Goal: Information Seeking & Learning: Compare options

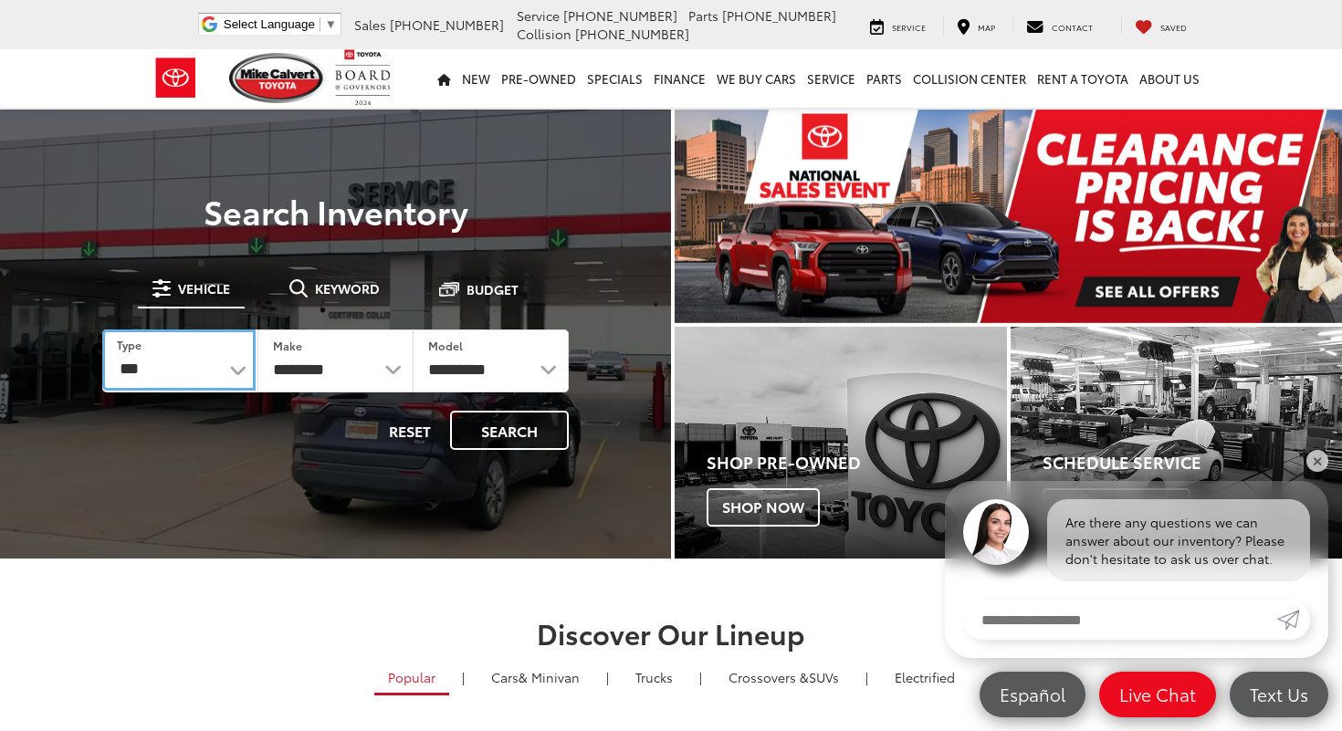
click at [220, 362] on select "*** *** **** *********" at bounding box center [178, 360] width 153 height 61
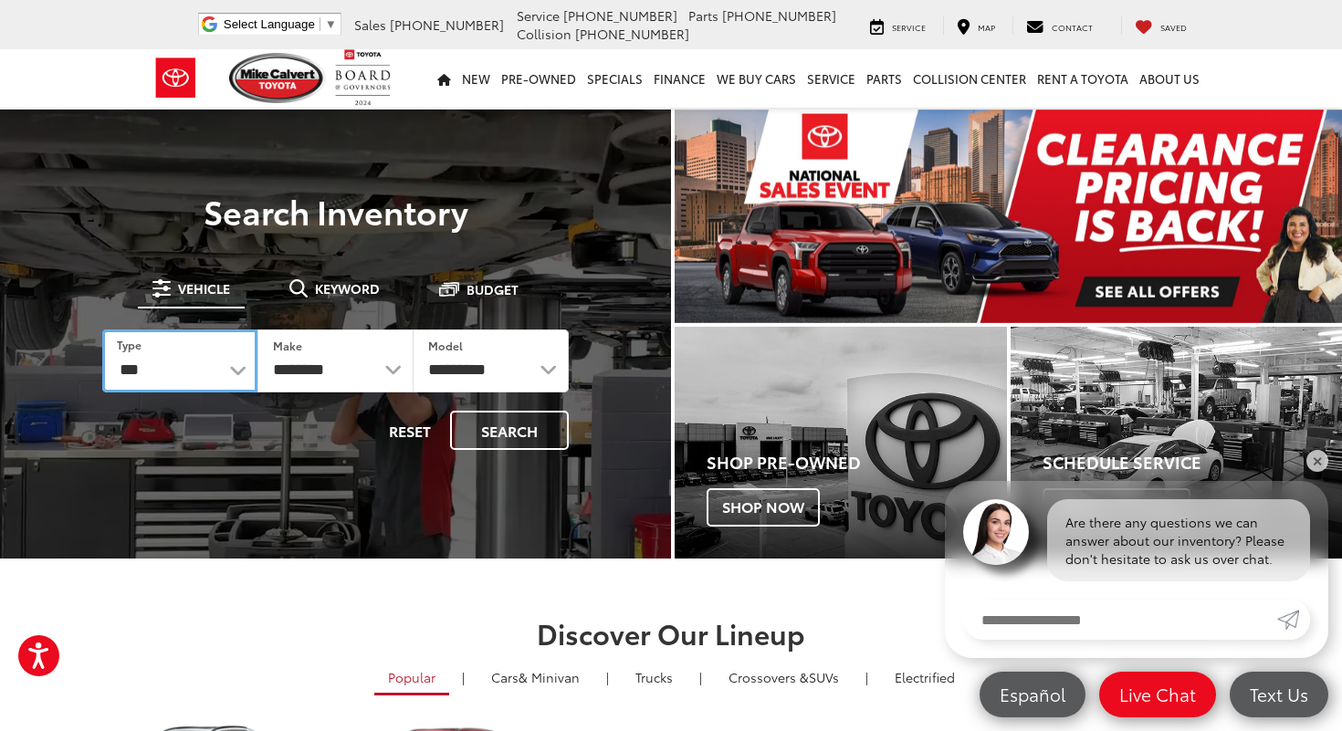
select select "********"
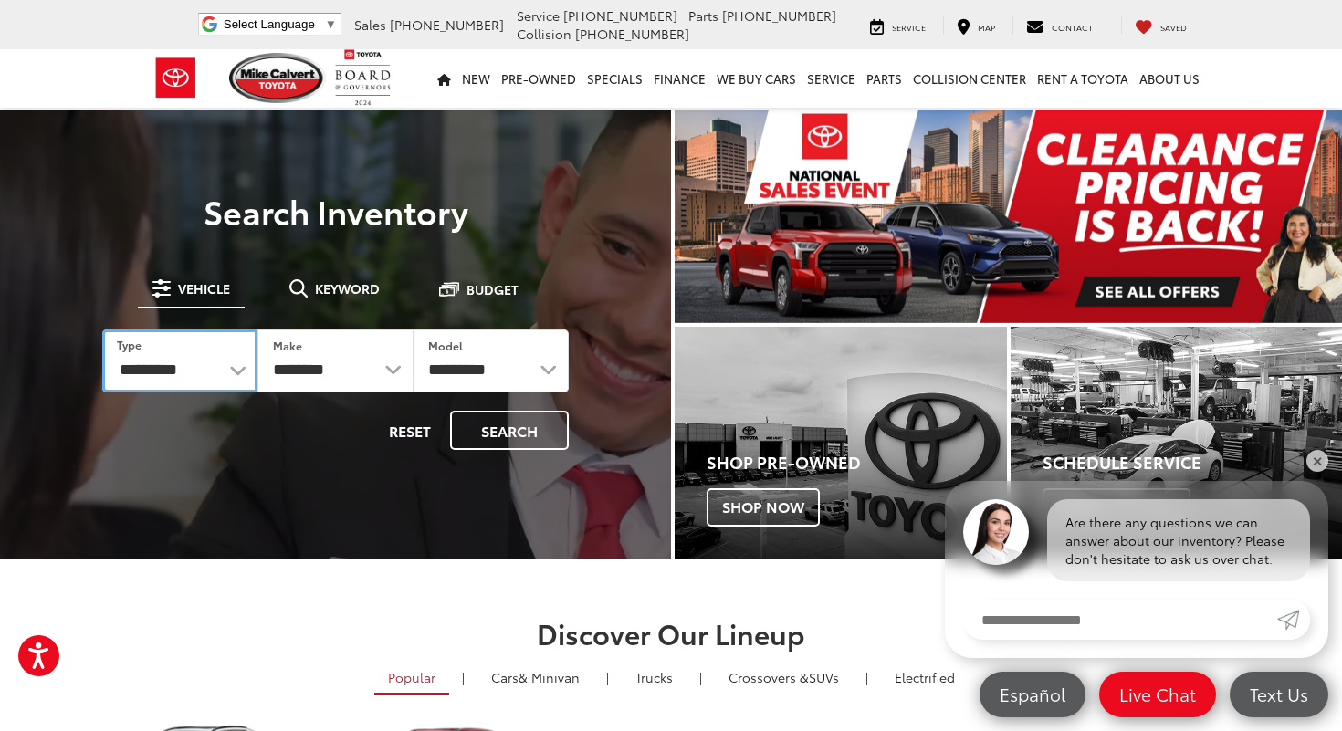
click at [102, 330] on select "*** *** **** *********" at bounding box center [179, 361] width 155 height 63
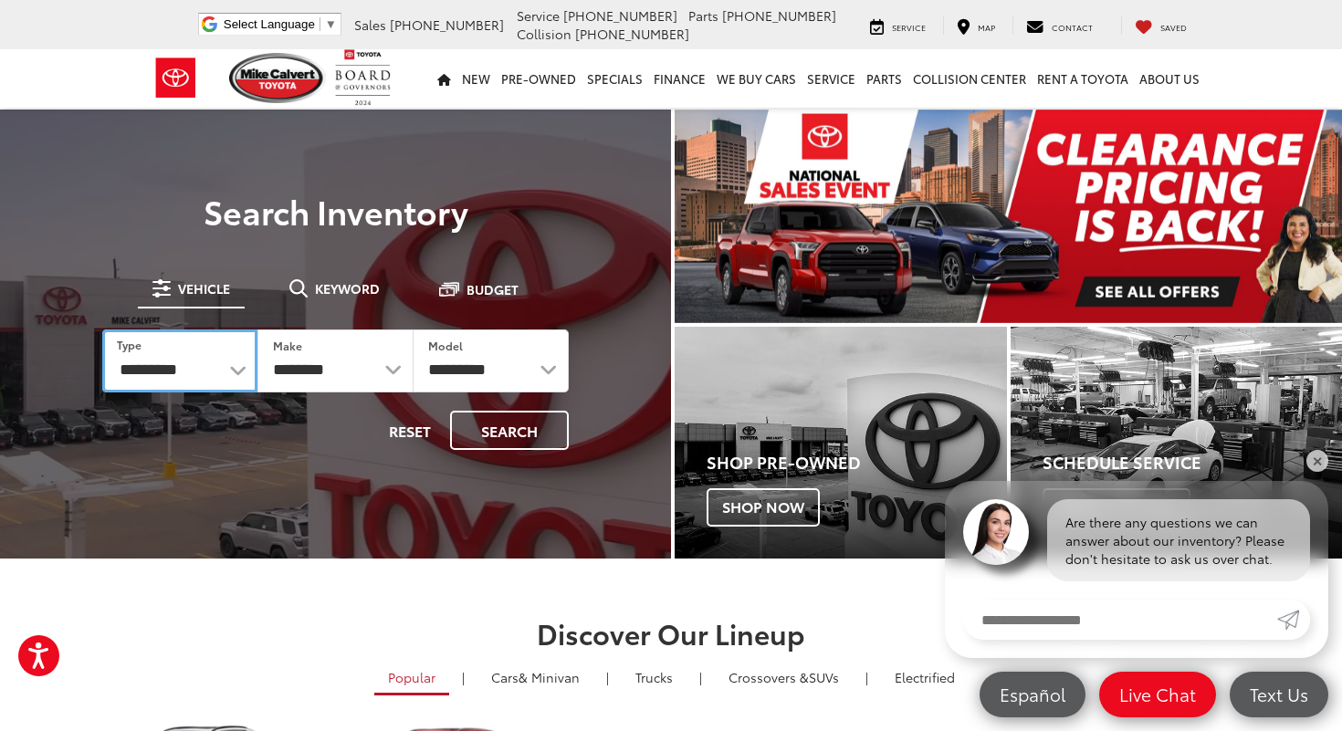
select select "******"
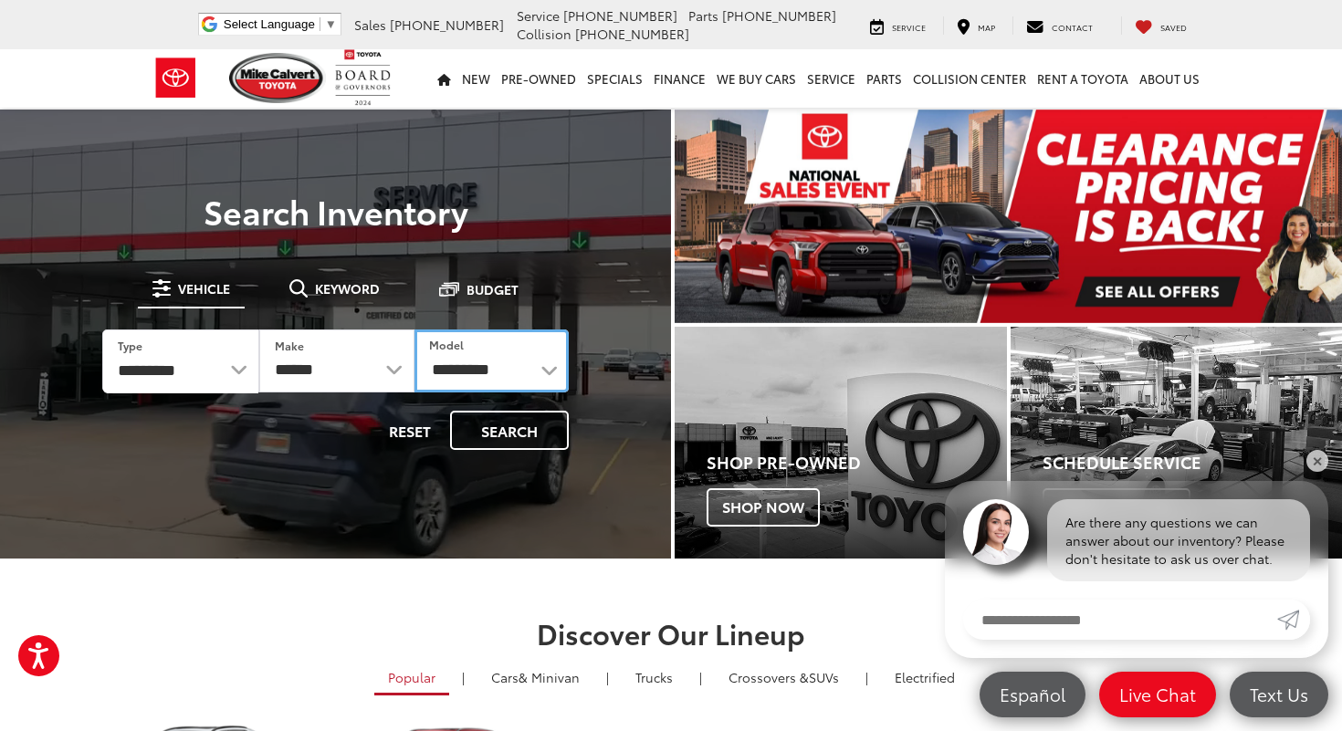
click at [518, 376] on select "**********" at bounding box center [492, 361] width 154 height 63
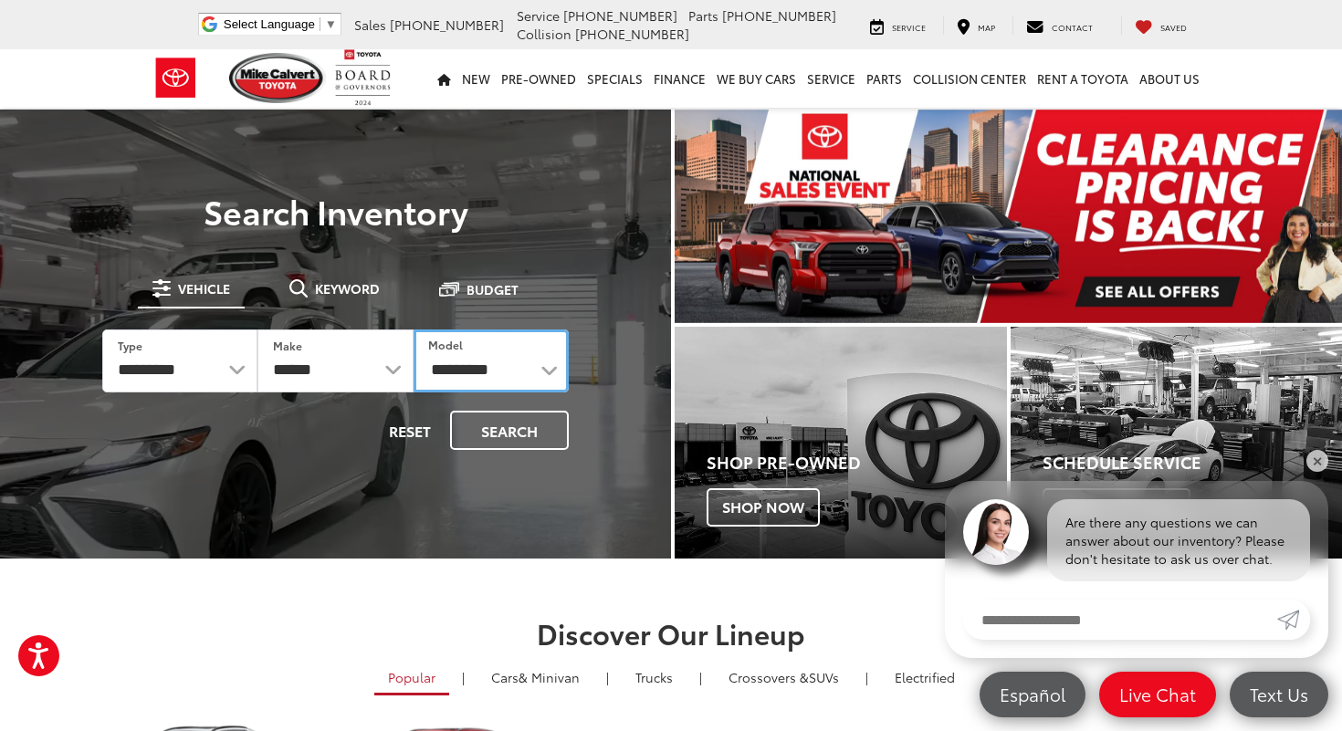
select select "****"
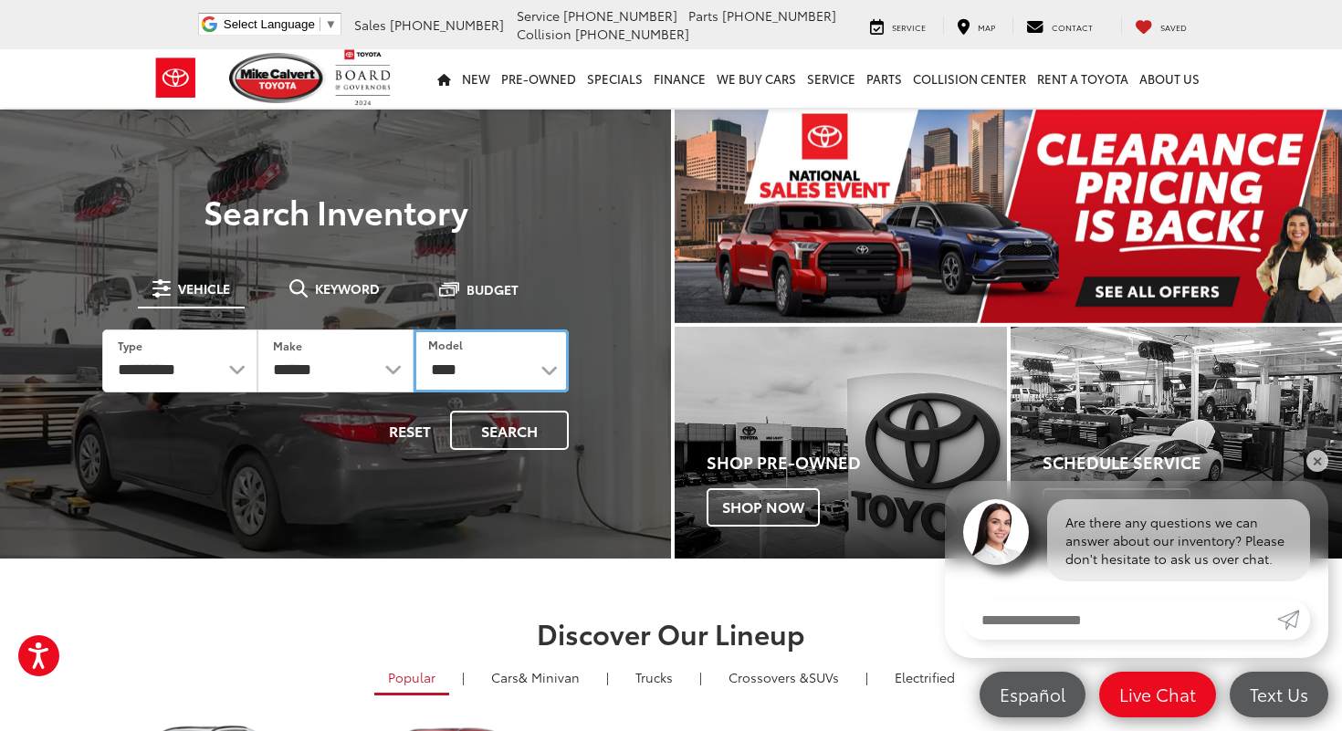
click at [414, 330] on select "**********" at bounding box center [491, 361] width 155 height 63
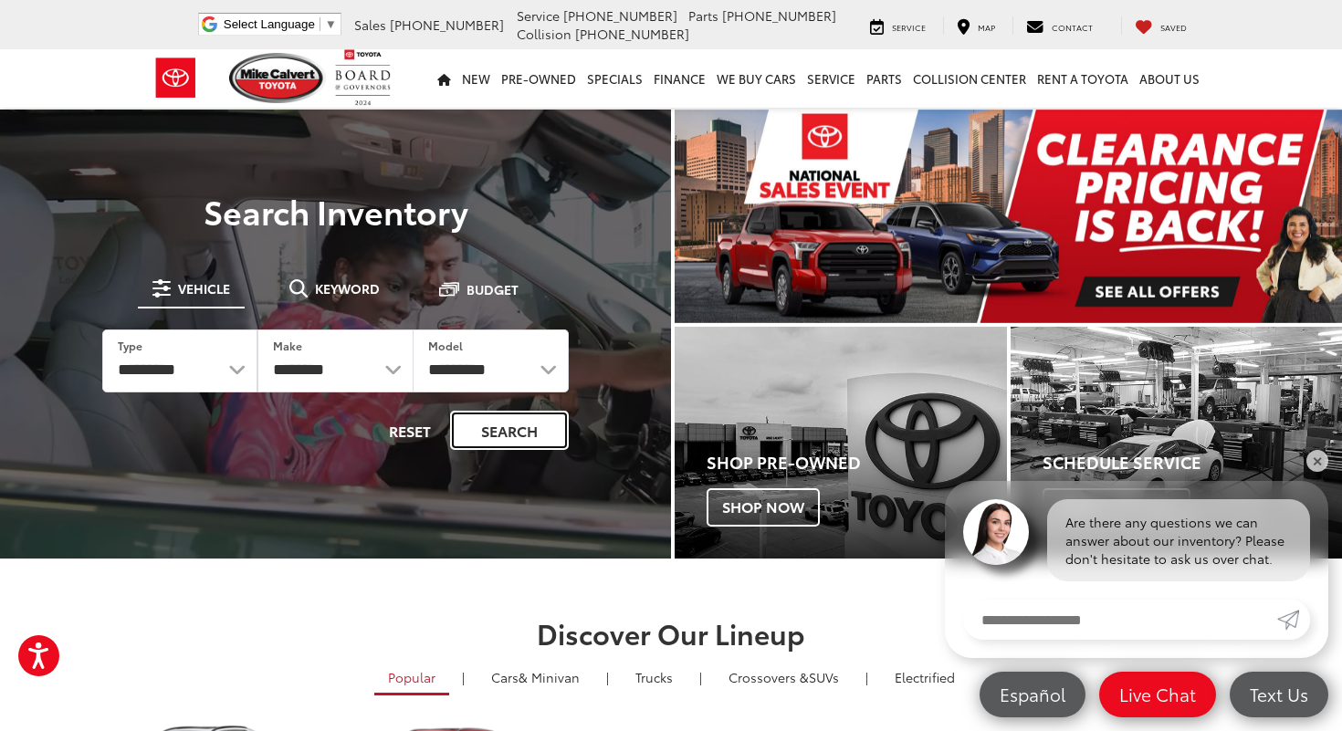
click at [516, 434] on button "Search" at bounding box center [509, 430] width 119 height 39
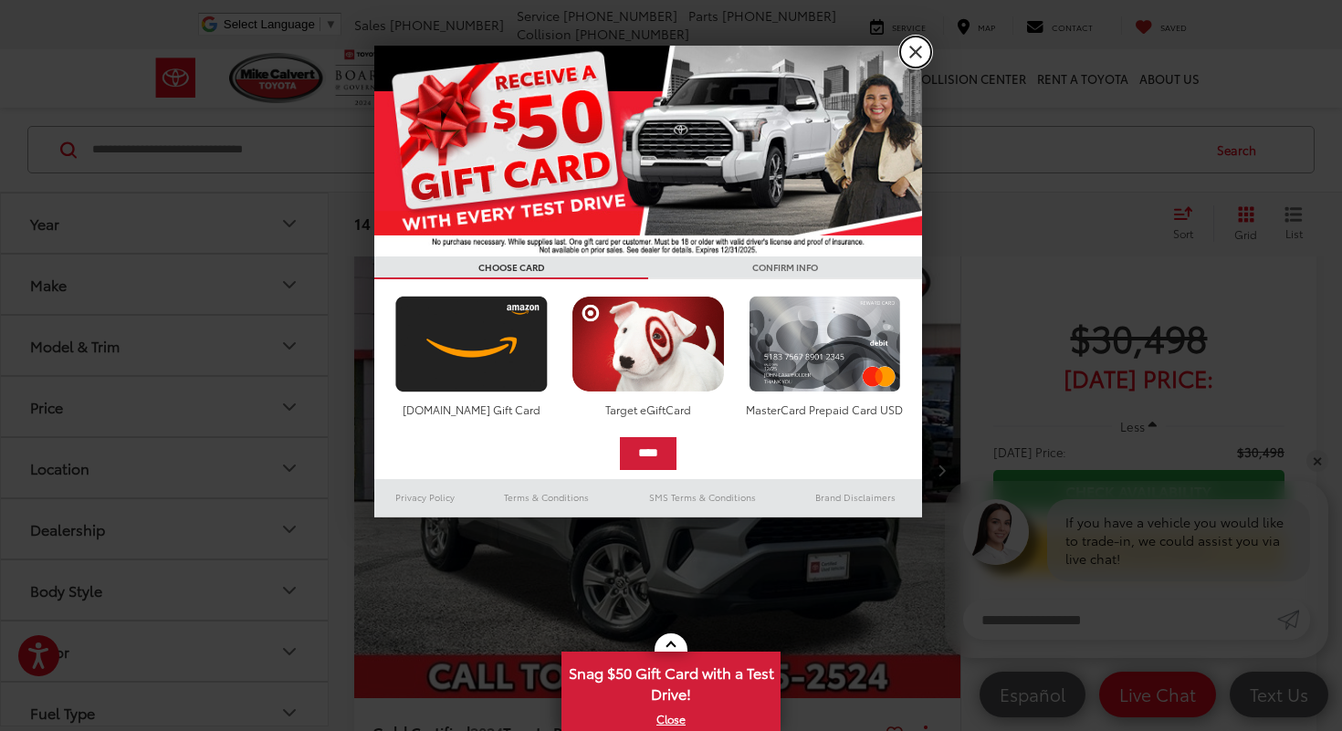
click at [918, 46] on link "X" at bounding box center [915, 52] width 31 height 31
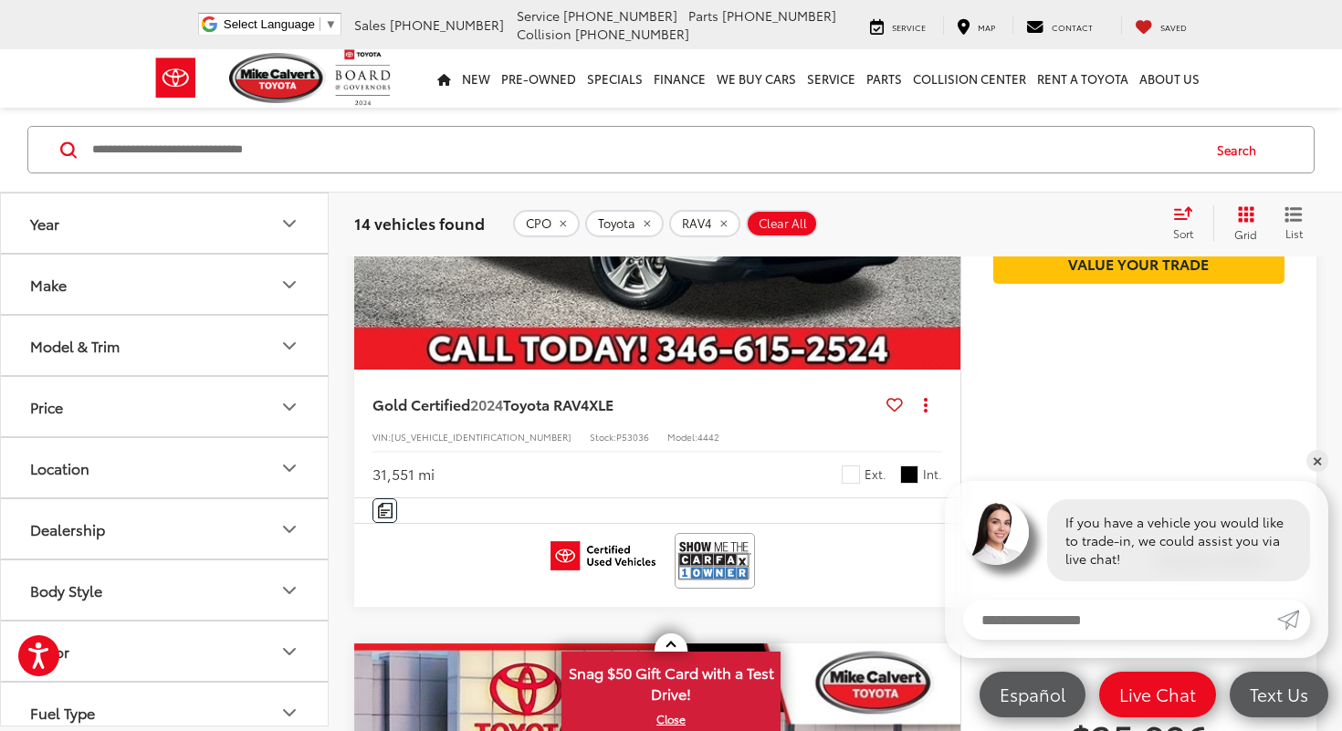
scroll to position [1602, 0]
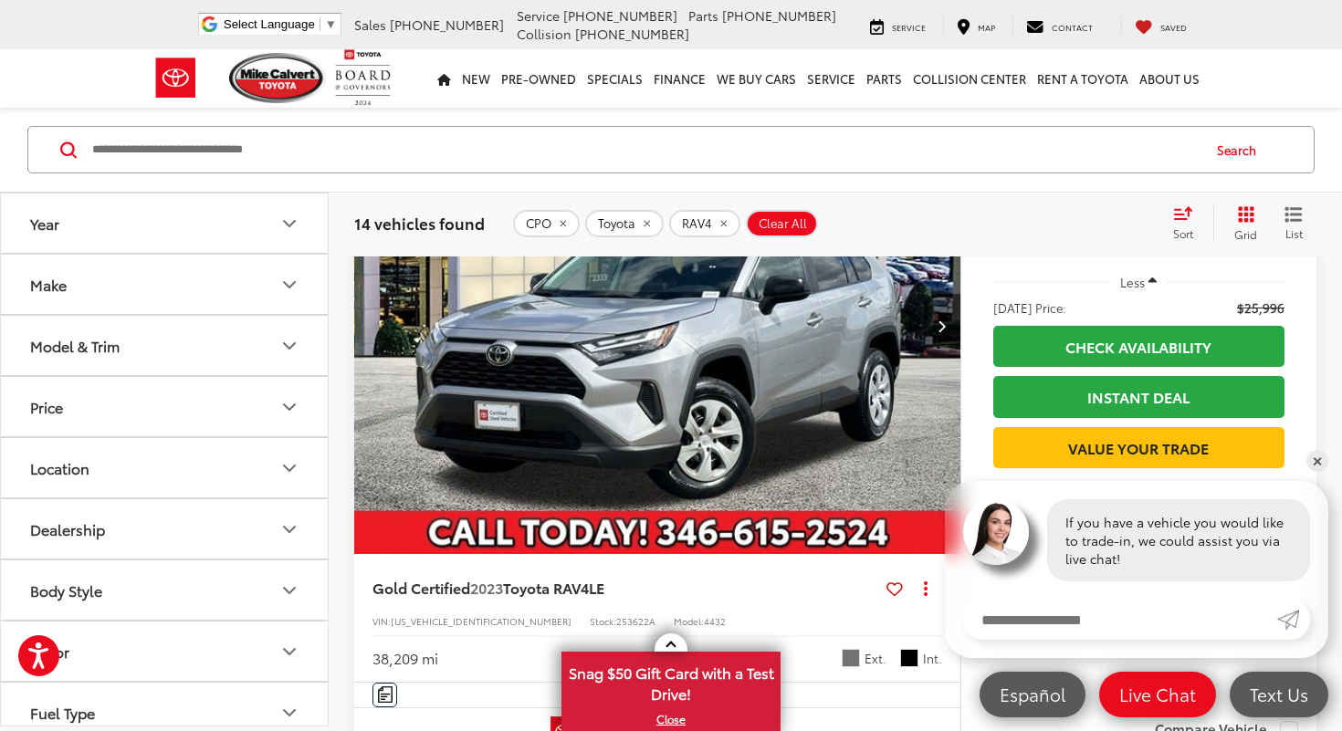
click at [285, 362] on button "Model & Trim" at bounding box center [165, 345] width 329 height 59
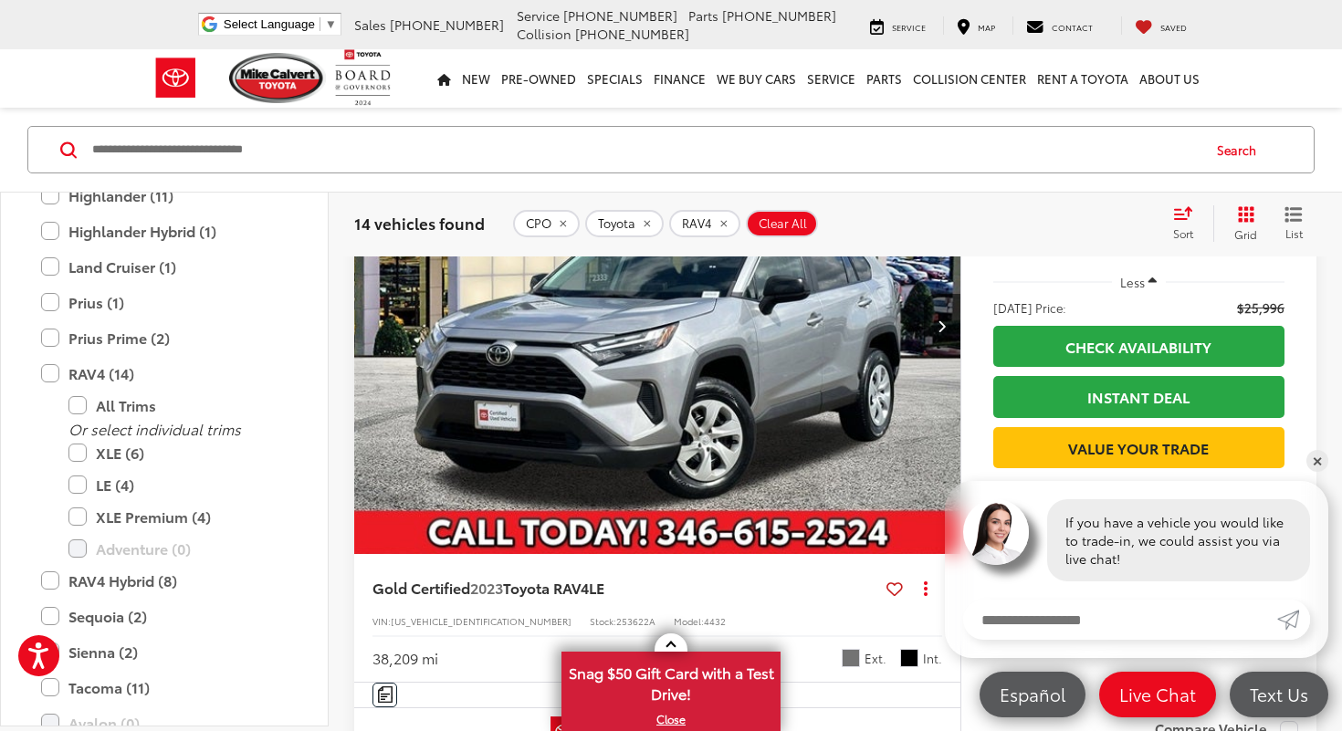
scroll to position [497, 0]
click at [87, 519] on label "XLE Premium (4)" at bounding box center [177, 516] width 219 height 32
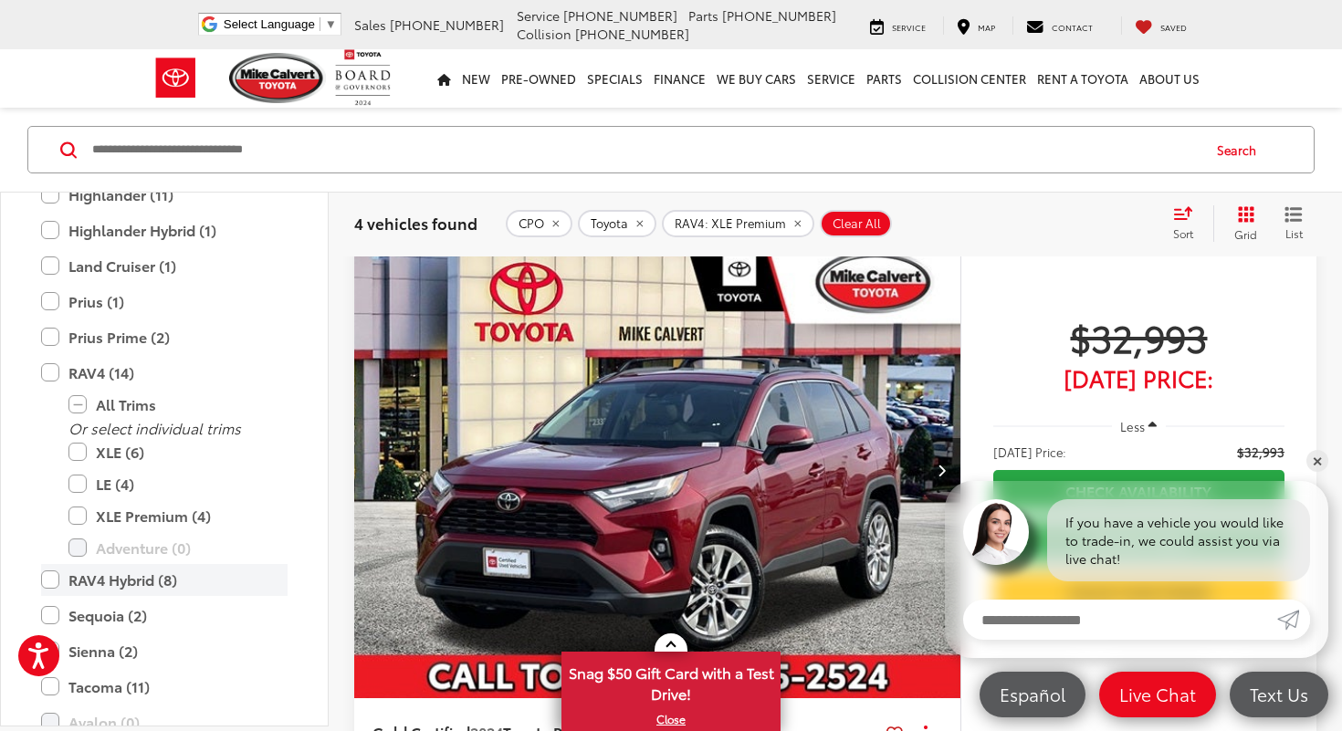
click at [54, 580] on label "RAV4 Hybrid (8)" at bounding box center [164, 580] width 247 height 32
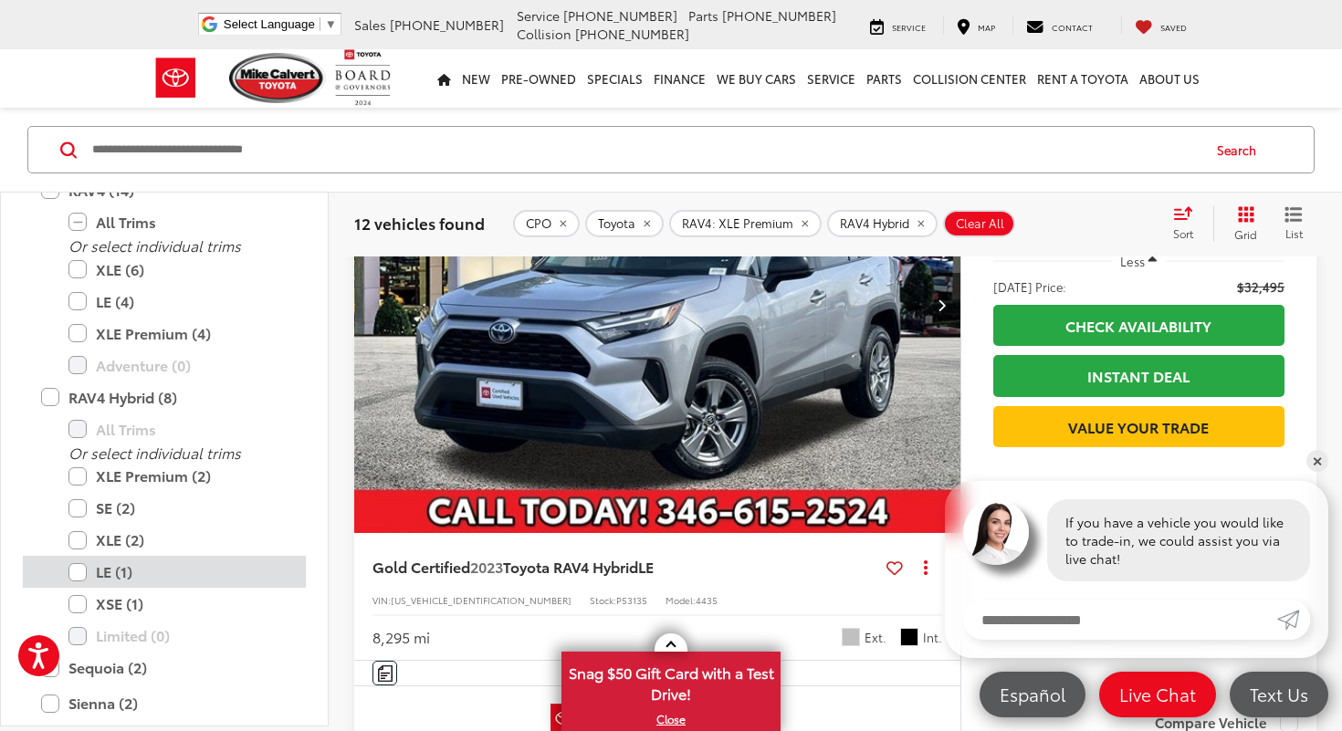
scroll to position [682, 0]
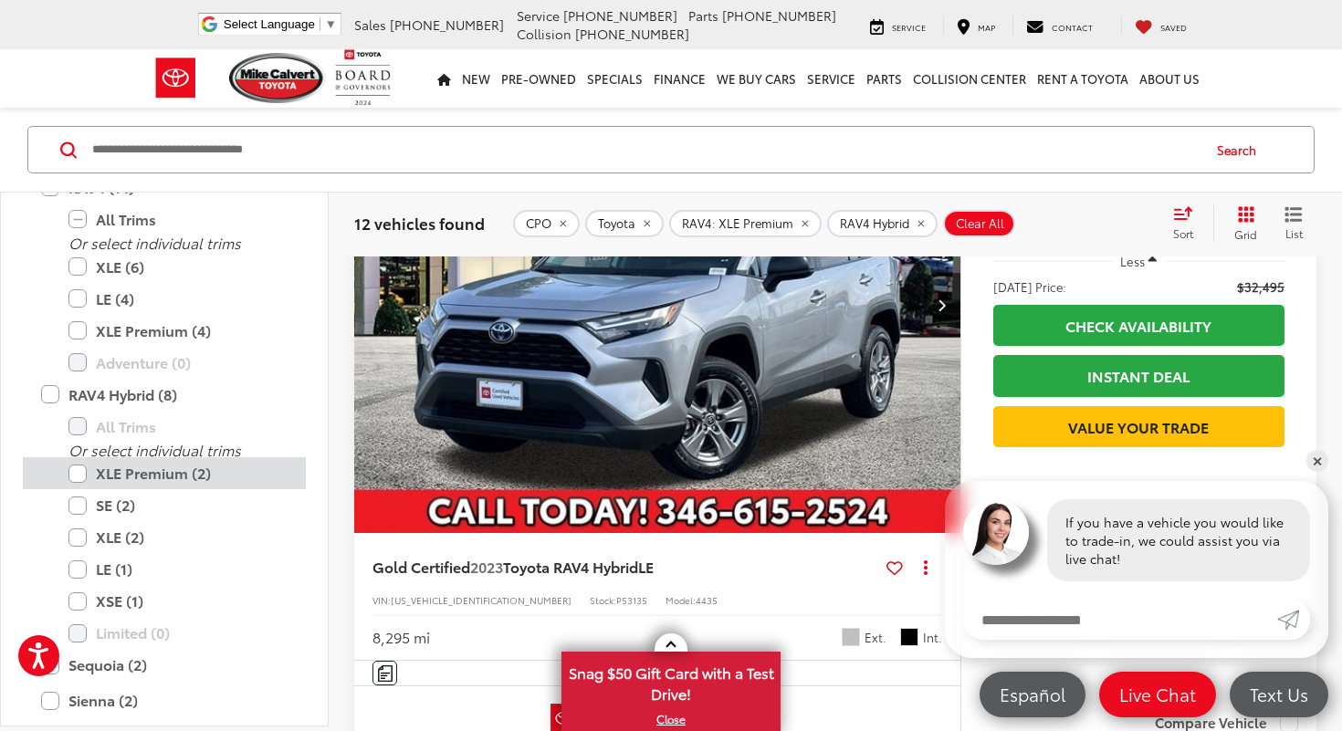
click at [198, 478] on label "XLE Premium (2)" at bounding box center [177, 473] width 219 height 32
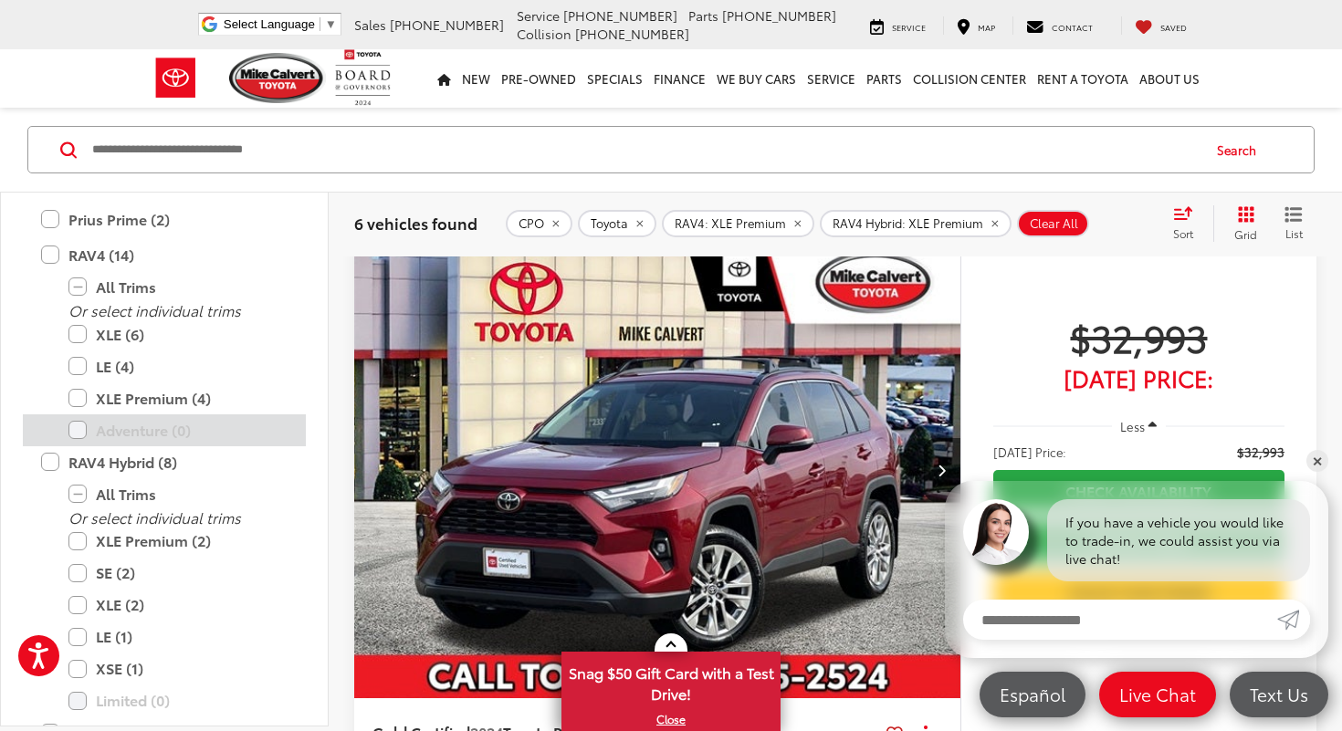
scroll to position [615, 0]
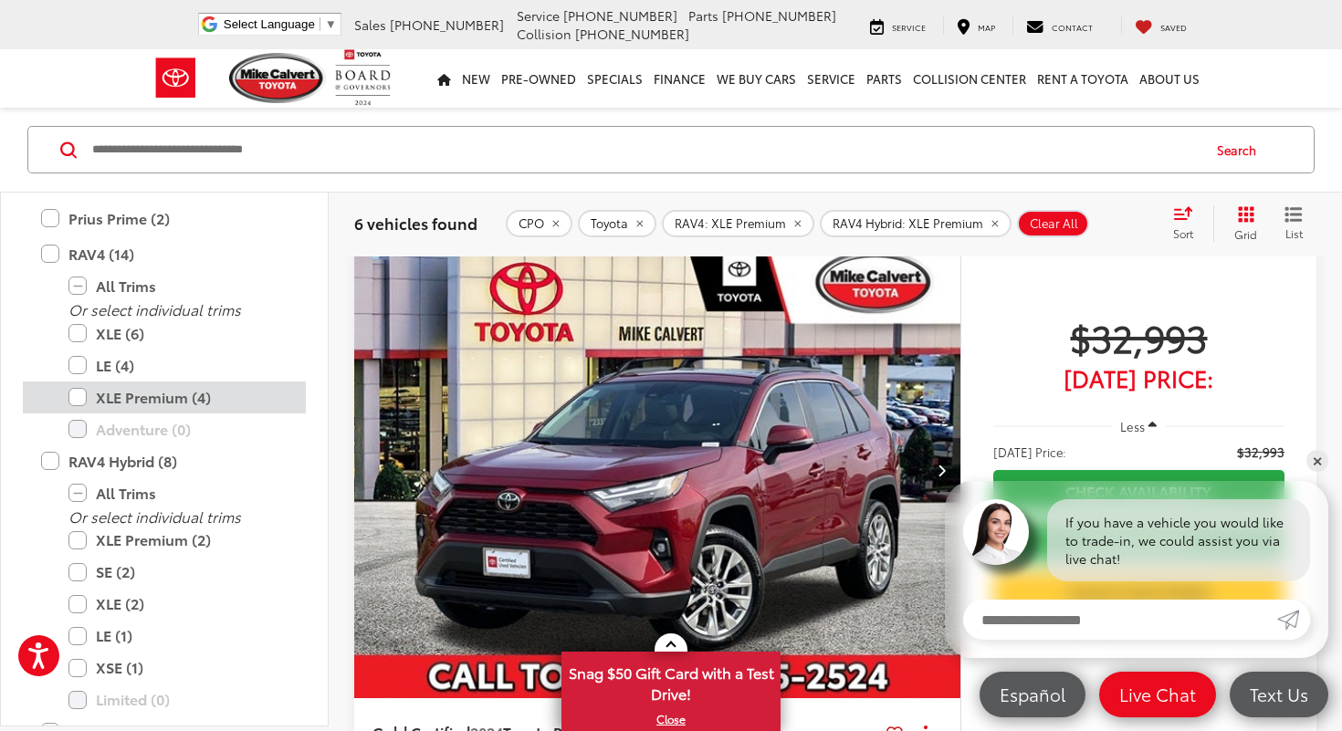
click at [208, 391] on label "XLE Premium (4)" at bounding box center [177, 398] width 219 height 32
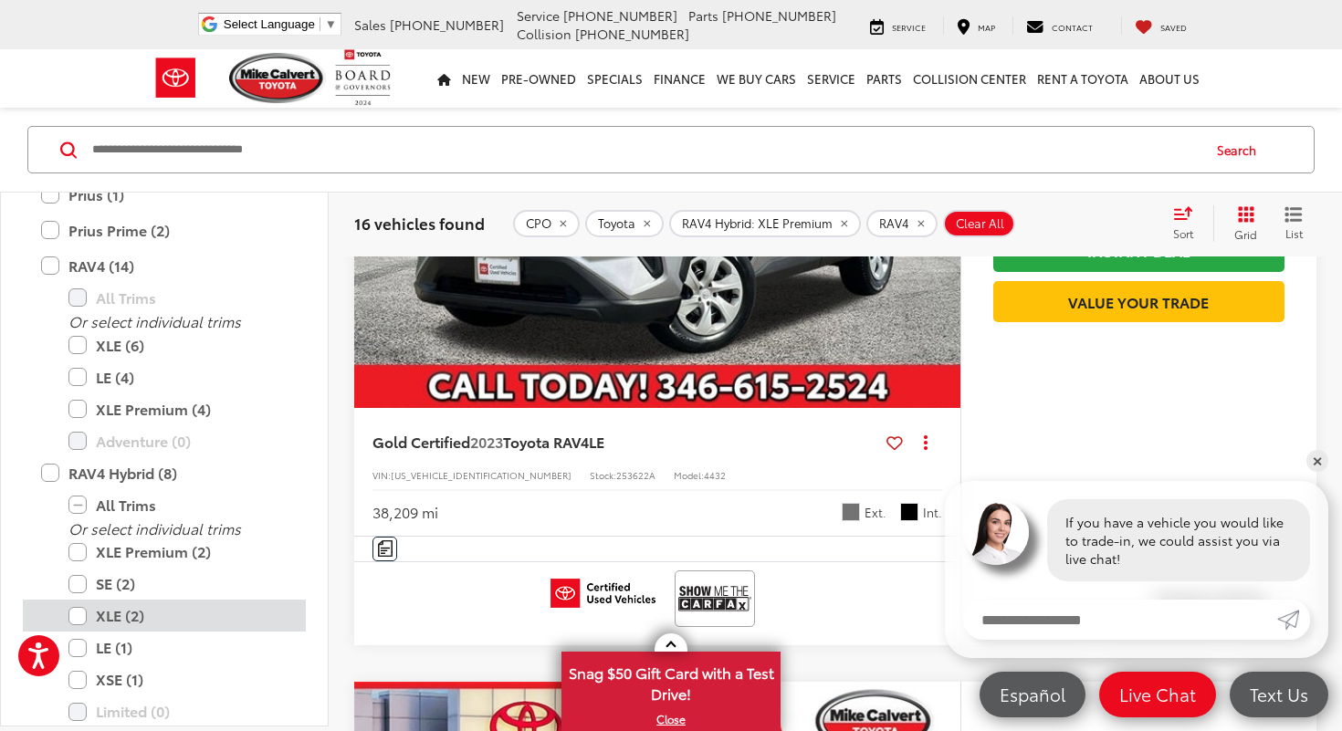
scroll to position [604, 0]
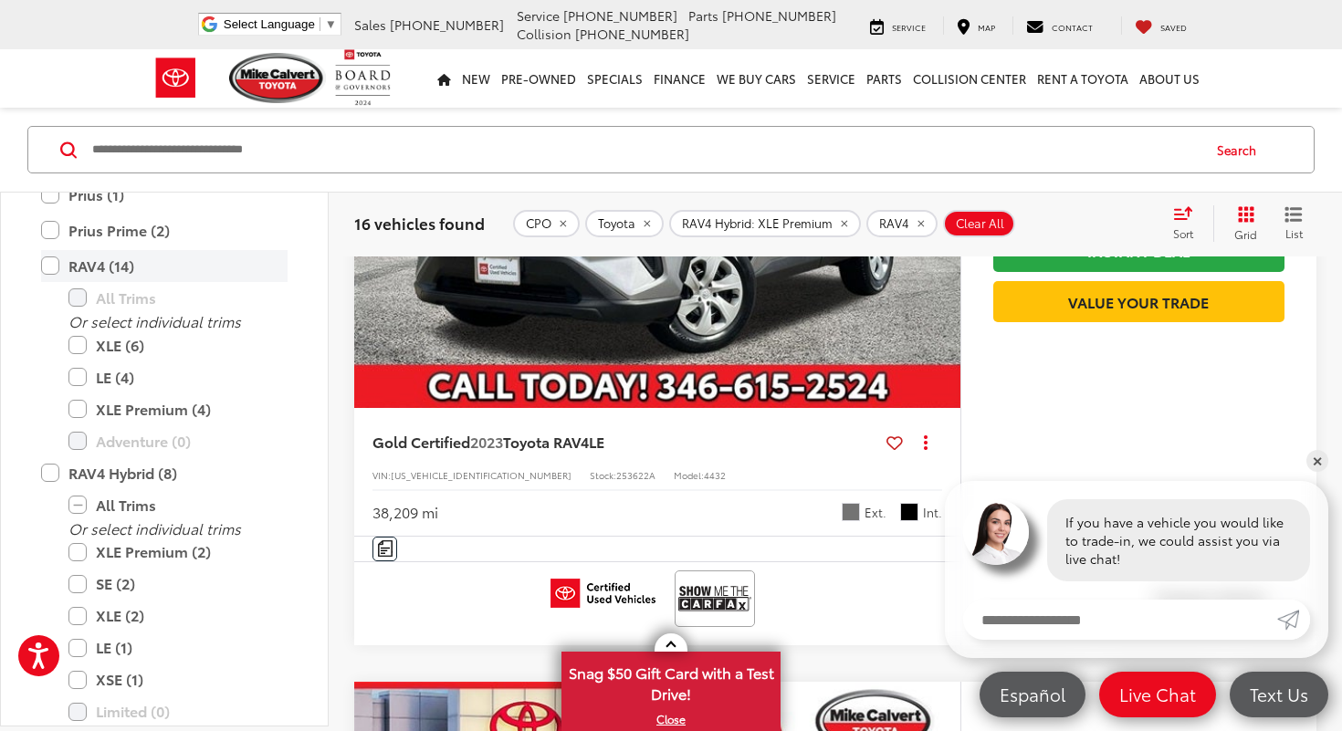
click at [48, 265] on label "RAV4 (14)" at bounding box center [164, 266] width 247 height 32
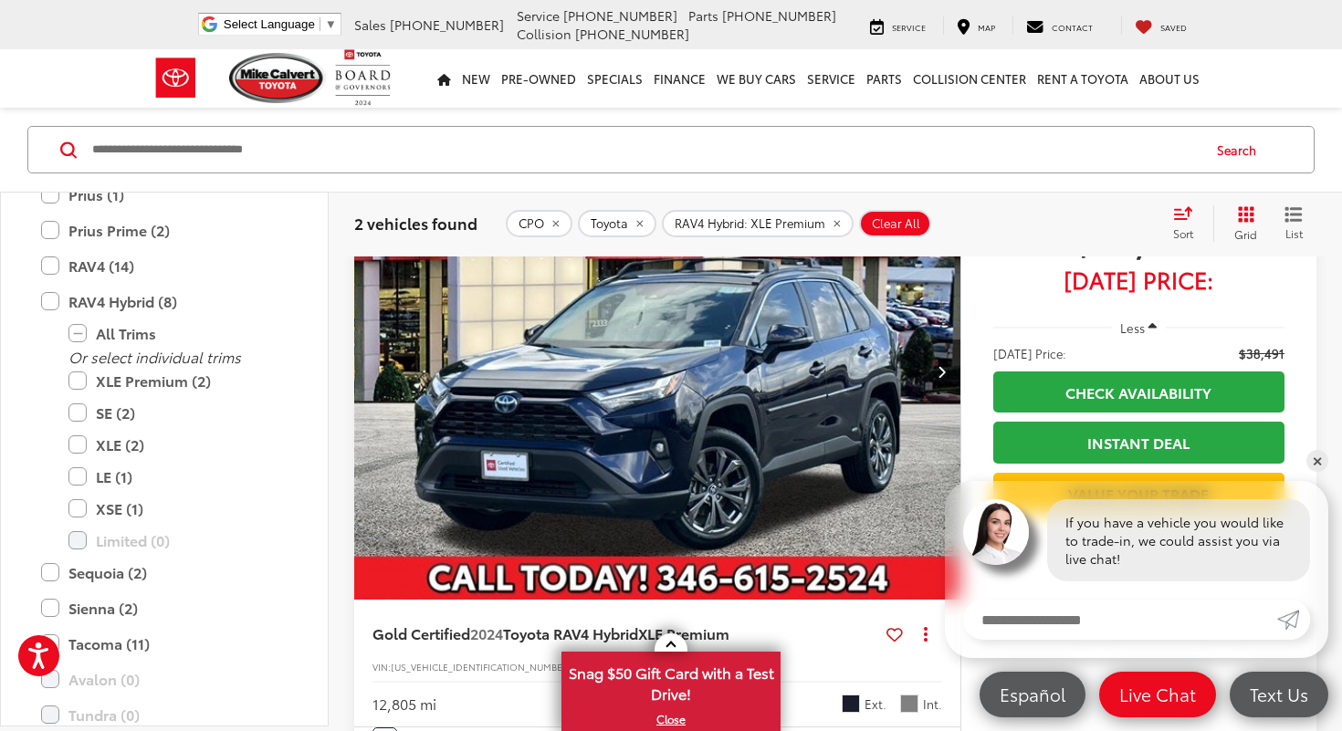
scroll to position [123, 0]
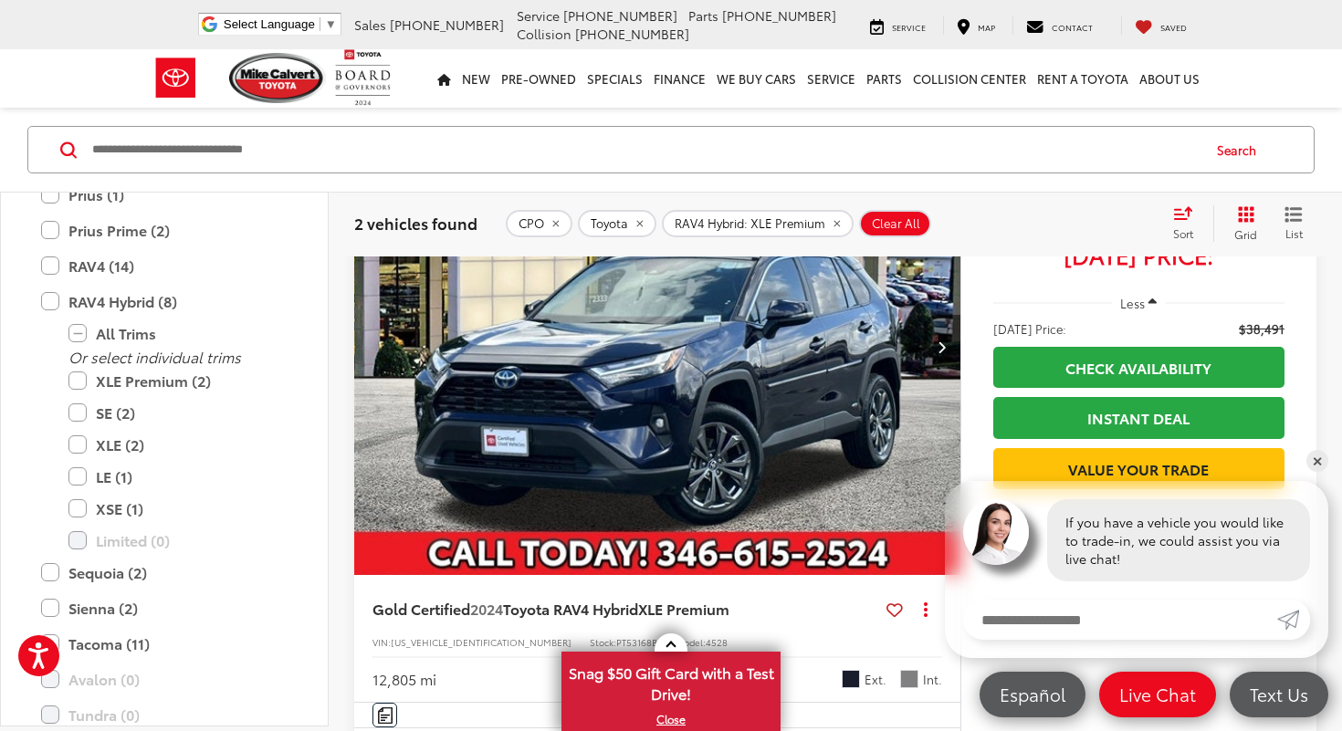
click at [950, 351] on button "Next image" at bounding box center [942, 347] width 37 height 64
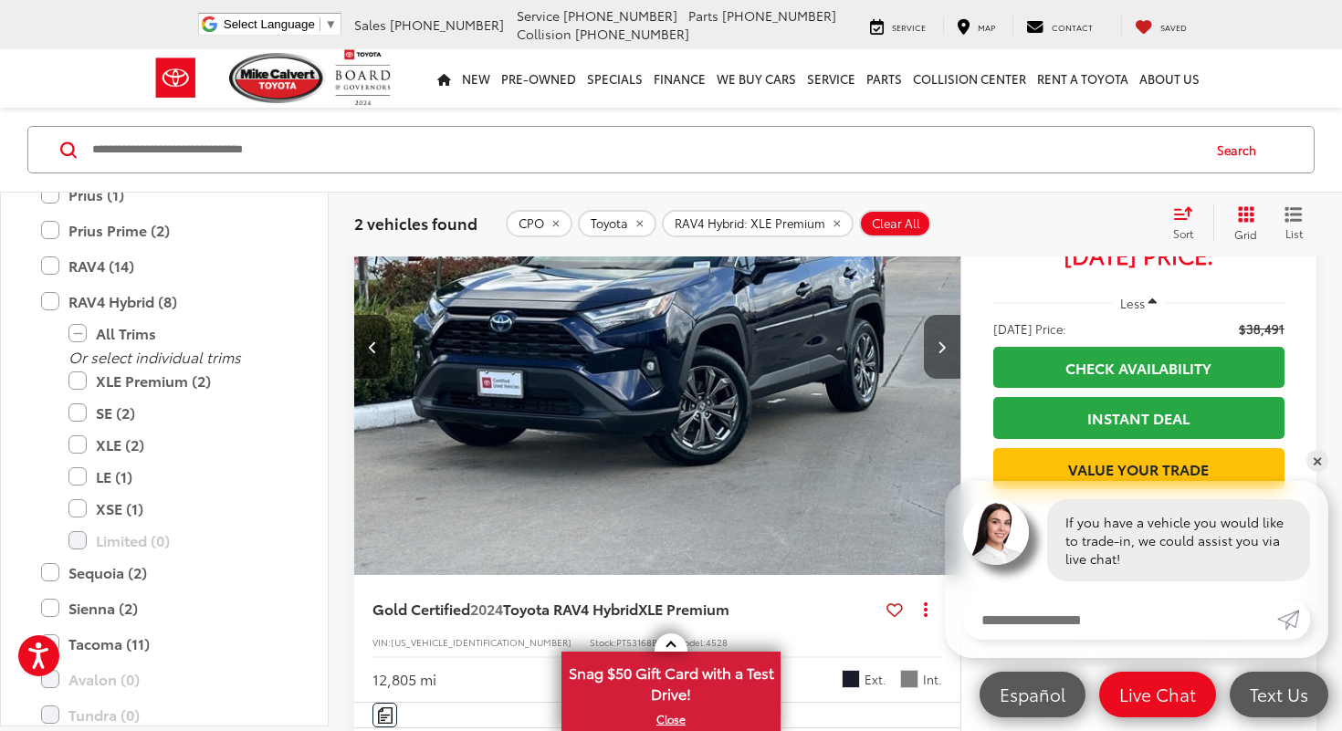
click at [947, 351] on button "Next image" at bounding box center [942, 347] width 37 height 64
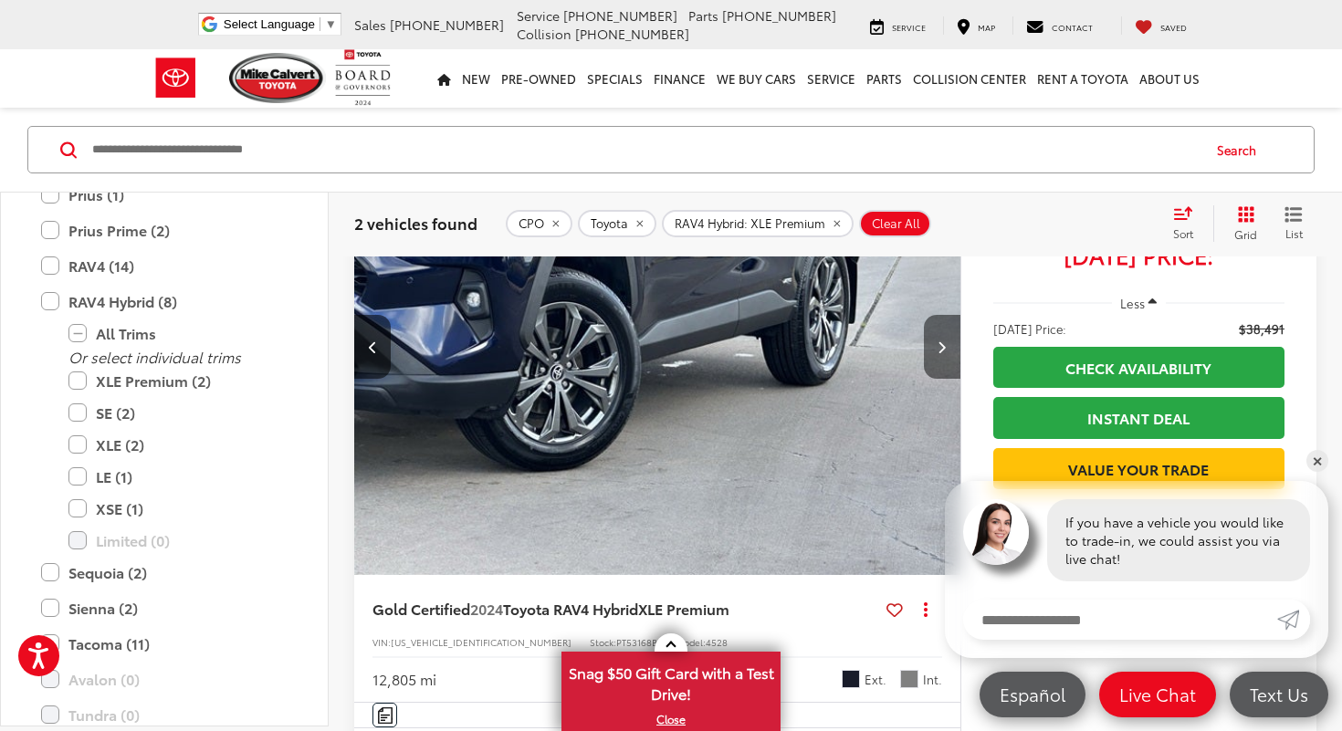
click at [945, 351] on icon "Next image" at bounding box center [942, 347] width 8 height 13
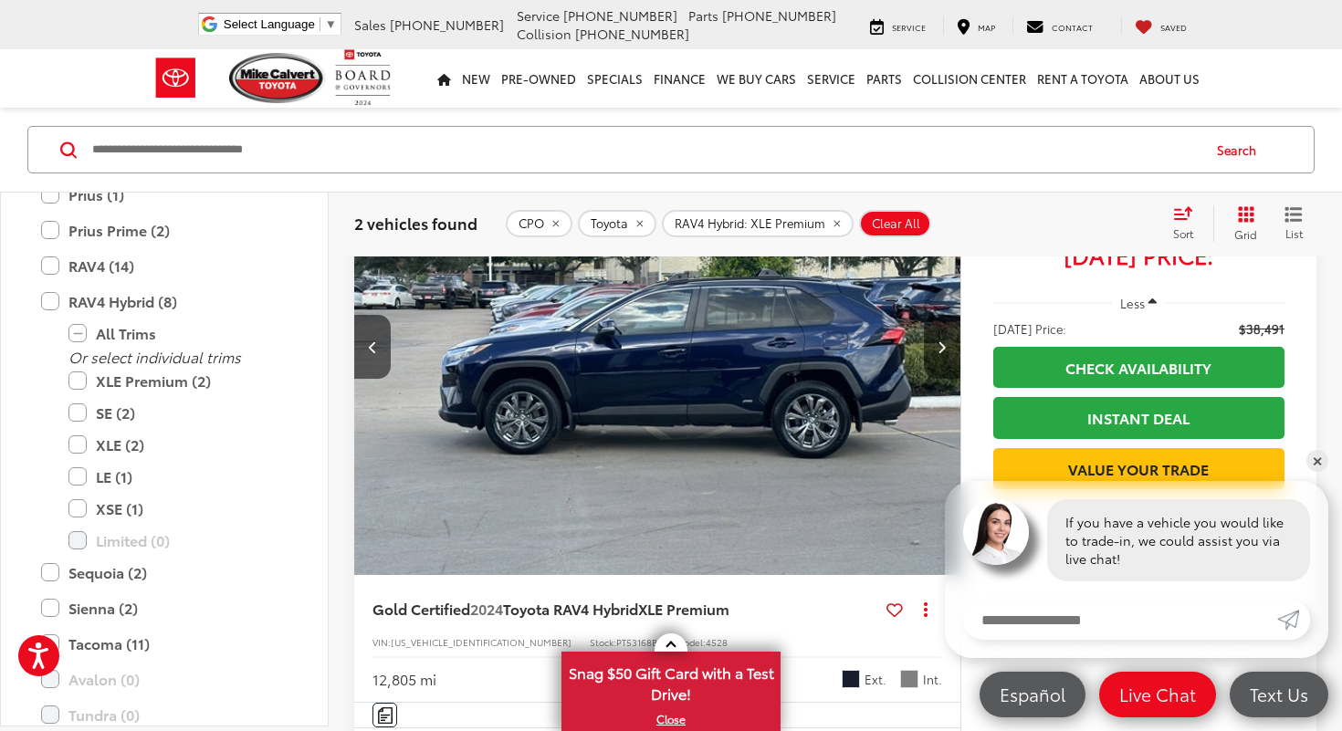
click at [945, 351] on icon "Next image" at bounding box center [942, 347] width 8 height 13
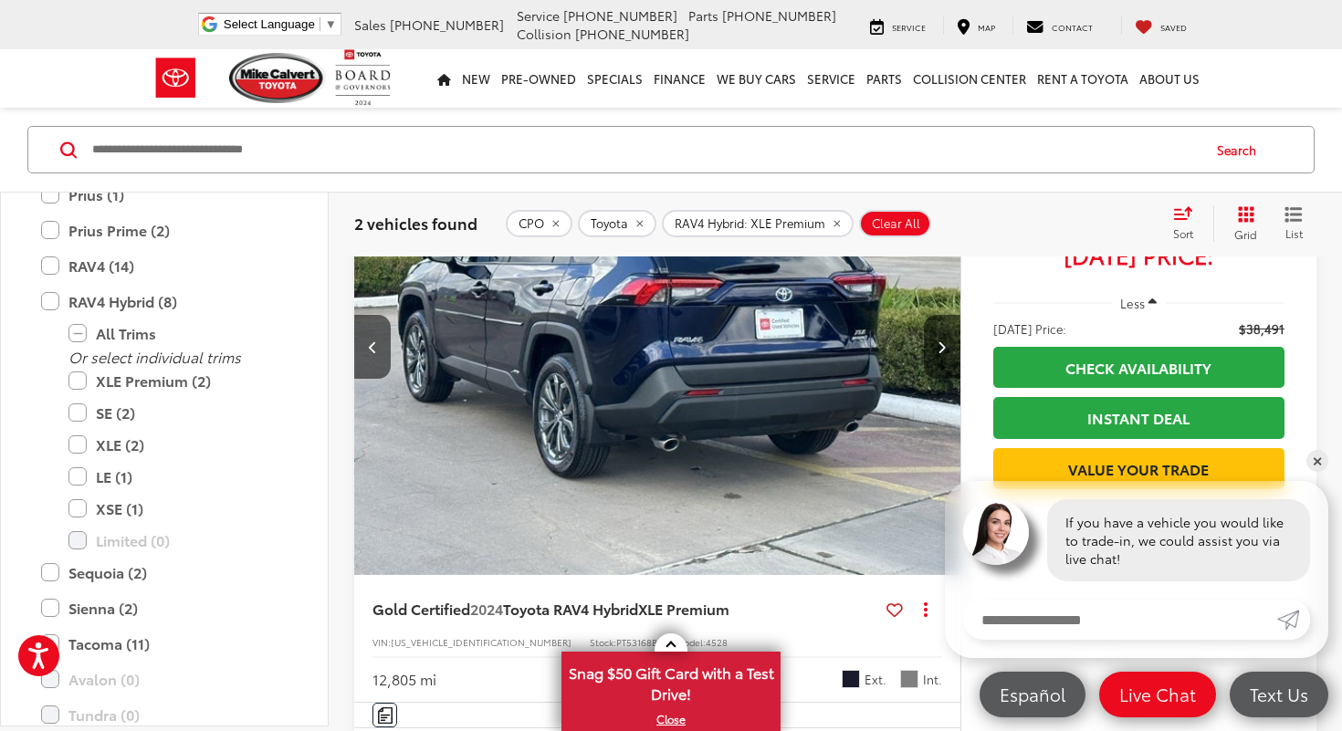
click at [943, 350] on icon "Next image" at bounding box center [942, 347] width 8 height 13
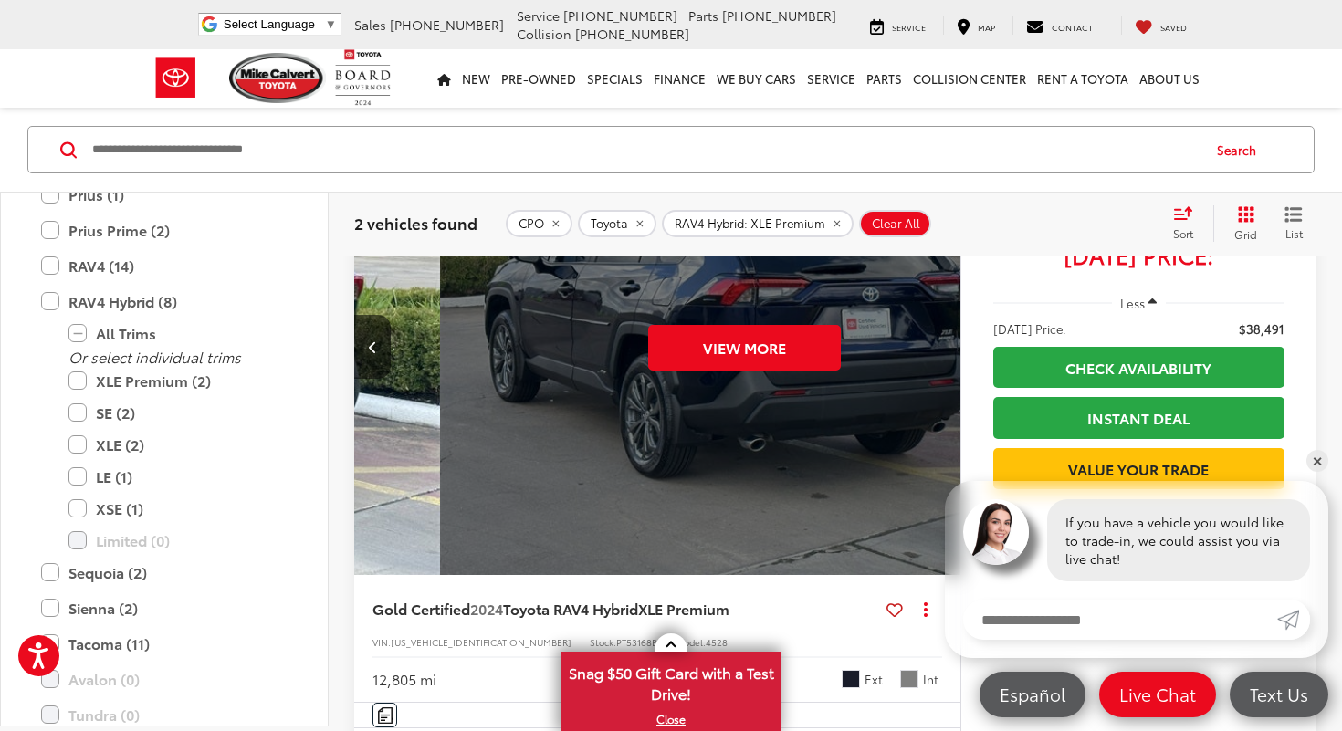
scroll to position [0, 3045]
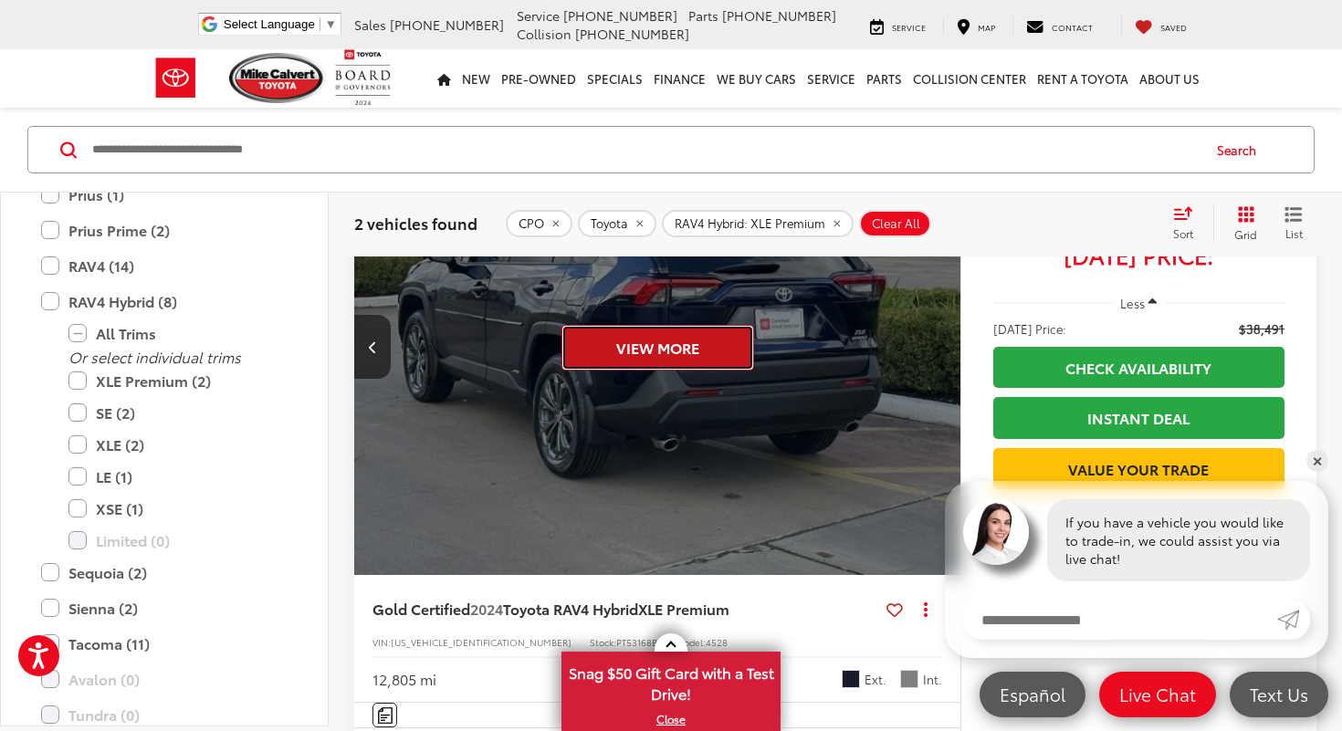
click at [728, 355] on button "View More" at bounding box center [658, 348] width 193 height 46
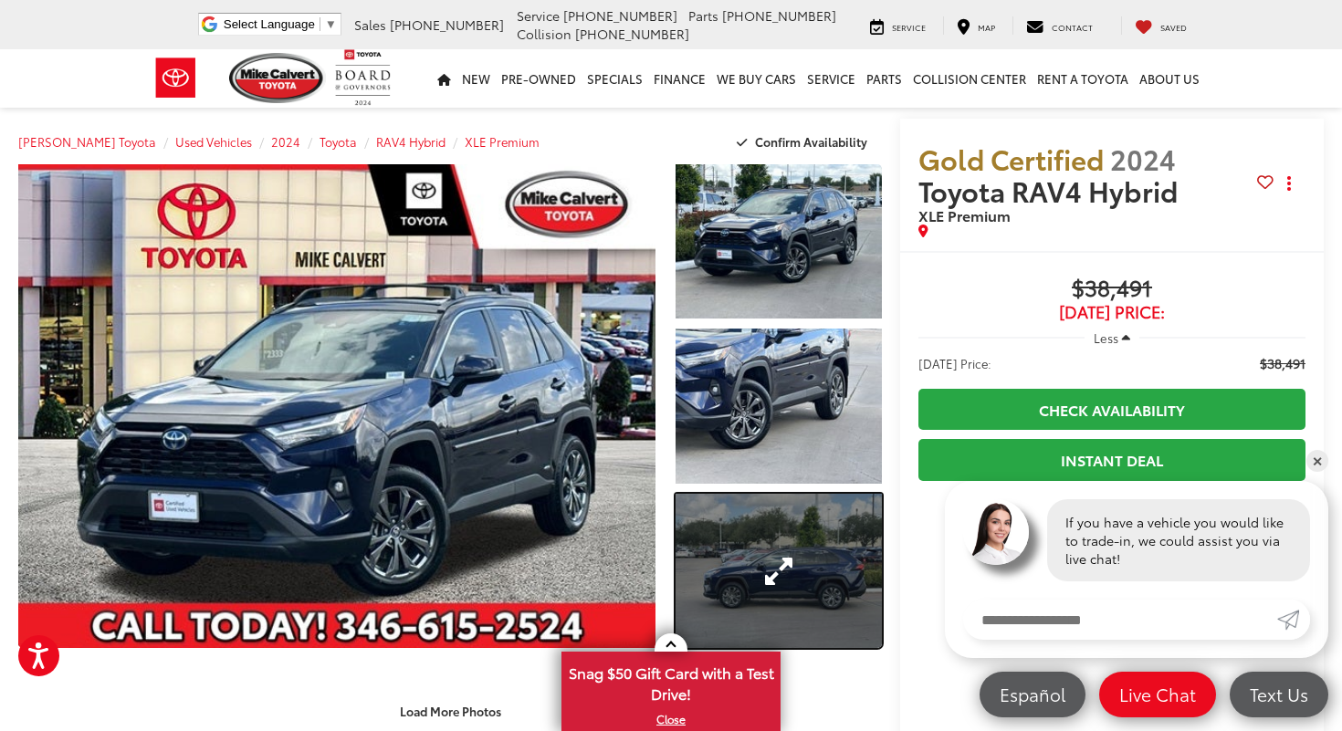
click at [787, 557] on link "Expand Photo 3" at bounding box center [779, 571] width 206 height 154
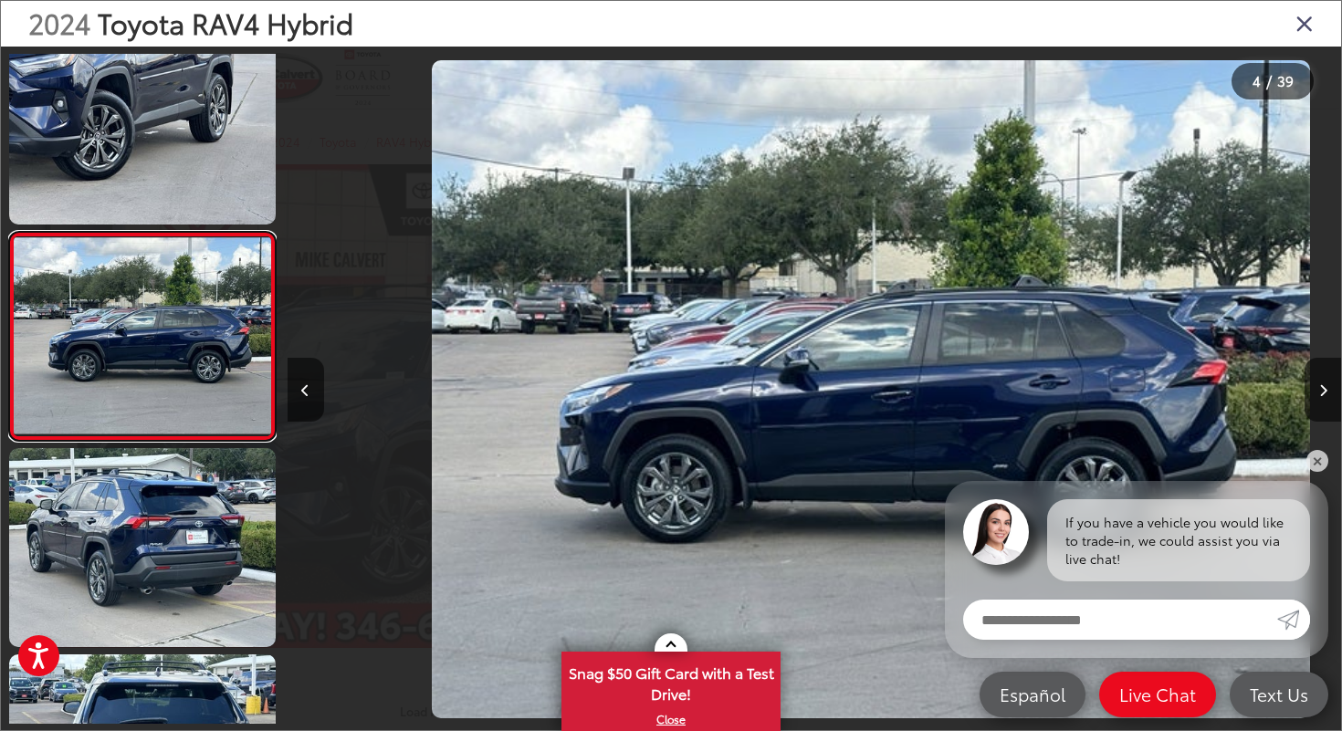
scroll to position [0, 3162]
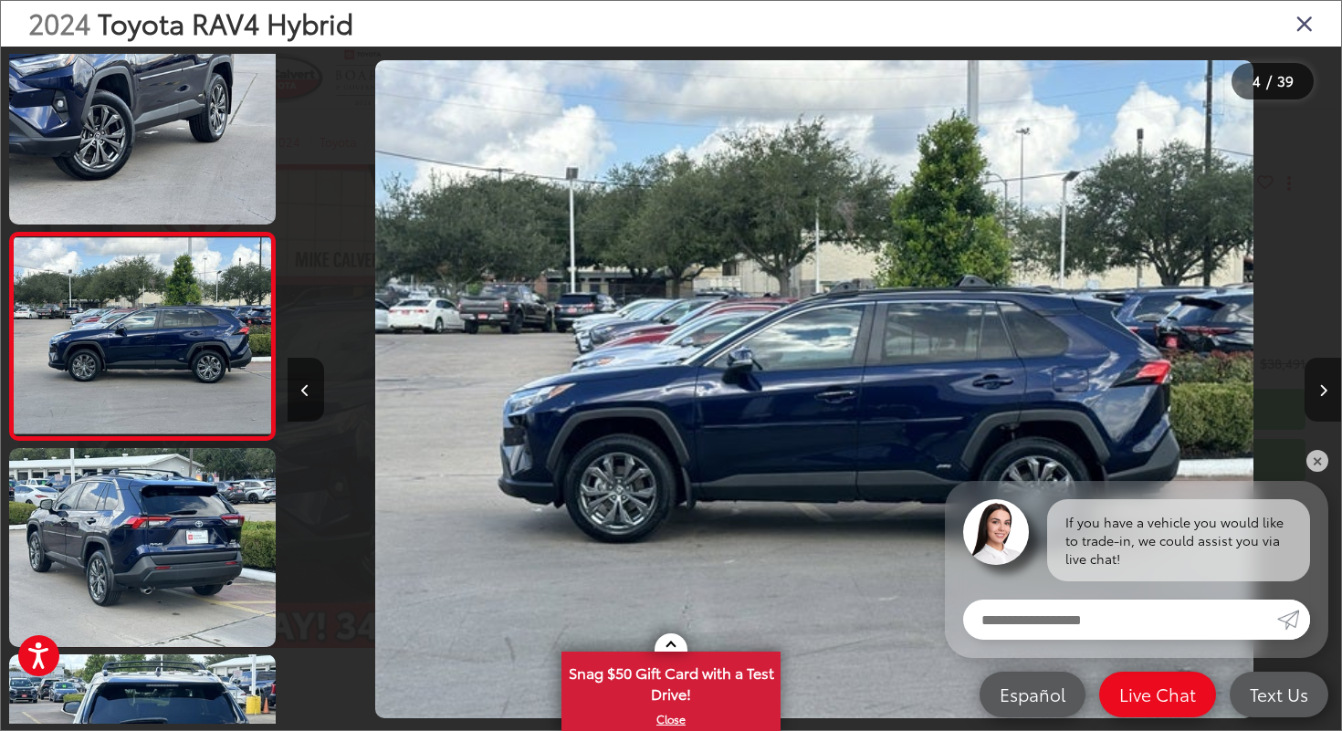
click at [1316, 374] on button "Next image" at bounding box center [1323, 390] width 37 height 64
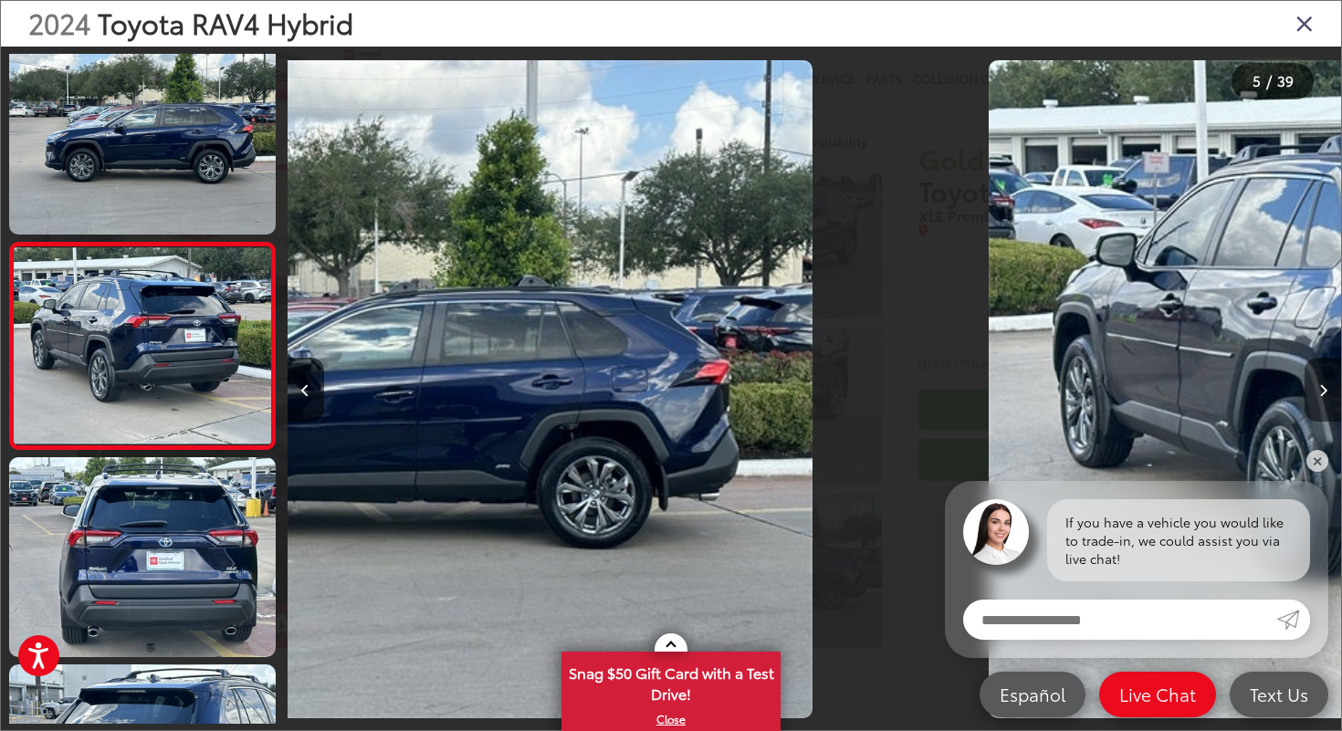
scroll to position [651, 0]
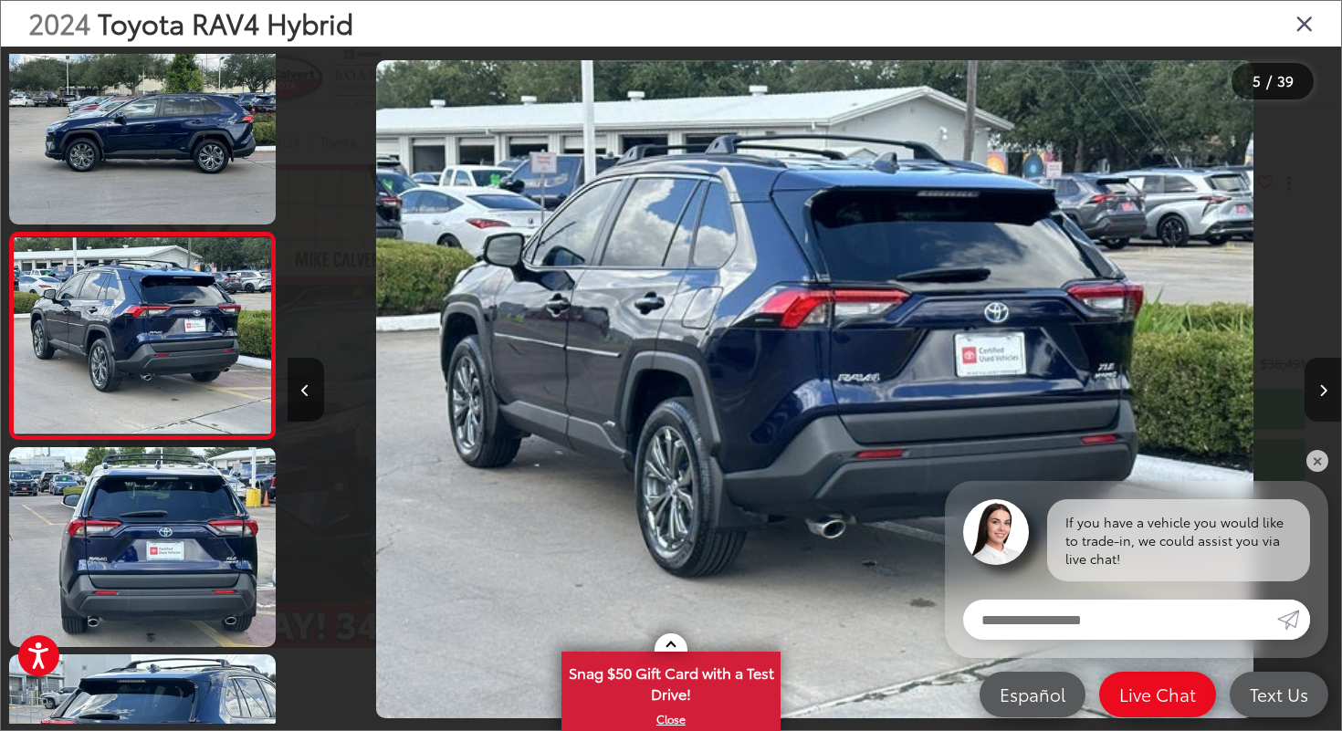
click at [1316, 374] on button "Next image" at bounding box center [1323, 390] width 37 height 64
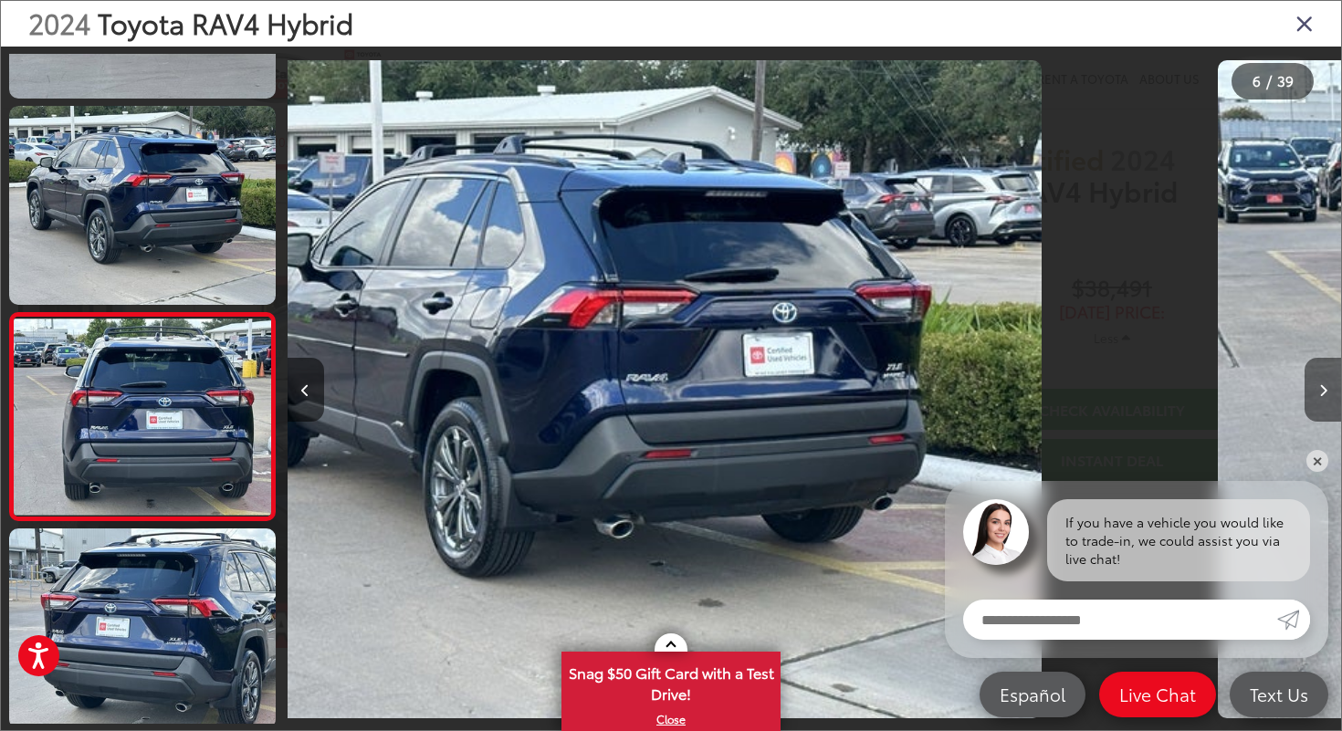
scroll to position [857, 0]
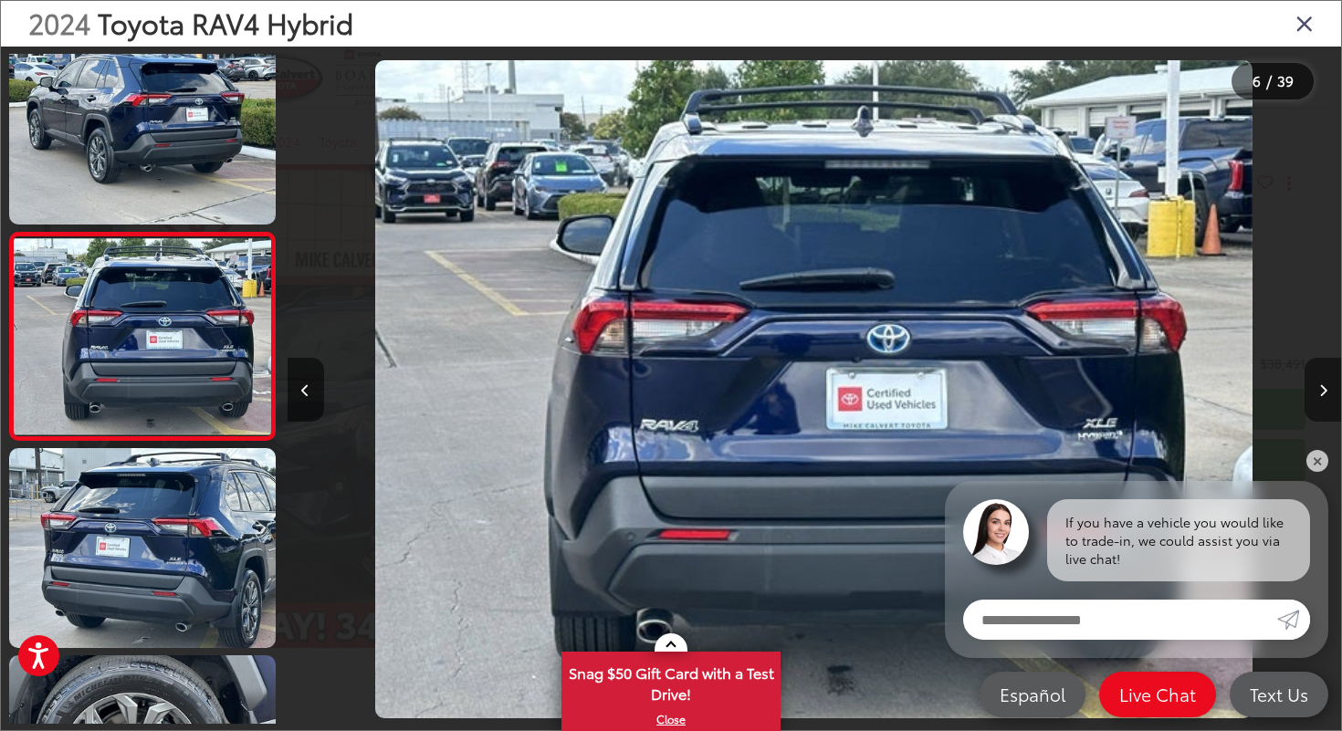
click at [1316, 374] on button "Next image" at bounding box center [1323, 390] width 37 height 64
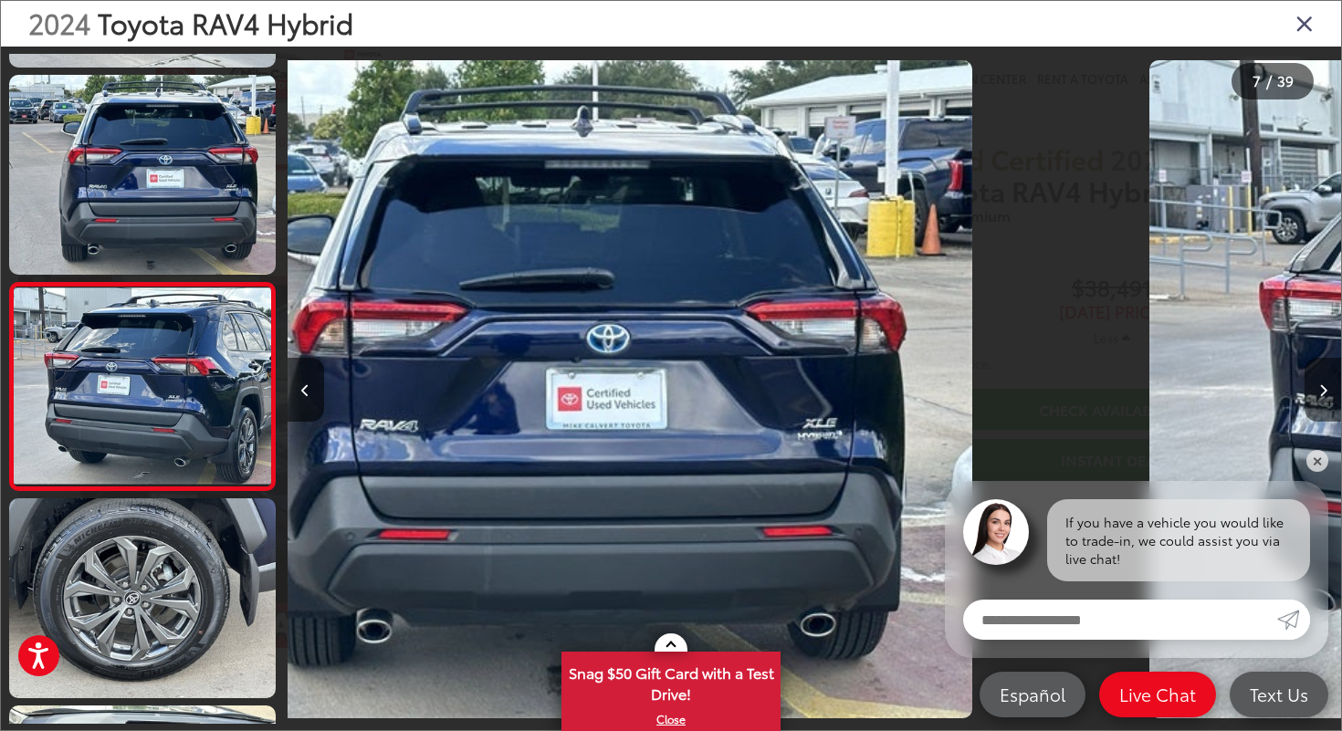
scroll to position [1065, 0]
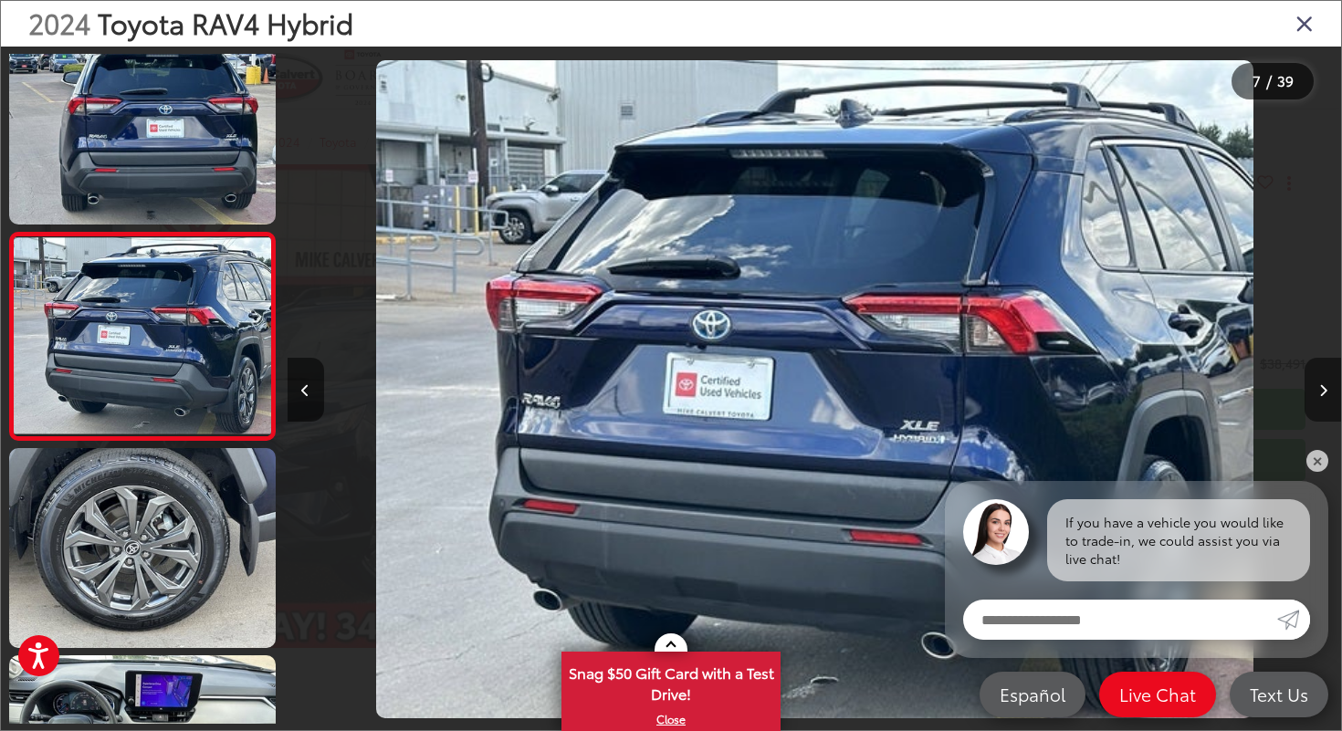
click at [1316, 385] on button "Next image" at bounding box center [1323, 390] width 37 height 64
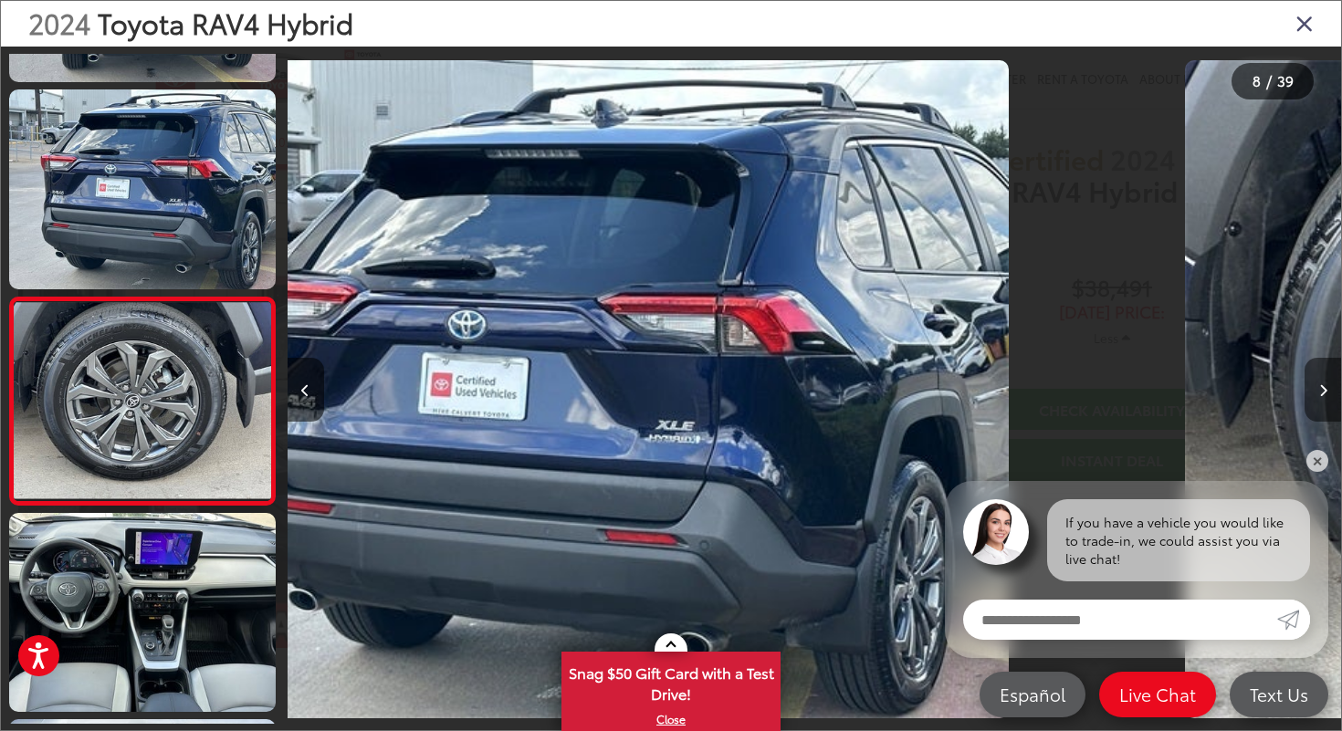
scroll to position [1272, 0]
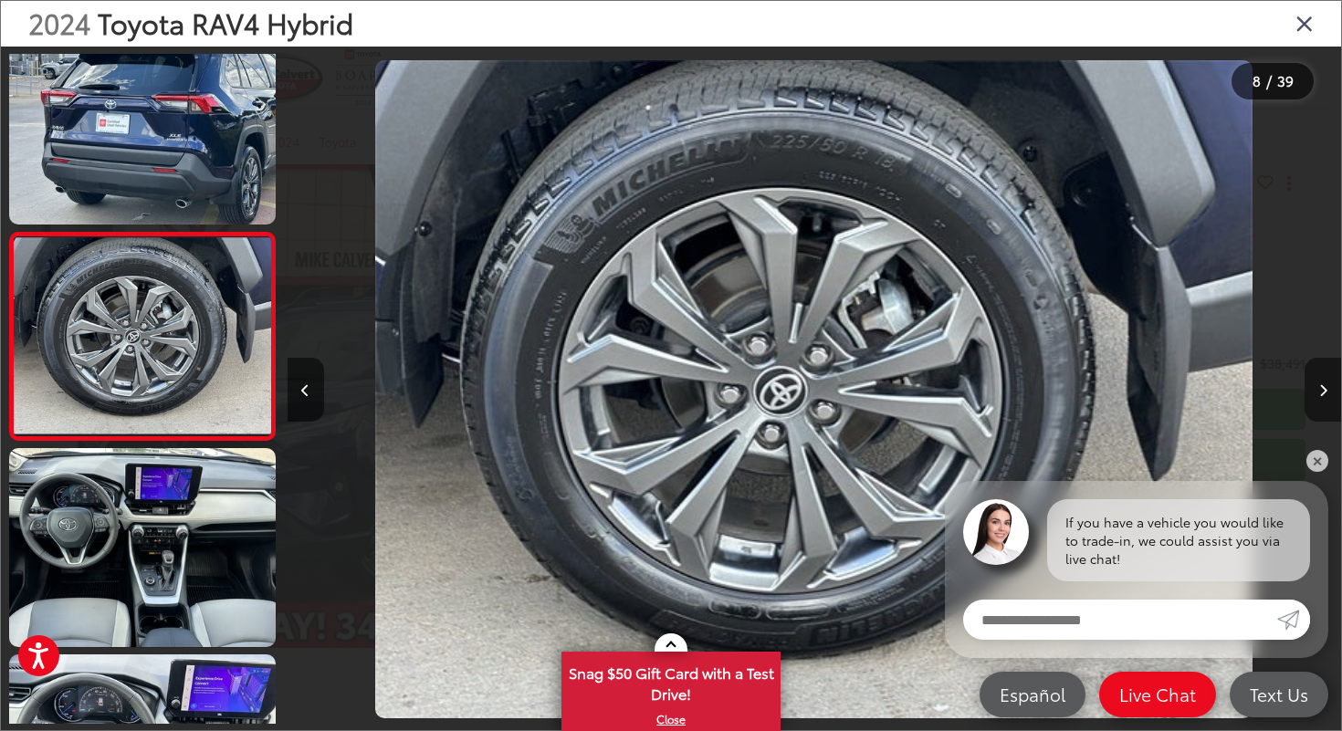
click at [1316, 385] on button "Next image" at bounding box center [1323, 390] width 37 height 64
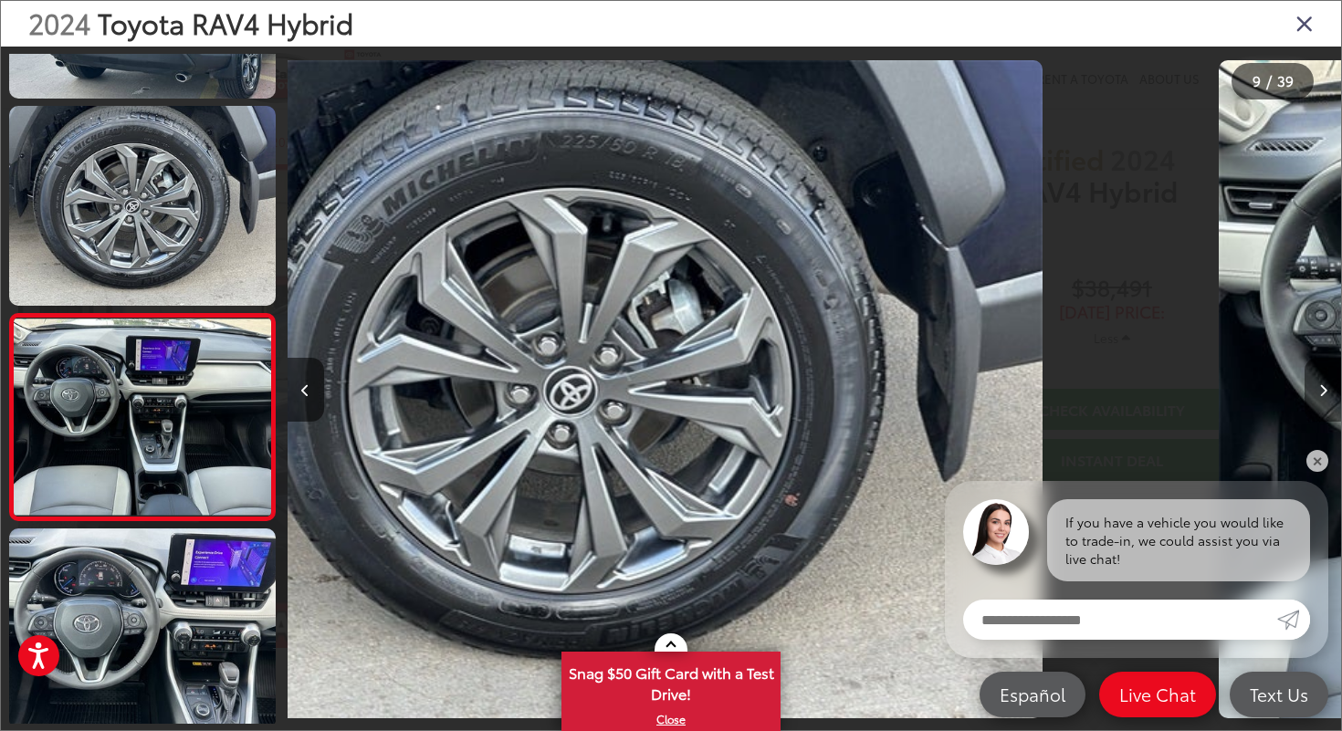
scroll to position [0, 0]
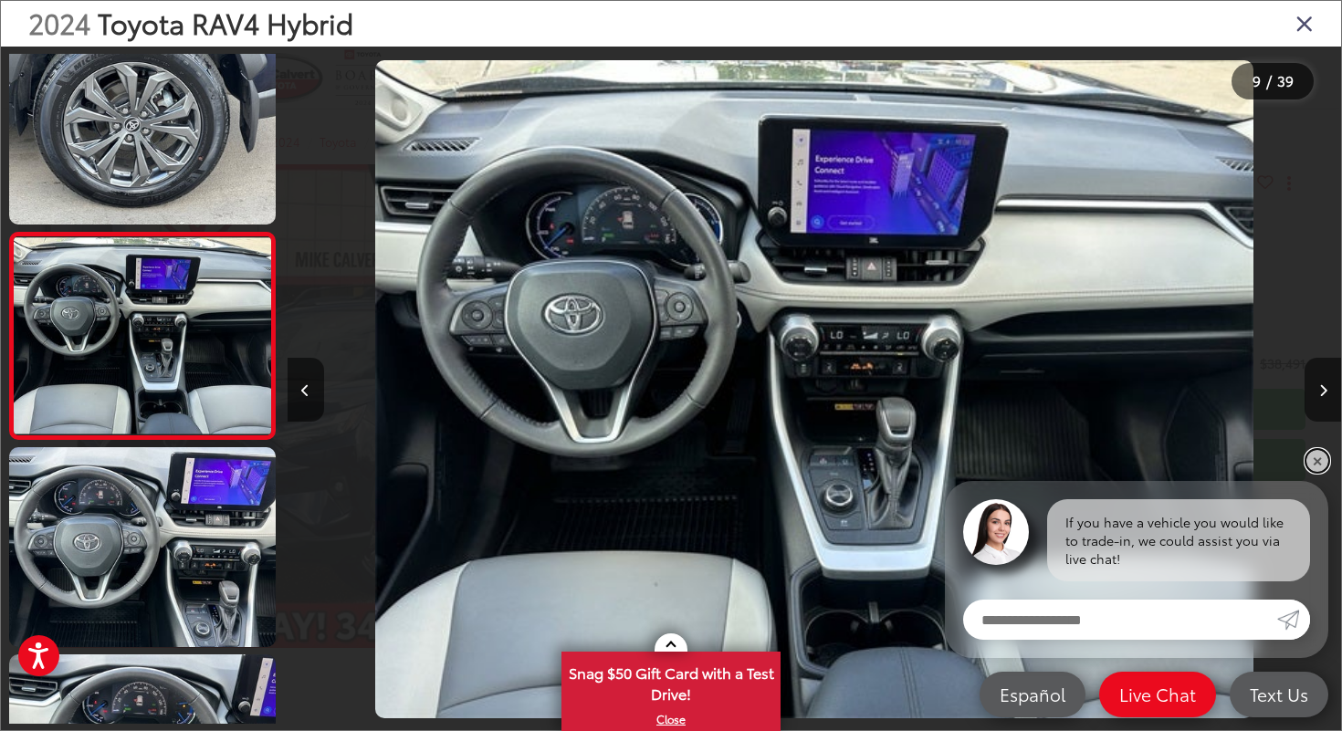
click at [1314, 456] on link "✕" at bounding box center [1318, 461] width 22 height 22
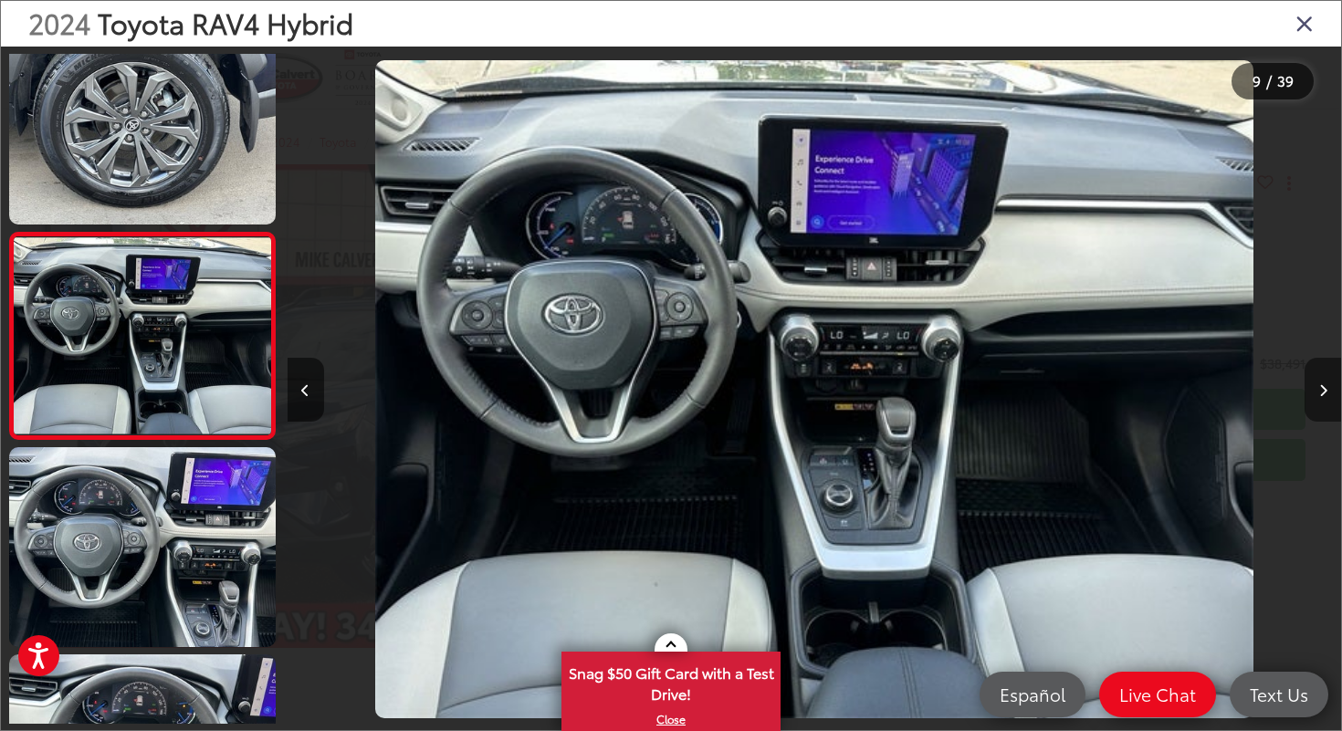
click at [1320, 394] on icon "Next image" at bounding box center [1323, 390] width 8 height 13
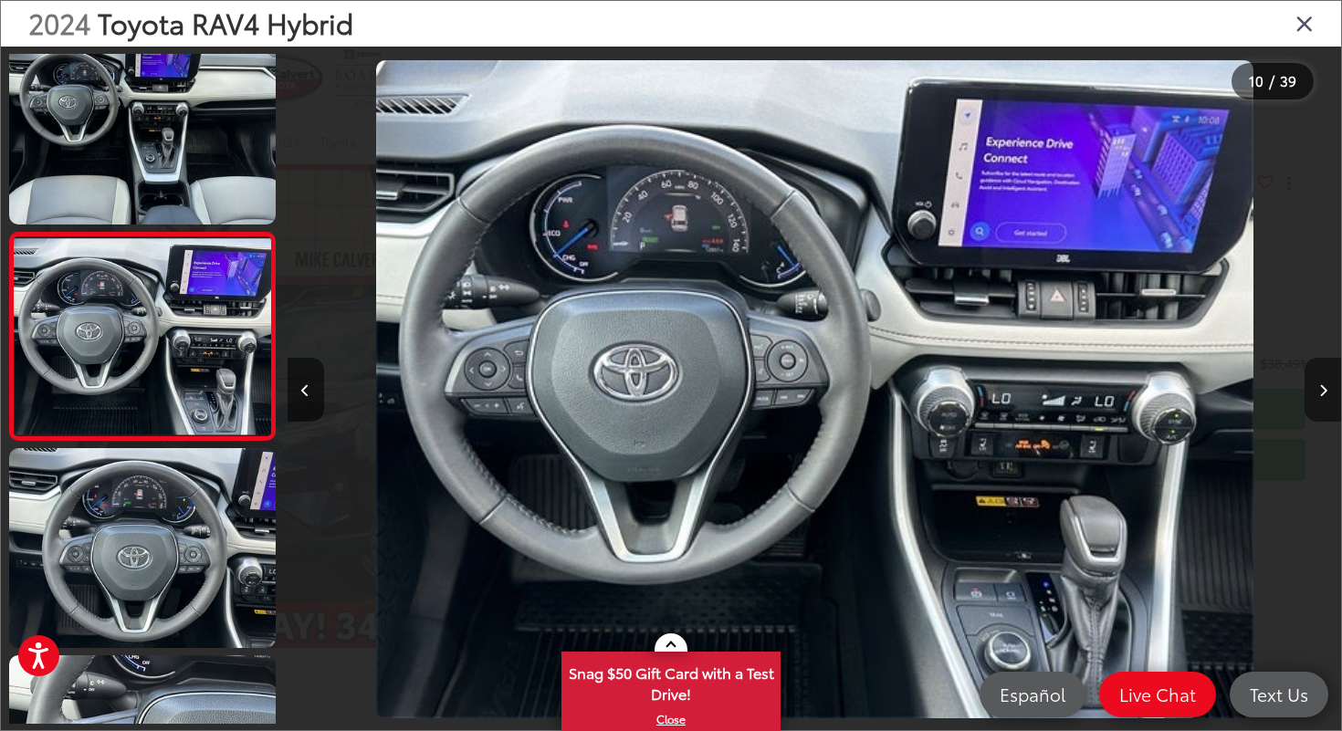
click at [1319, 386] on icon "Next image" at bounding box center [1323, 390] width 8 height 13
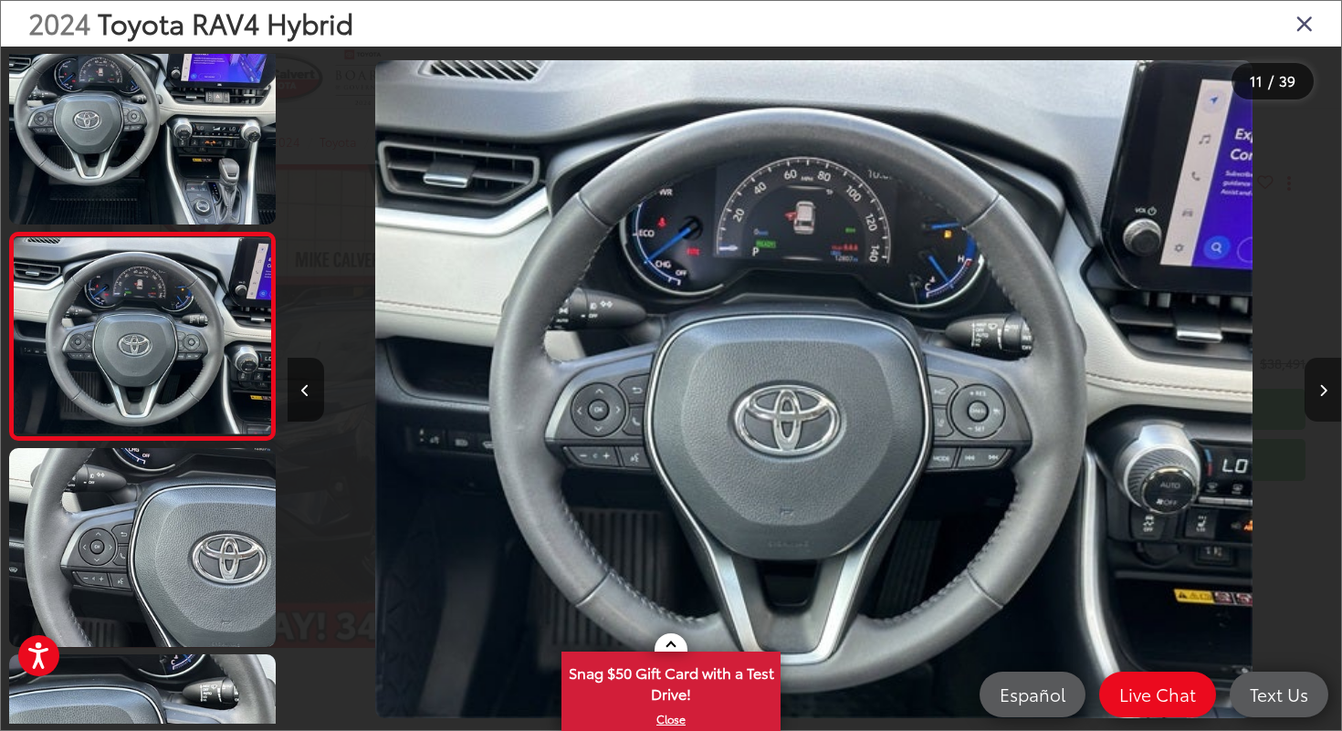
click at [1319, 386] on icon "Next image" at bounding box center [1323, 390] width 8 height 13
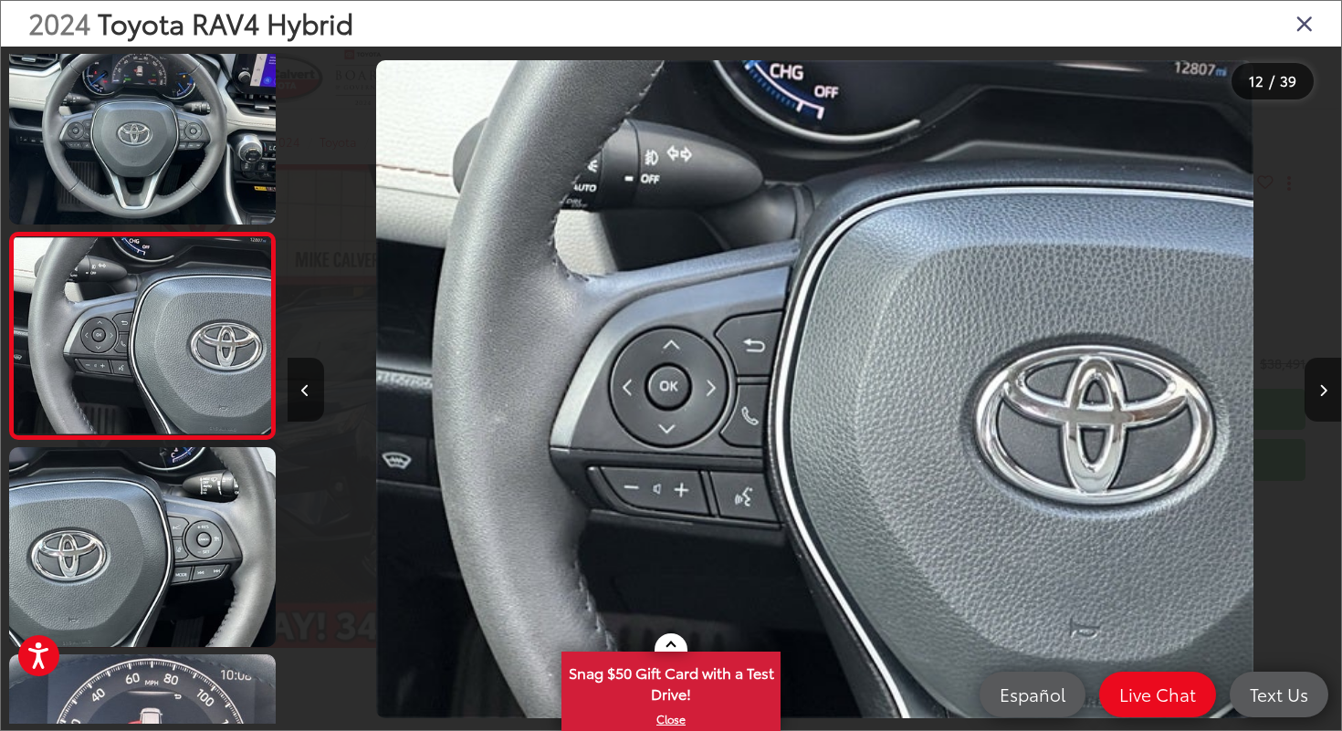
click at [1300, 24] on icon "Close gallery" at bounding box center [1305, 23] width 18 height 24
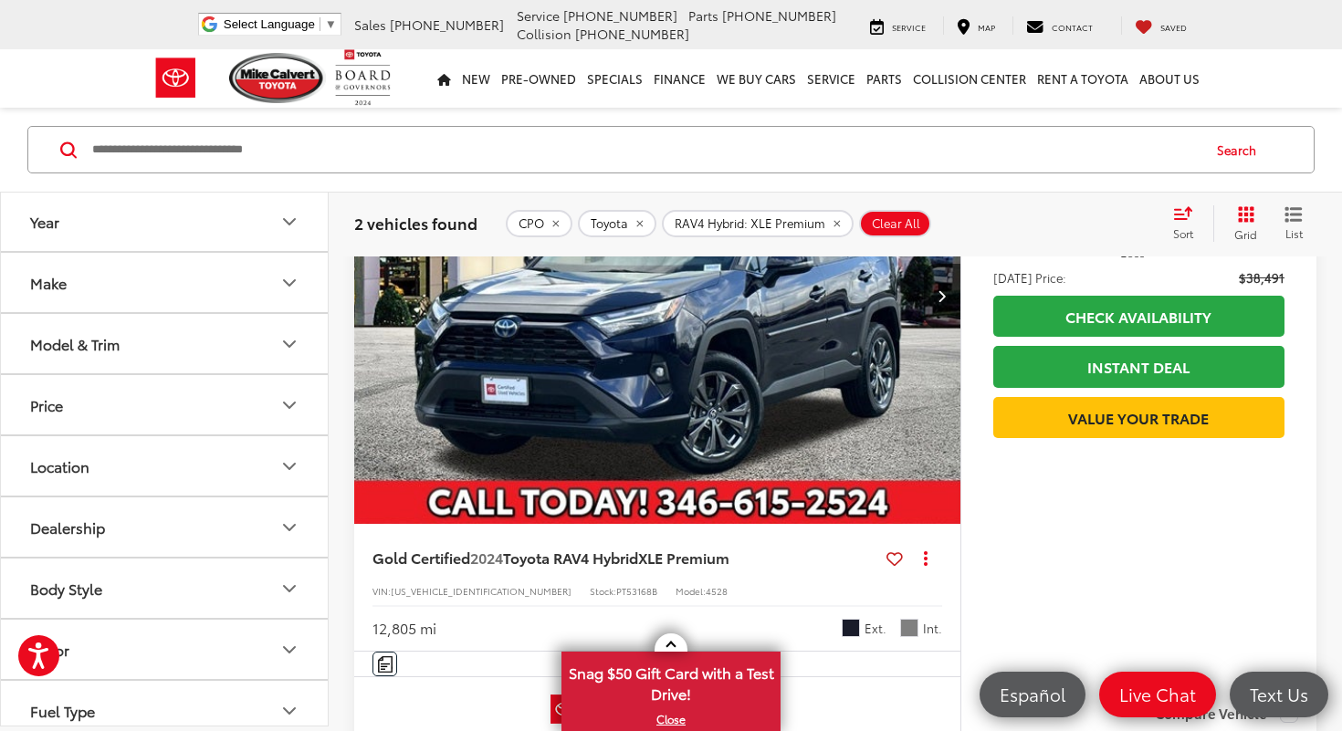
scroll to position [175, 0]
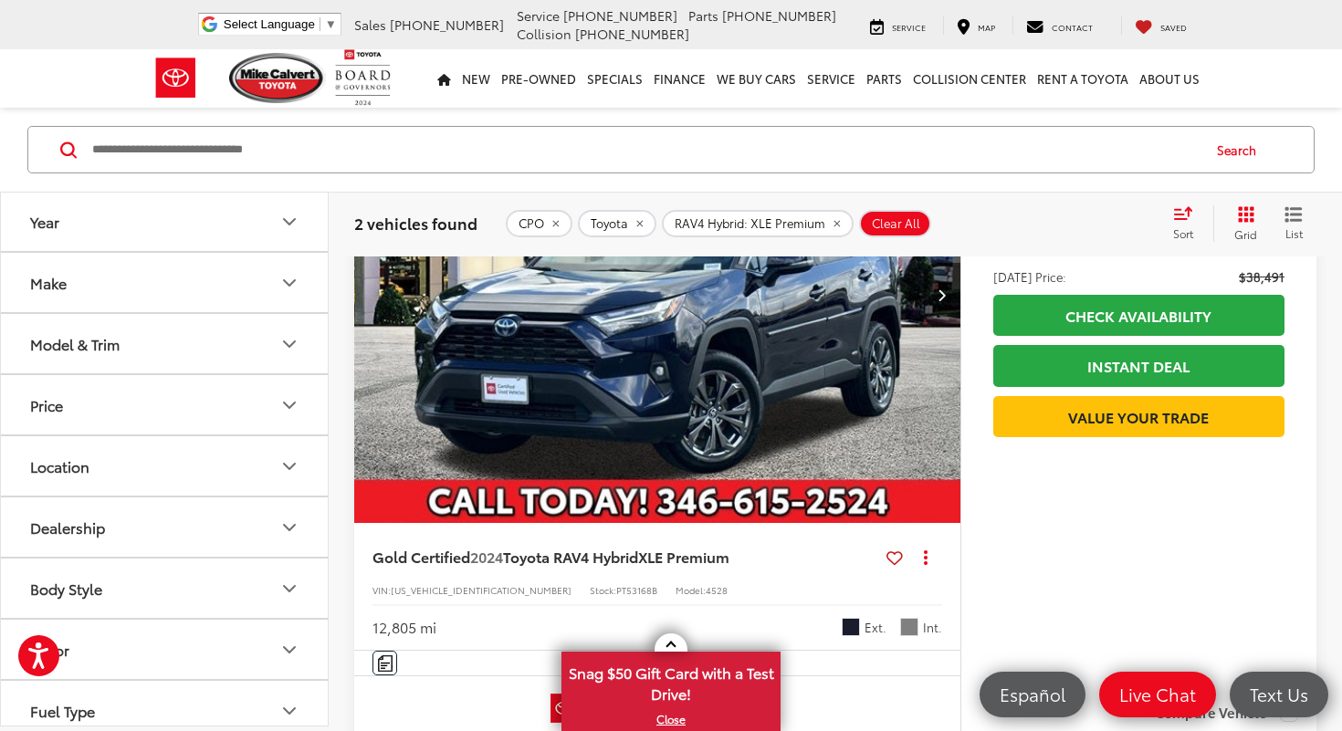
click at [283, 339] on icon "Model & Trim" at bounding box center [289, 344] width 22 height 22
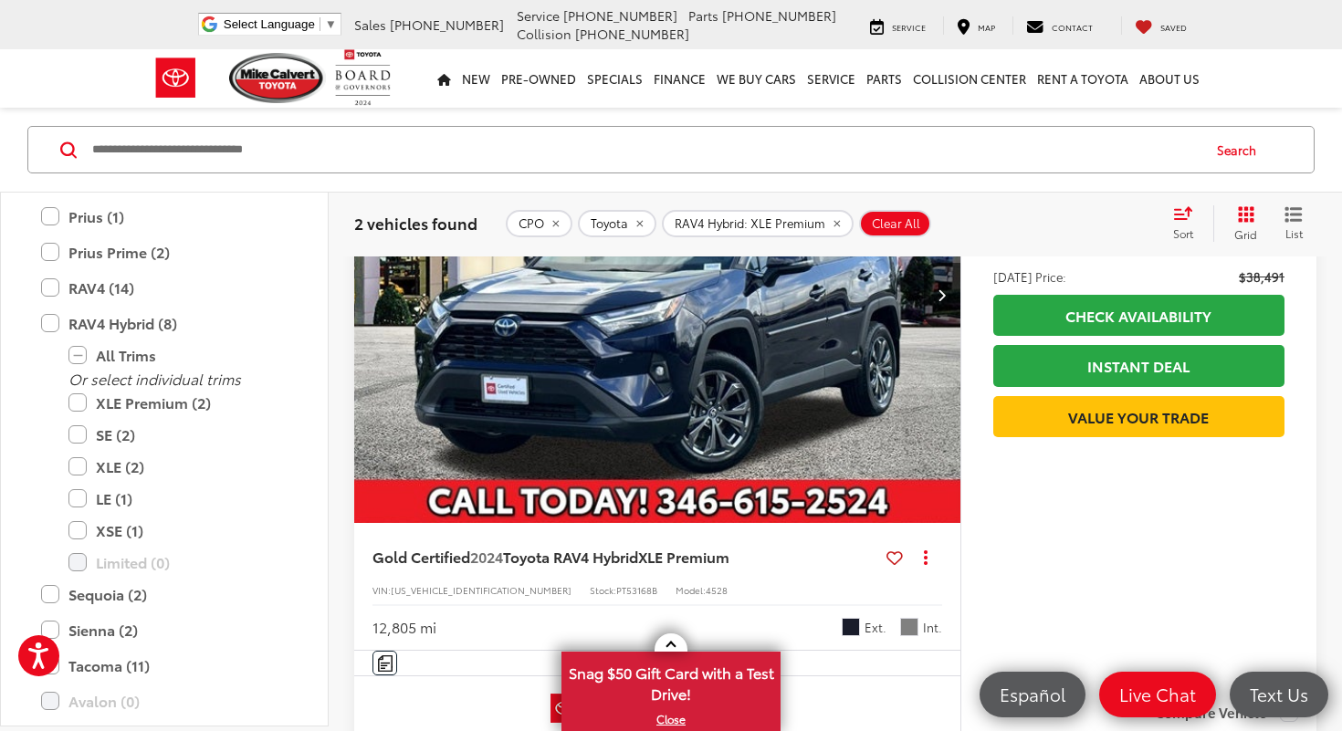
scroll to position [664, 0]
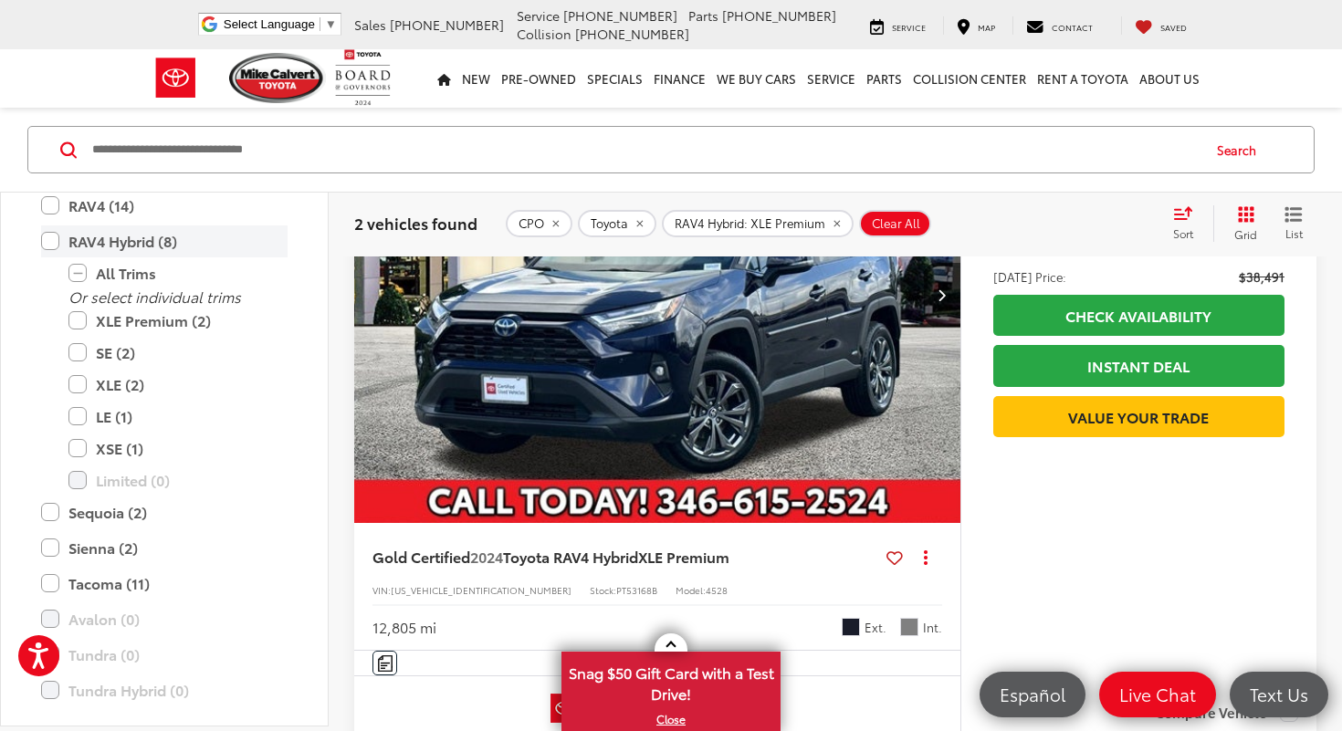
click at [52, 242] on label "RAV4 Hybrid (8)" at bounding box center [164, 242] width 247 height 32
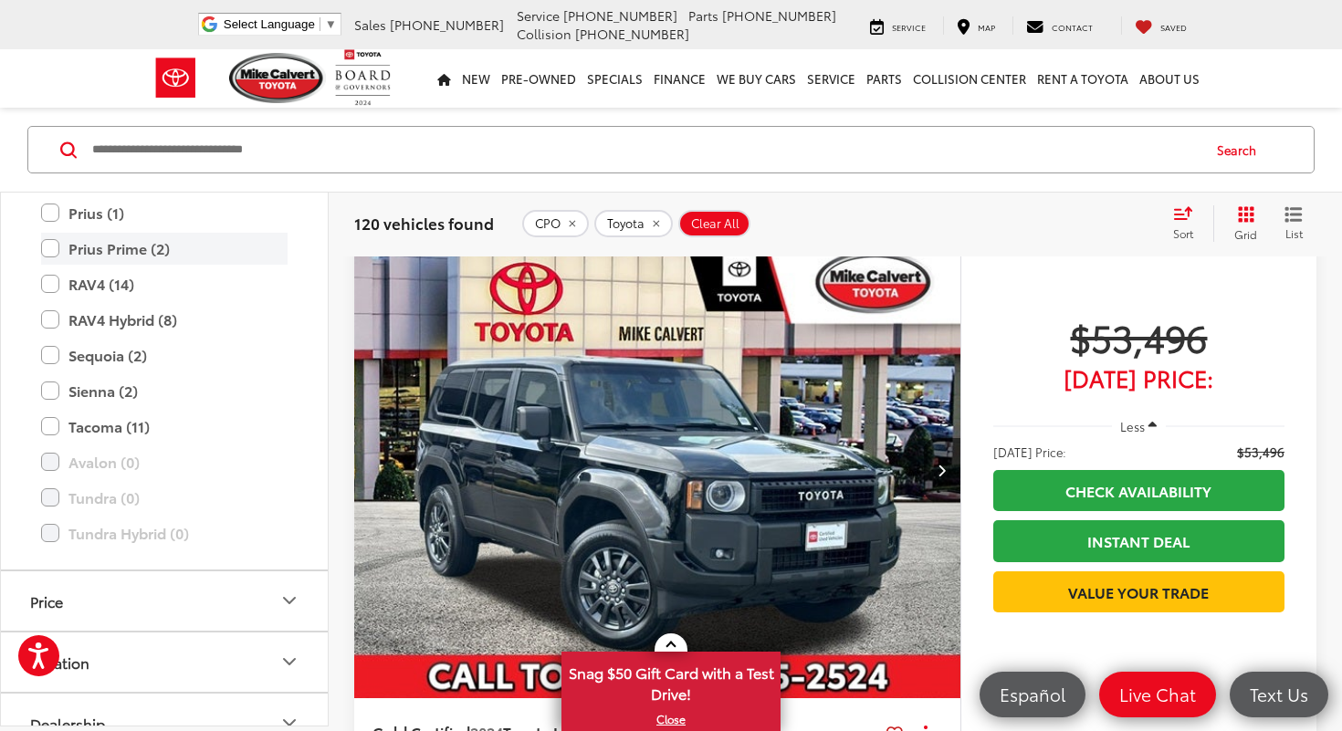
scroll to position [583, 0]
click at [50, 320] on label "RAV4 Hybrid (8)" at bounding box center [164, 322] width 247 height 32
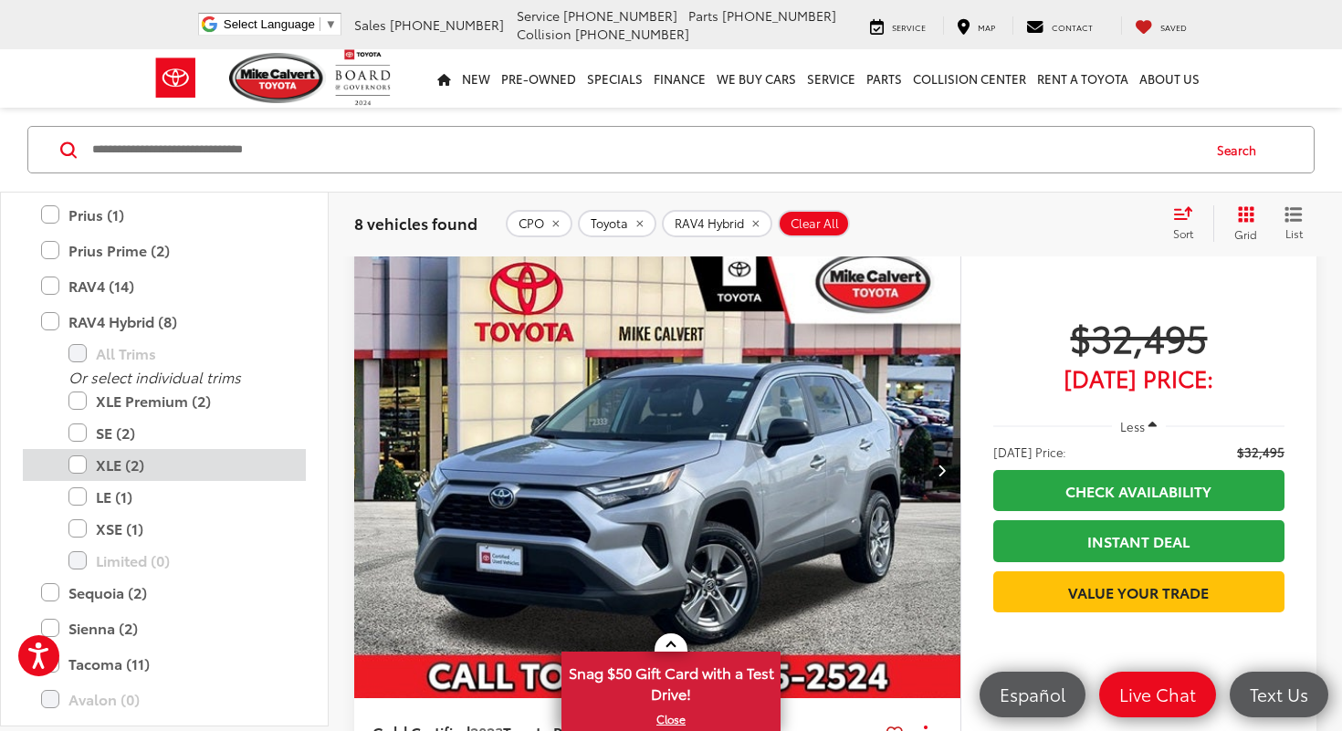
click at [77, 465] on label "XLE (2)" at bounding box center [177, 465] width 219 height 32
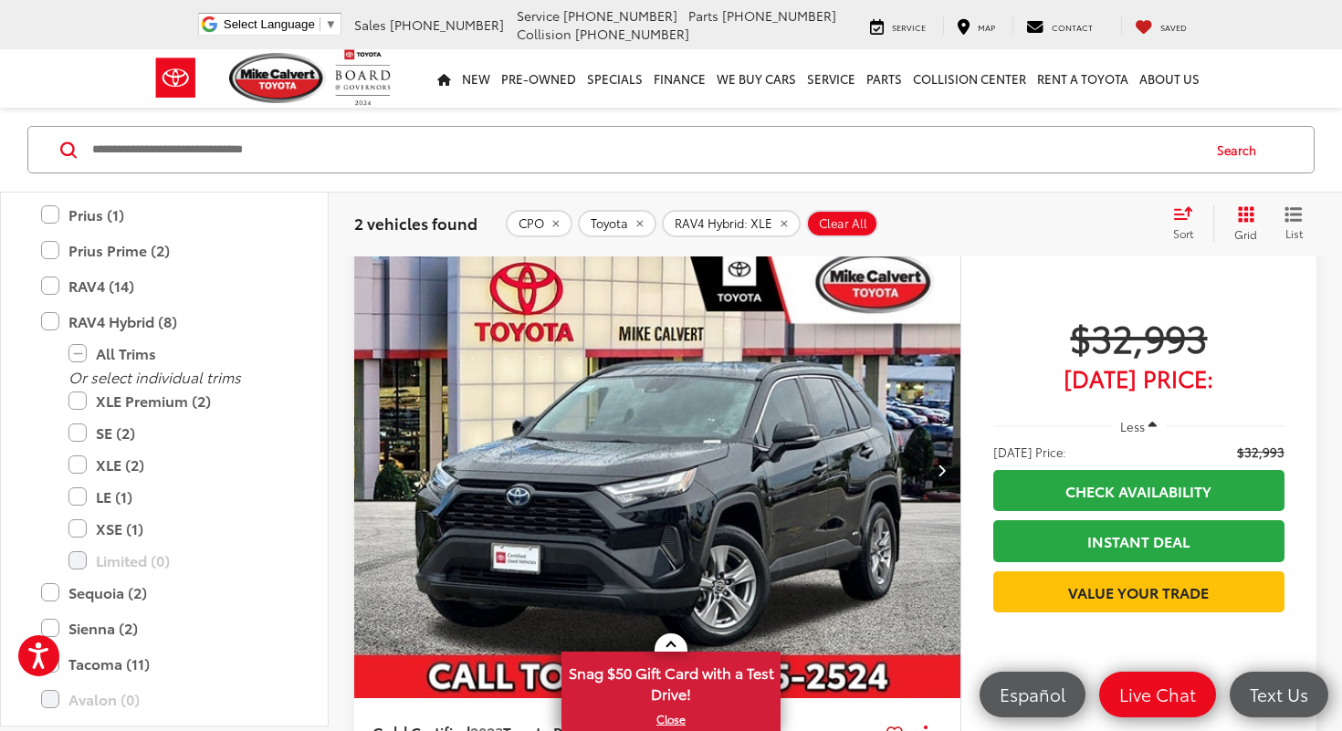
click at [554, 222] on icon "remove true" at bounding box center [555, 224] width 6 height 6
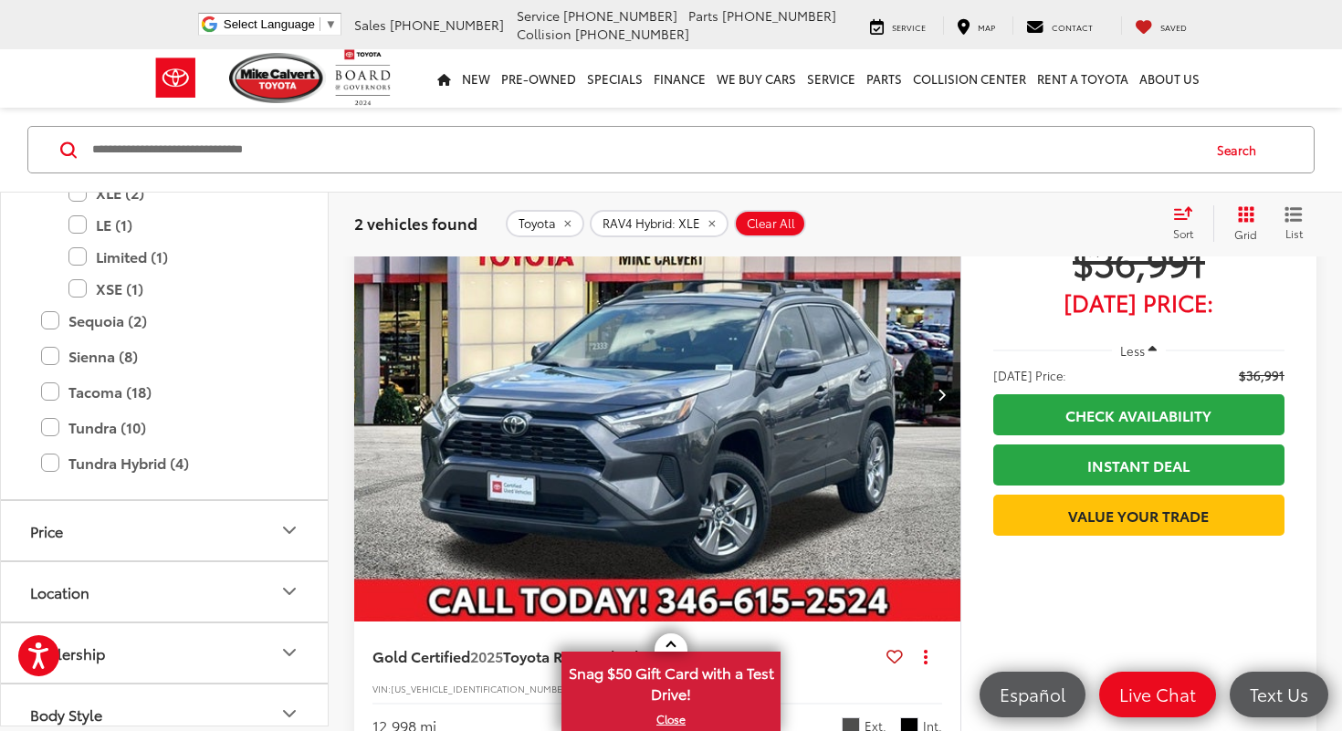
scroll to position [771, 0]
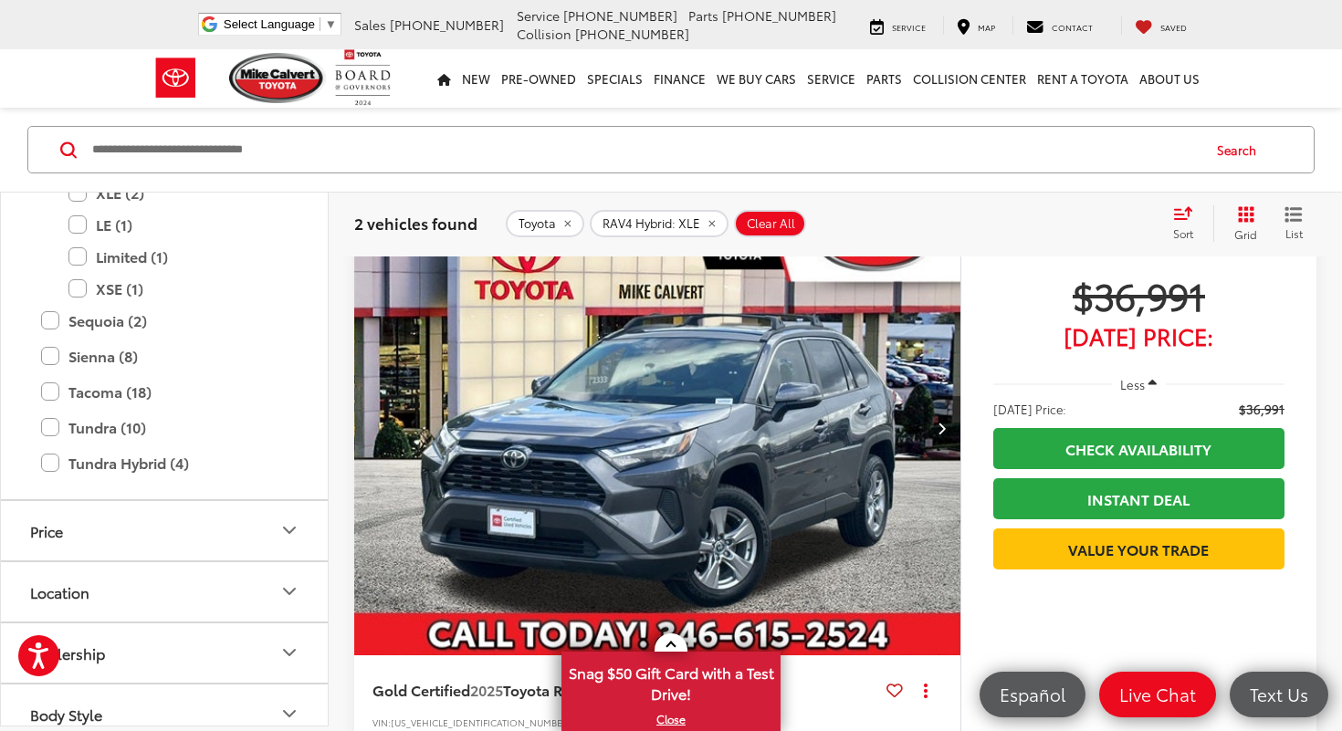
click at [946, 430] on button "Next image" at bounding box center [942, 428] width 37 height 64
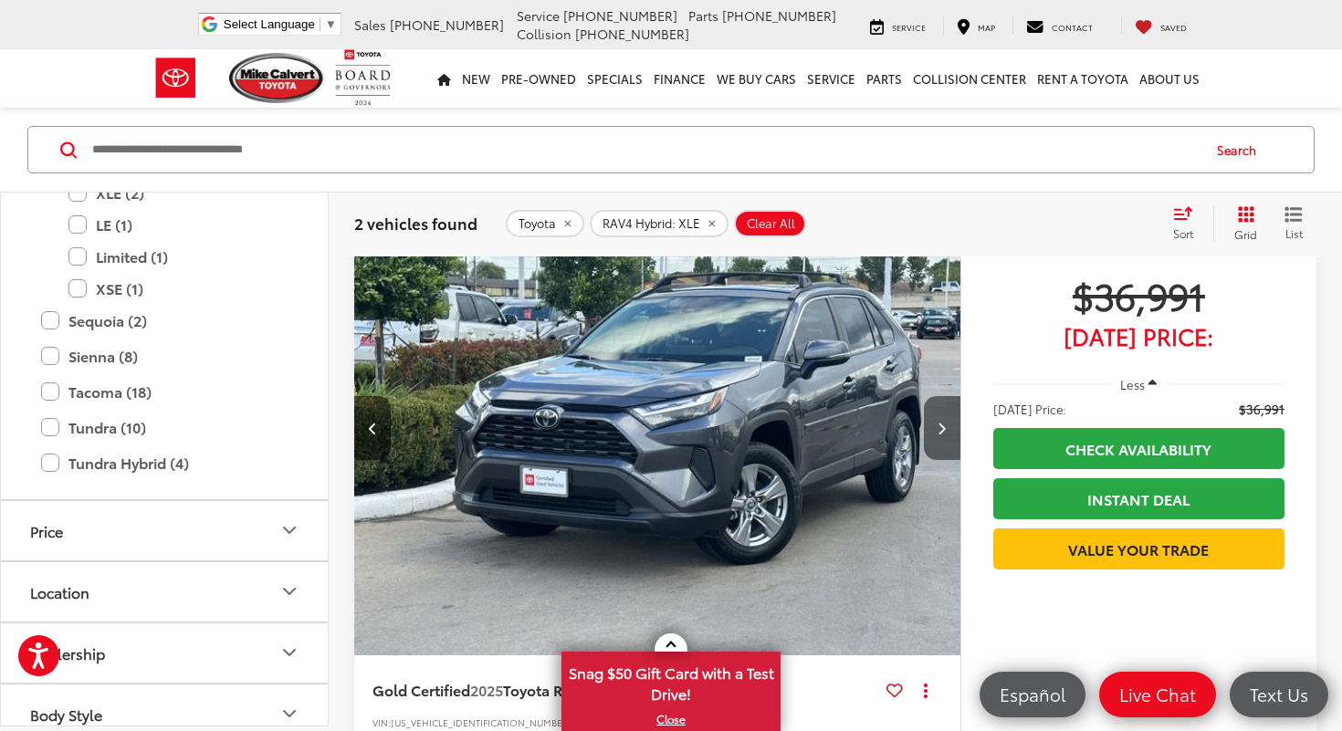
click at [942, 430] on icon "Next image" at bounding box center [942, 428] width 8 height 13
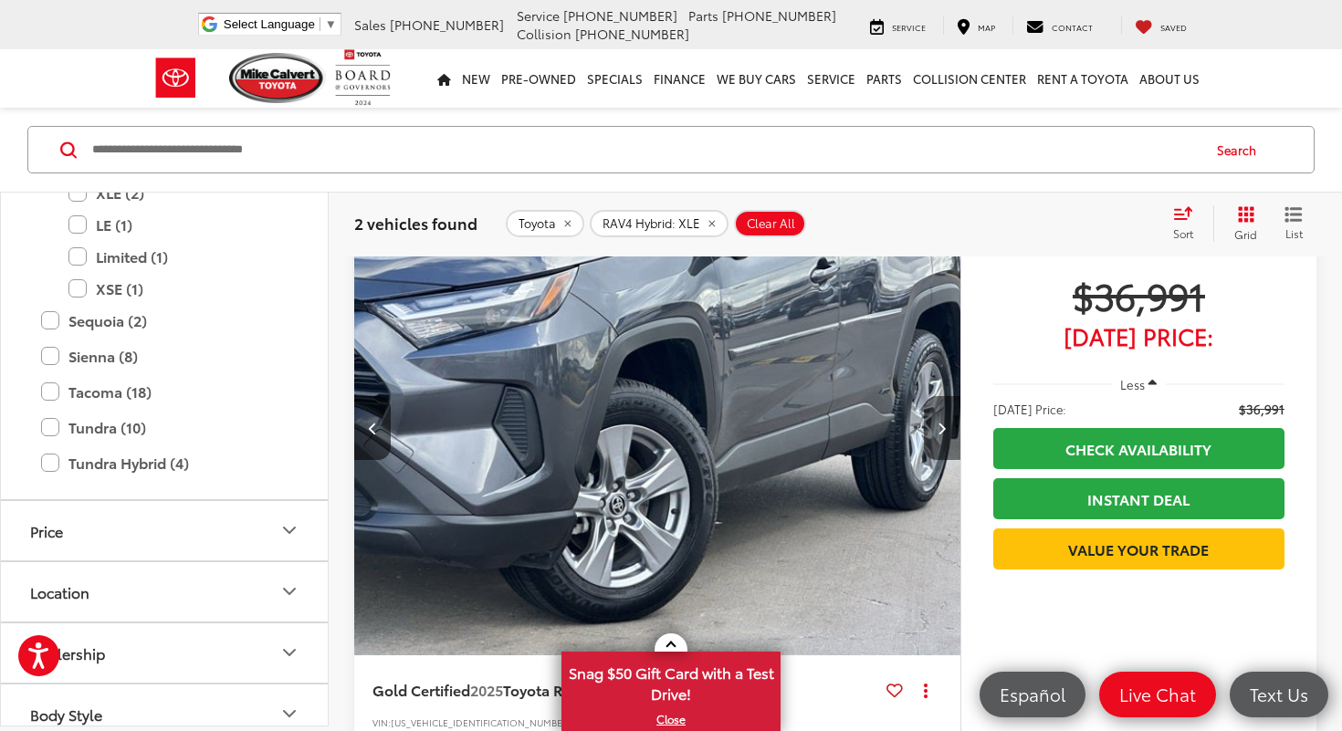
click at [942, 430] on icon "Next image" at bounding box center [942, 428] width 8 height 13
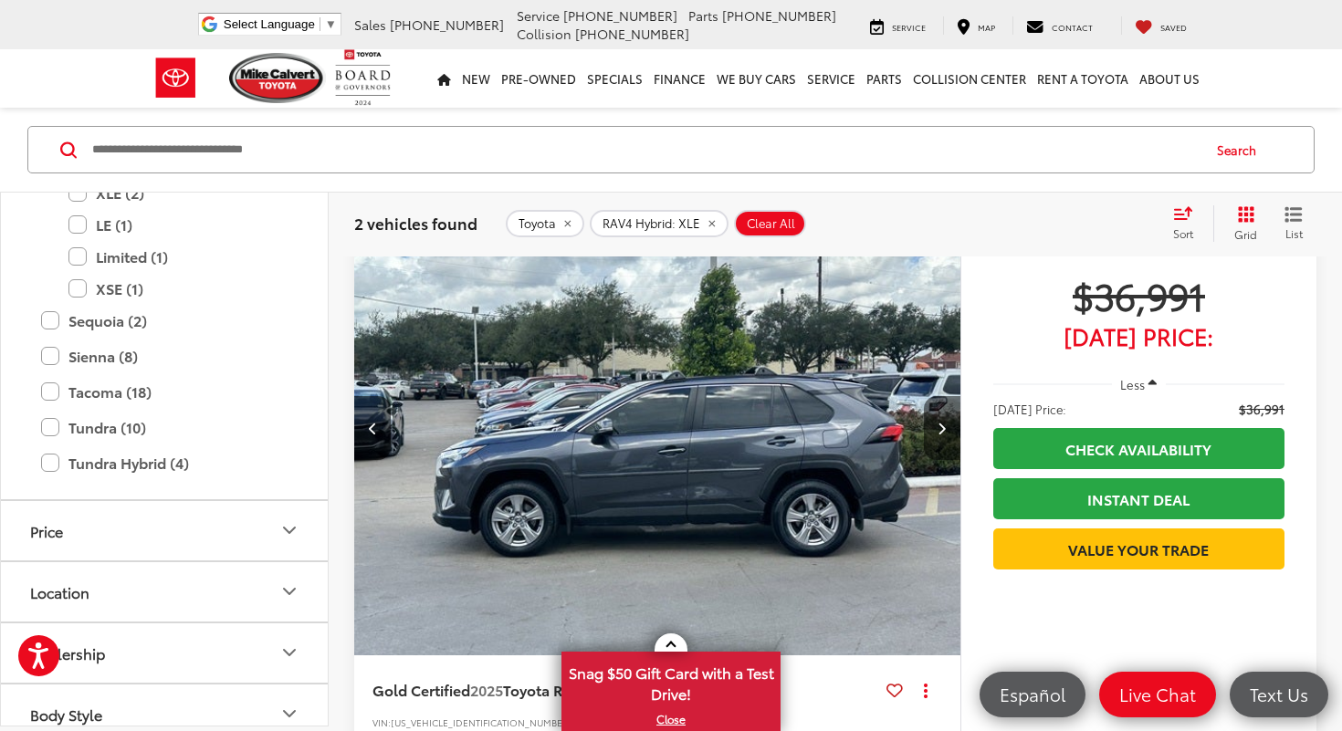
click at [942, 430] on icon "Next image" at bounding box center [942, 428] width 8 height 13
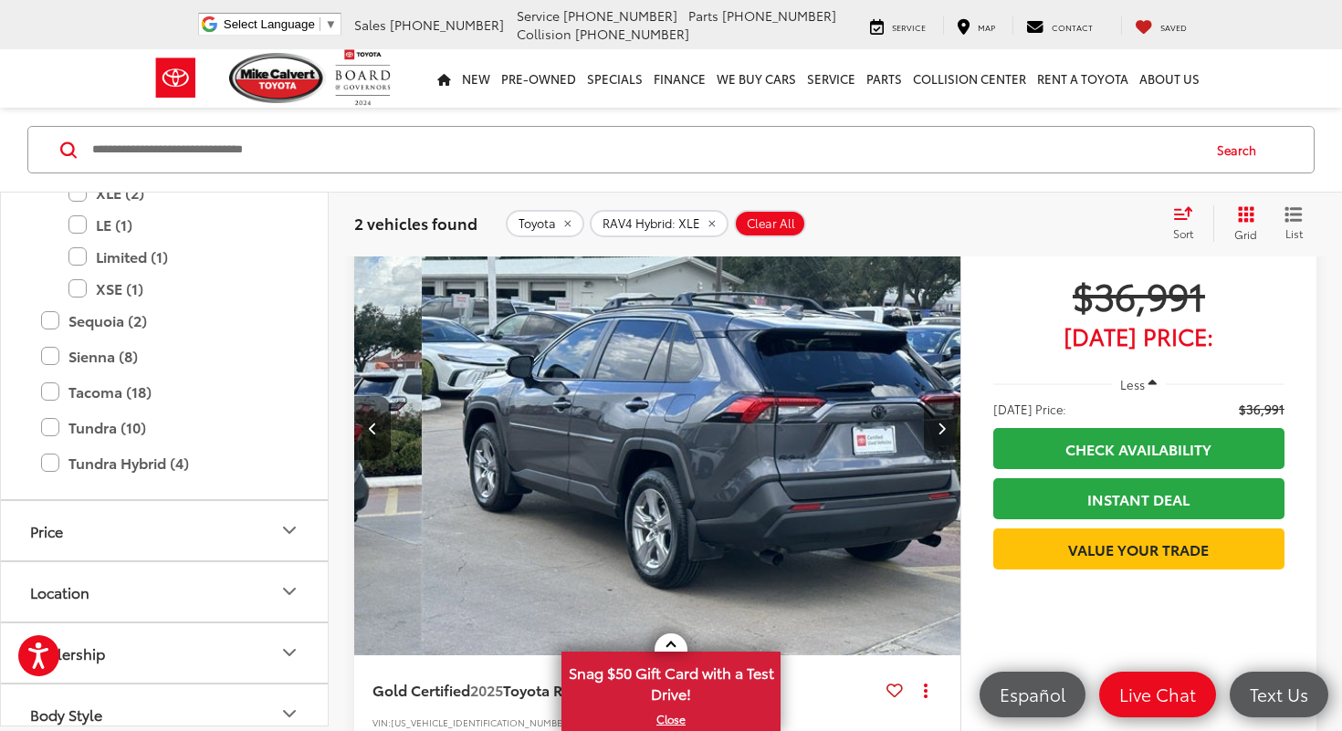
scroll to position [0, 2436]
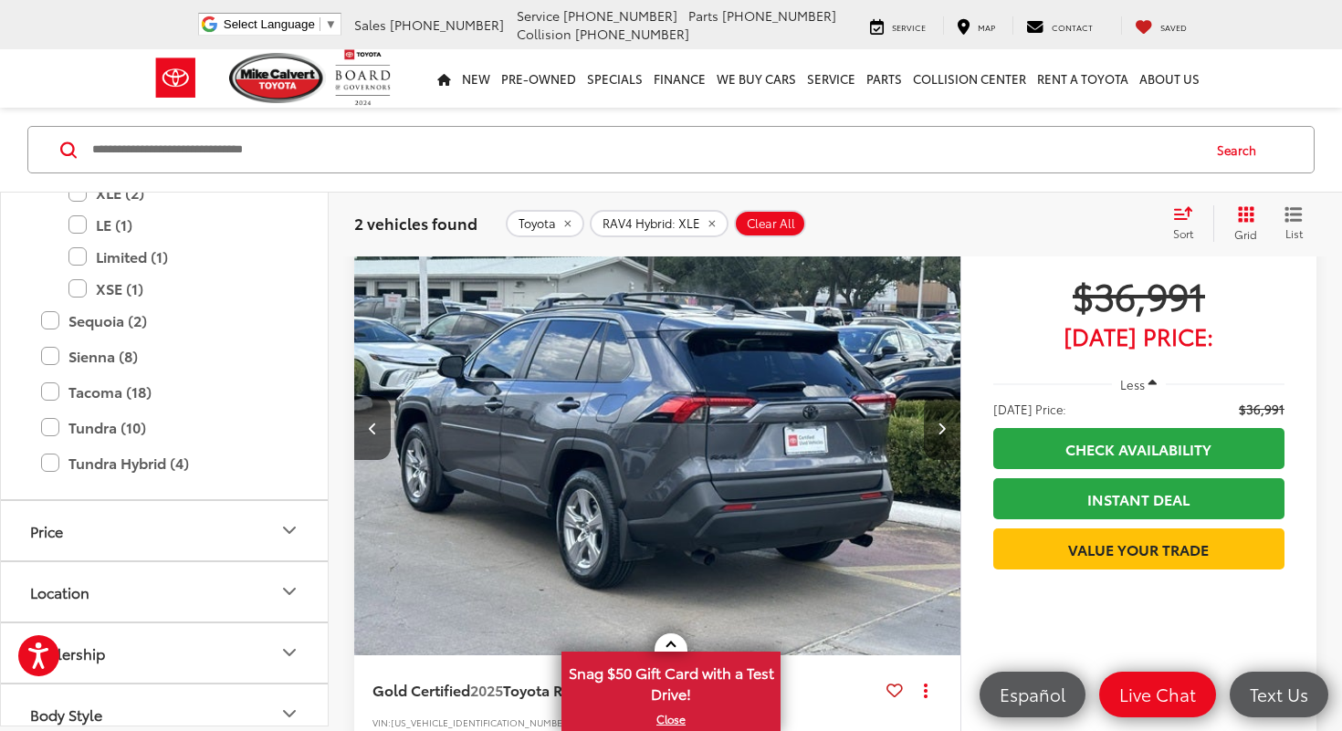
click at [942, 430] on icon "Next image" at bounding box center [942, 428] width 8 height 13
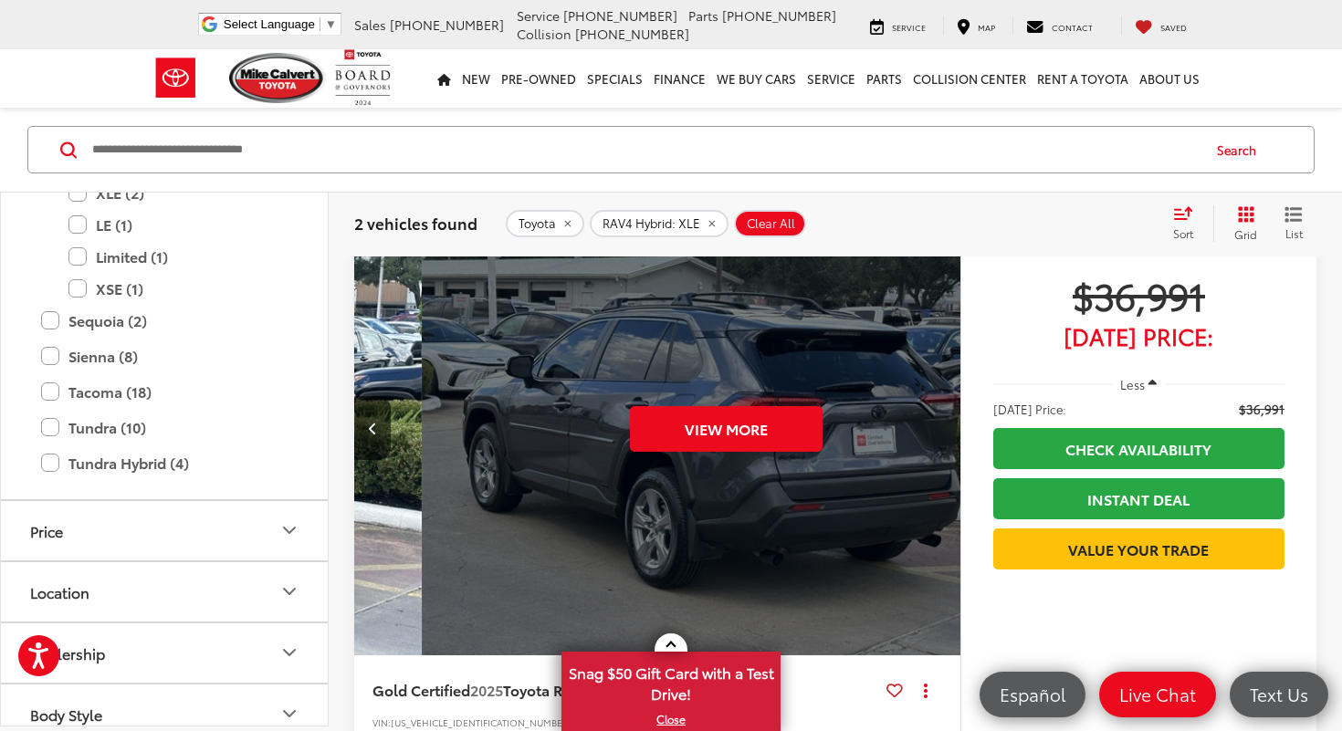
scroll to position [0, 3045]
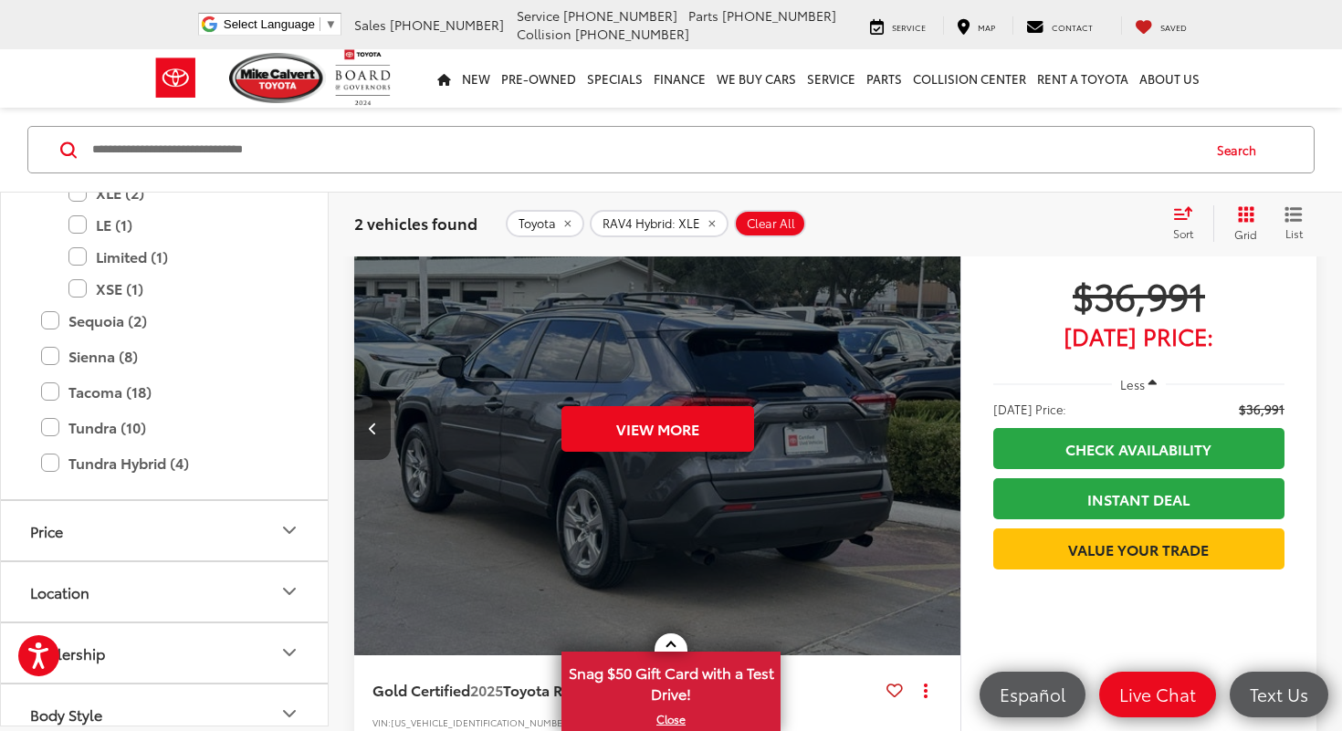
click at [377, 434] on button "Previous image" at bounding box center [372, 428] width 37 height 64
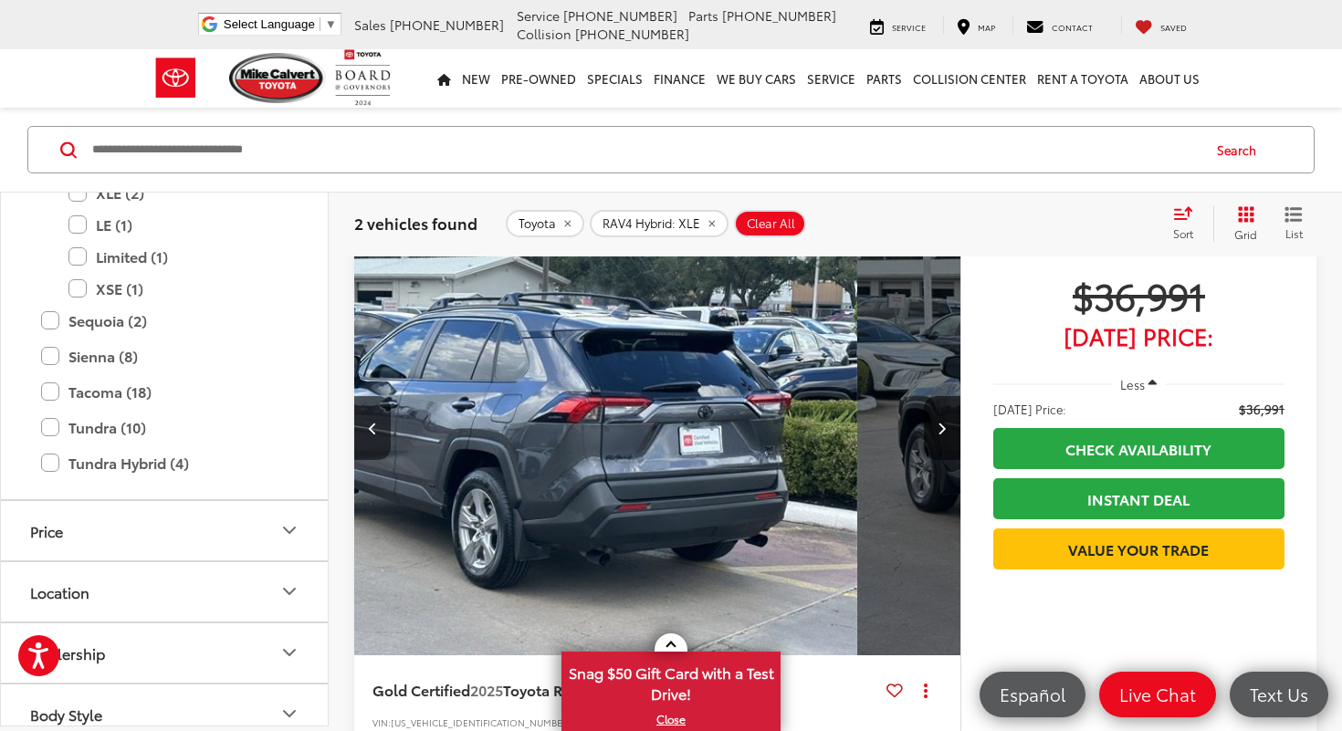
scroll to position [0, 2436]
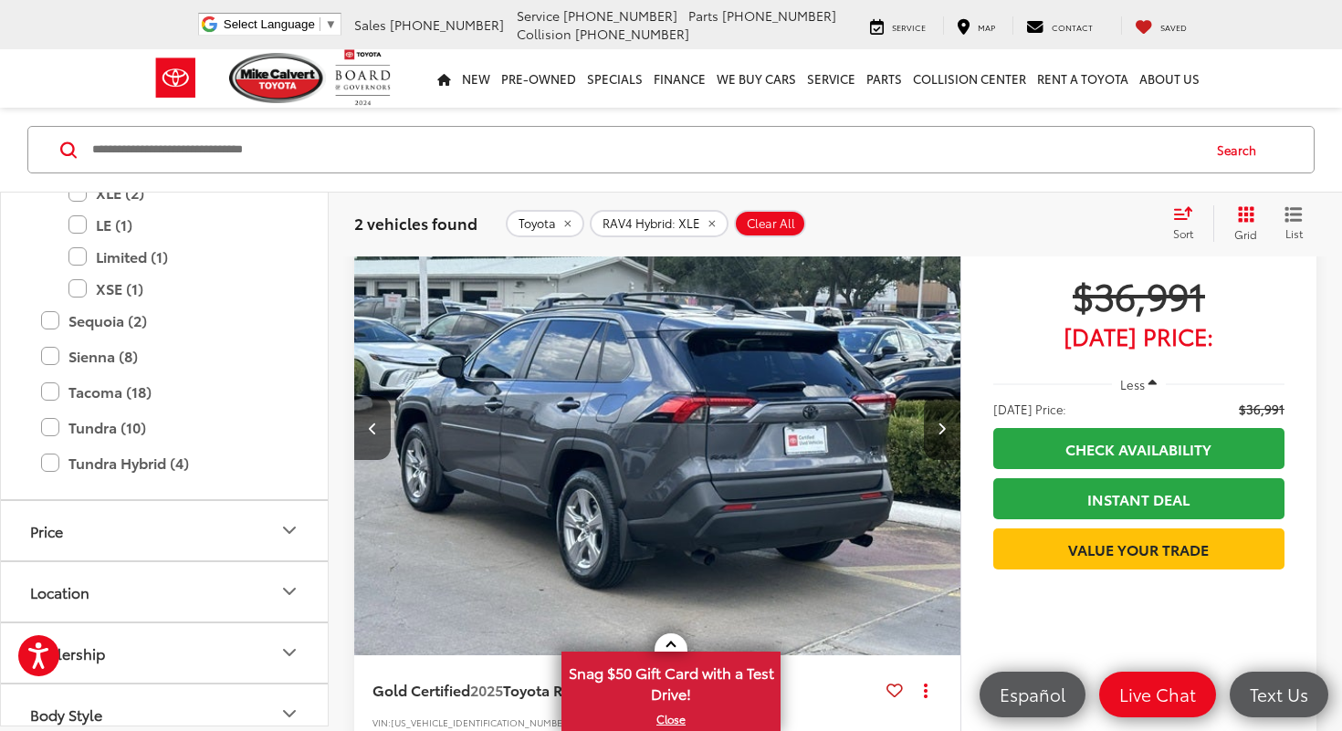
click at [839, 431] on img "2025 Toyota RAV4 Hybrid XLE 4" at bounding box center [657, 429] width 609 height 457
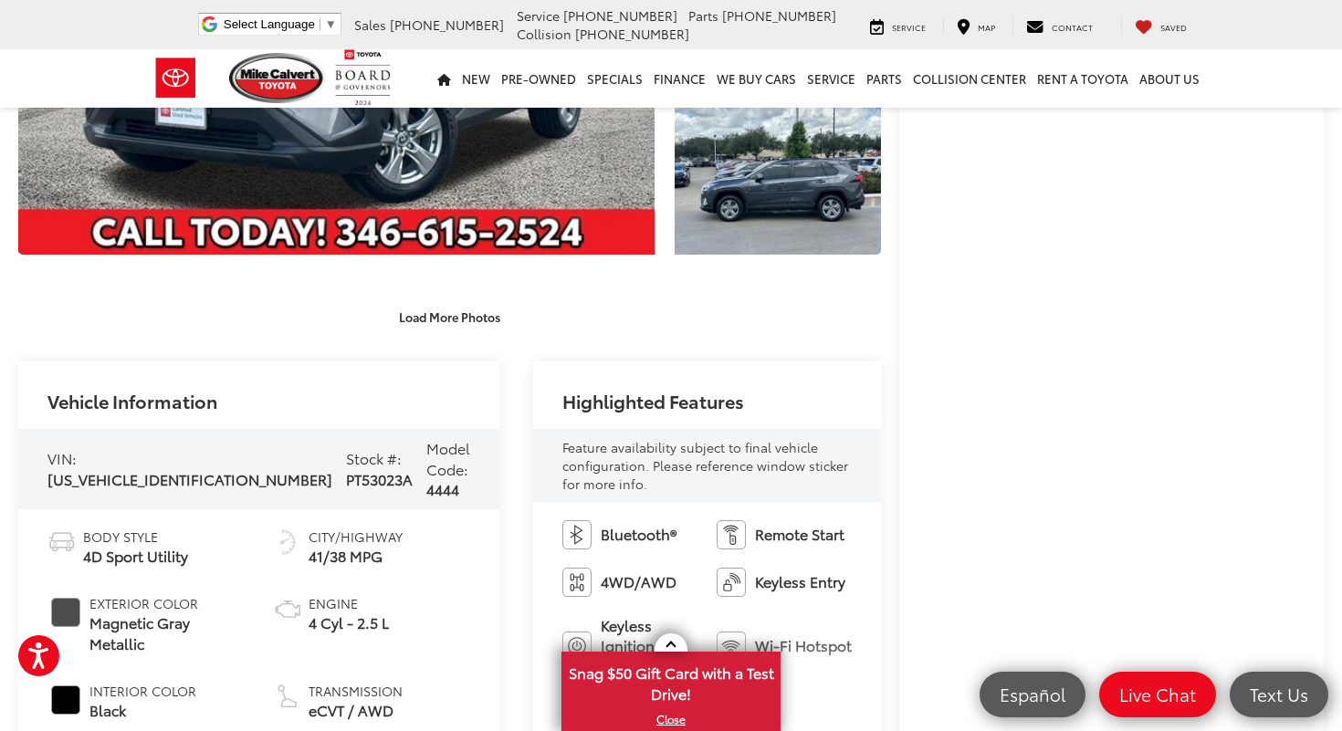
scroll to position [295, 0]
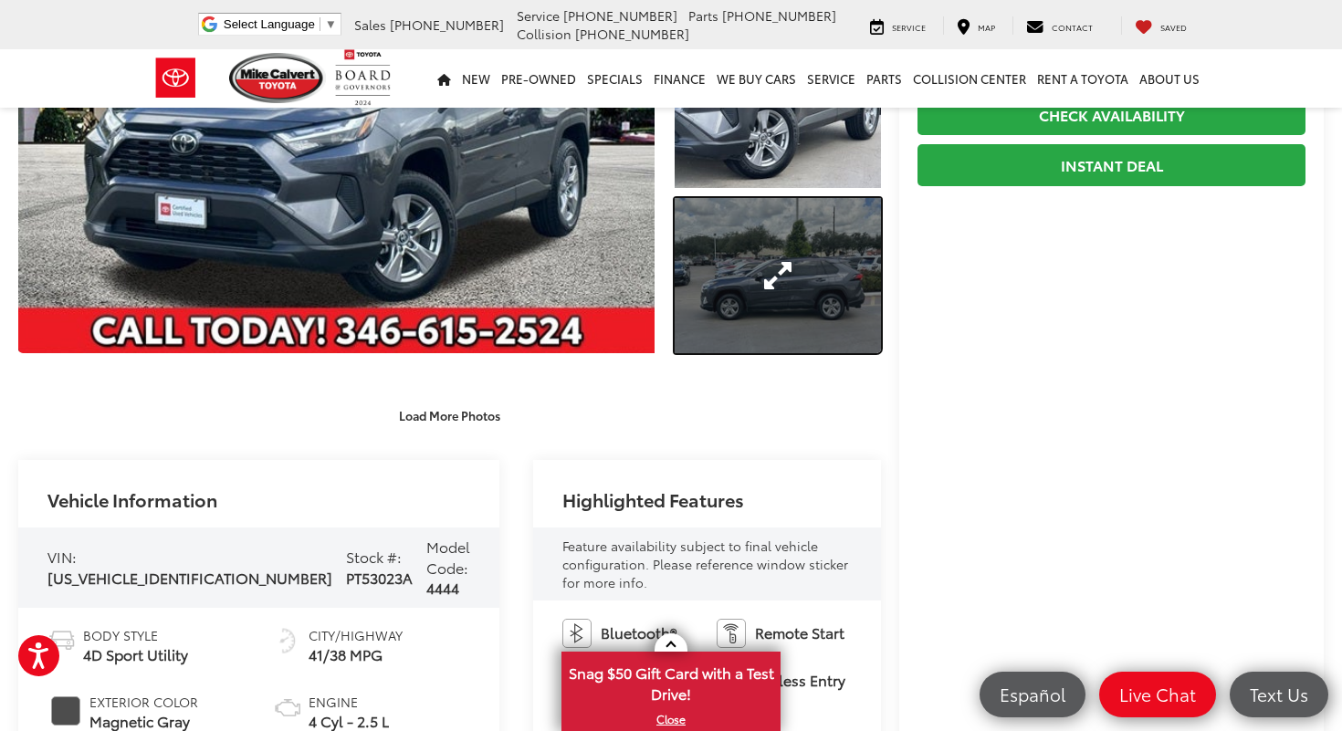
click at [771, 278] on link "Expand Photo 3" at bounding box center [778, 275] width 206 height 154
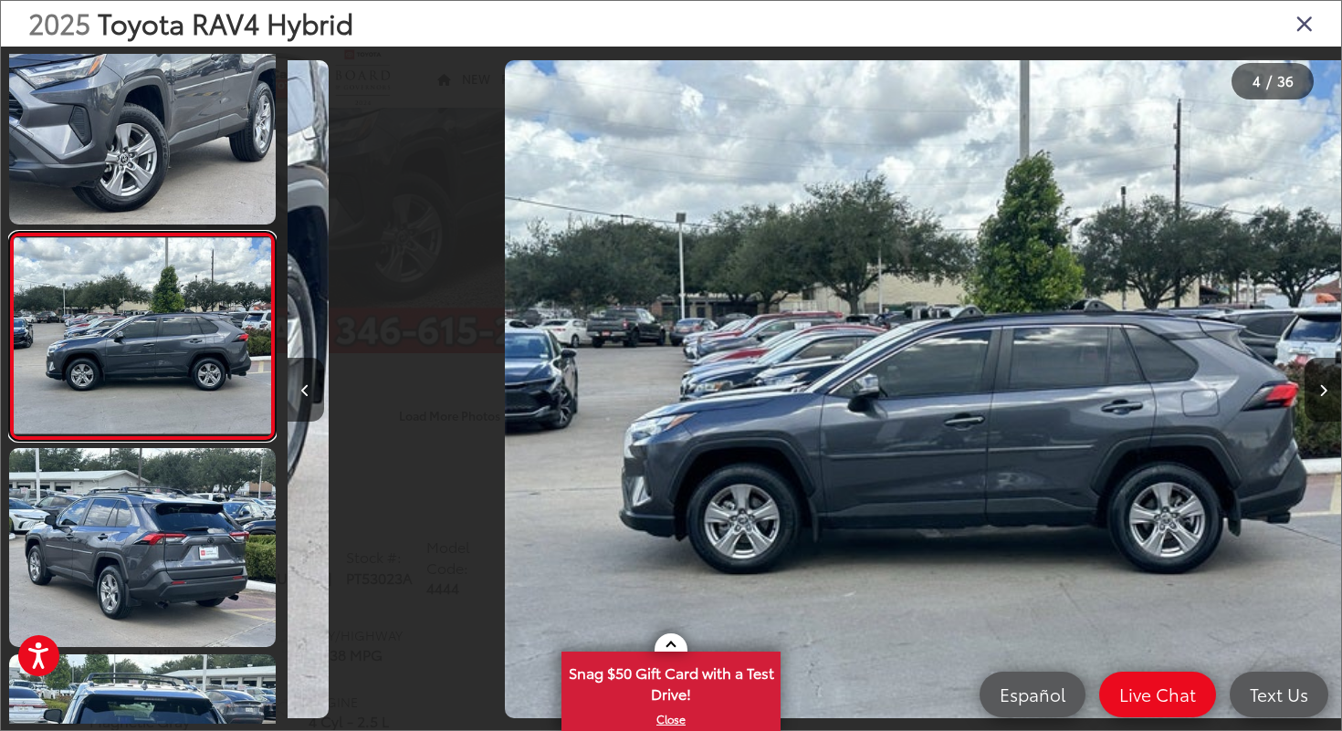
scroll to position [0, 3162]
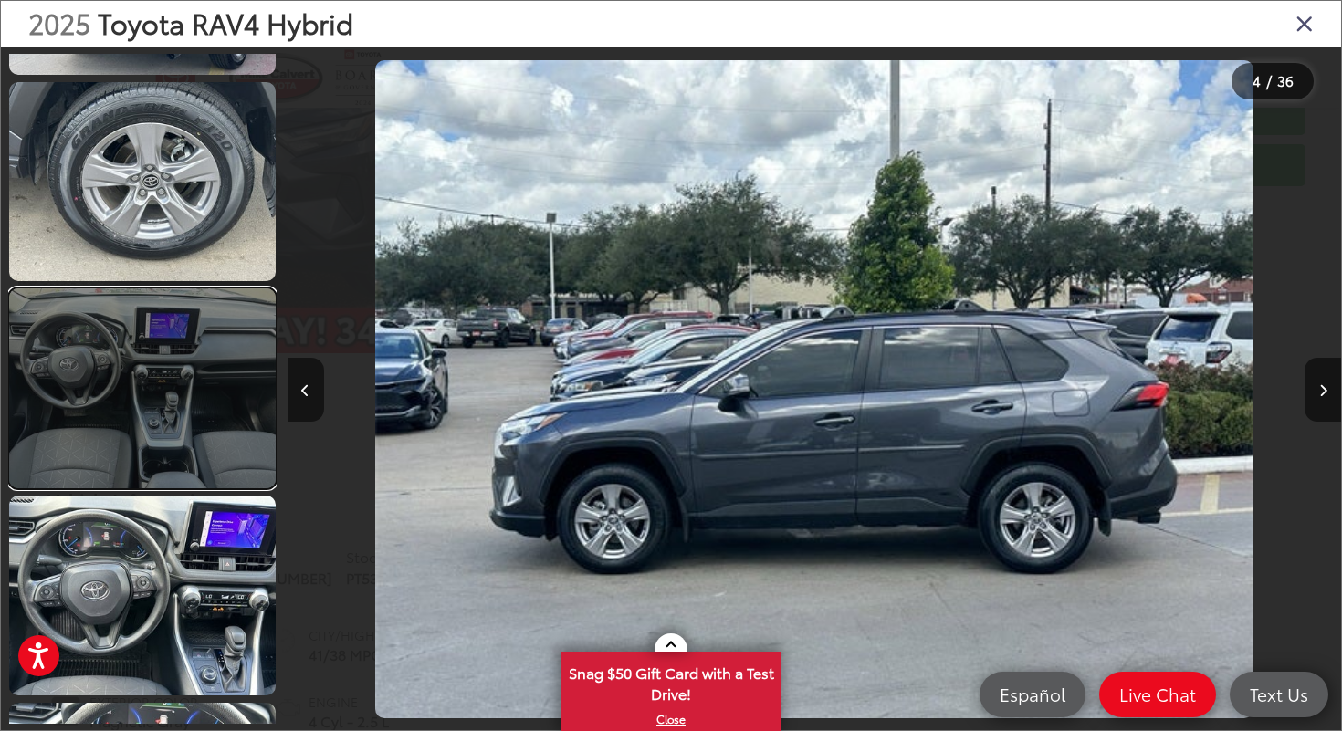
click at [161, 356] on link at bounding box center [142, 389] width 267 height 200
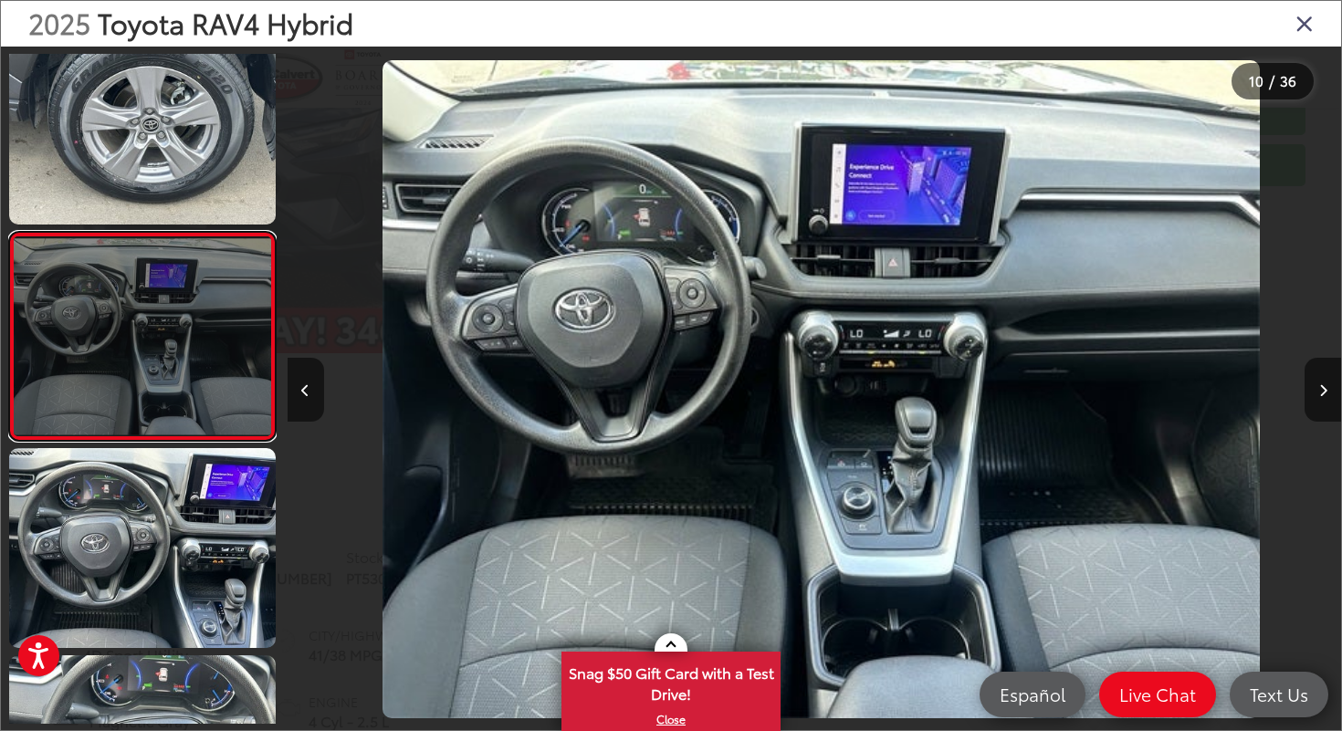
scroll to position [0, 9485]
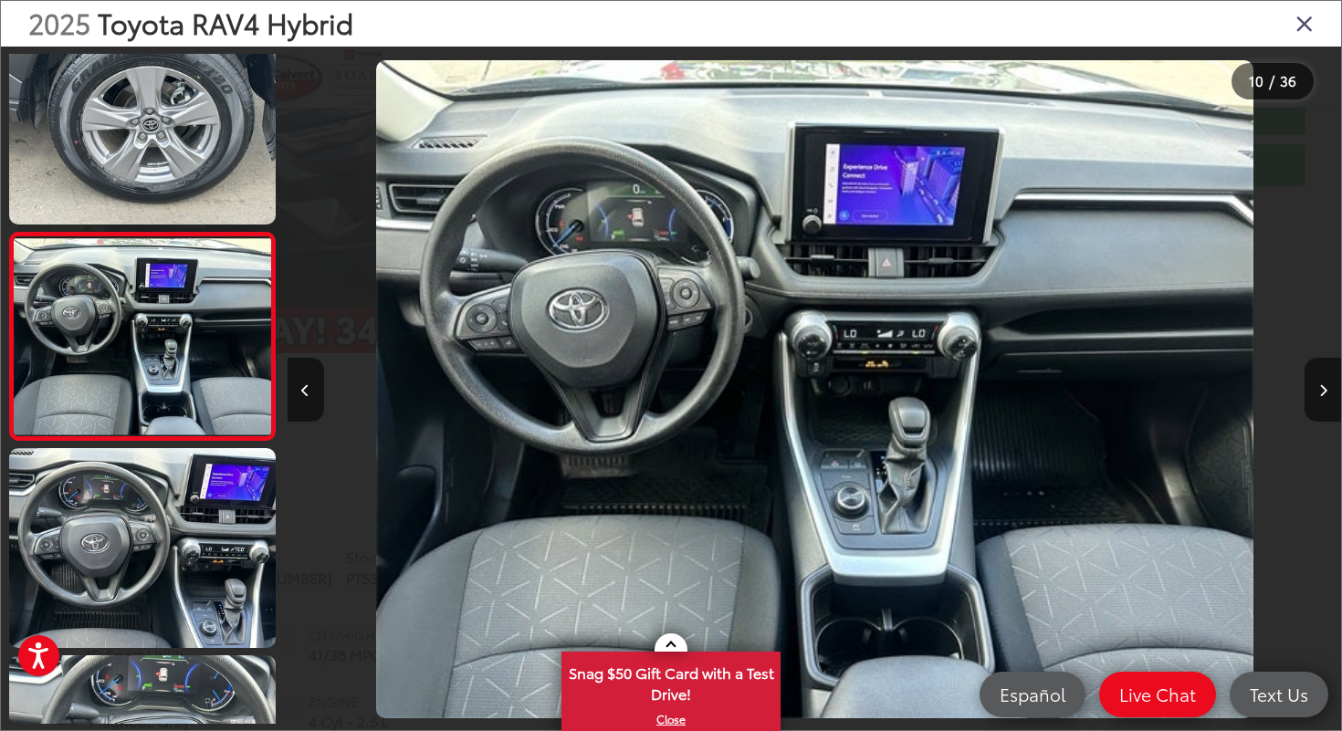
click at [1303, 31] on icon "Close gallery" at bounding box center [1305, 23] width 18 height 24
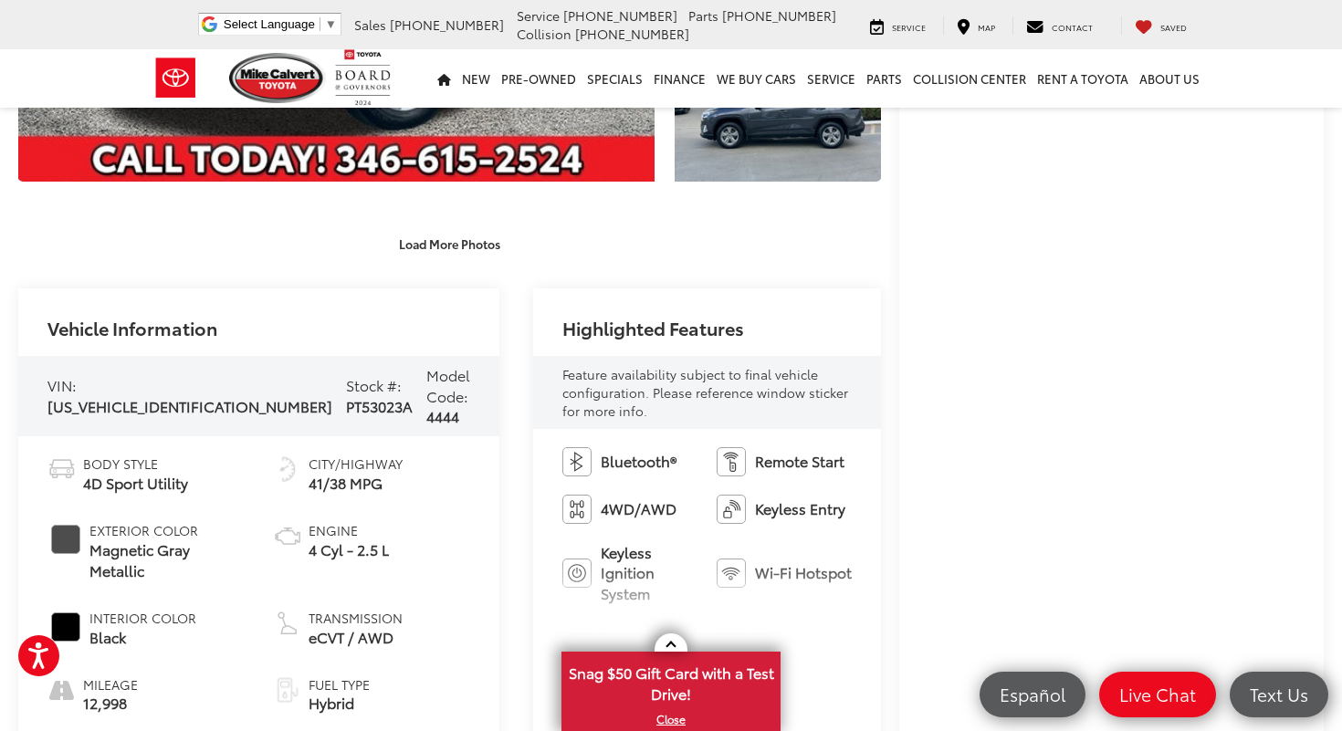
scroll to position [0, 0]
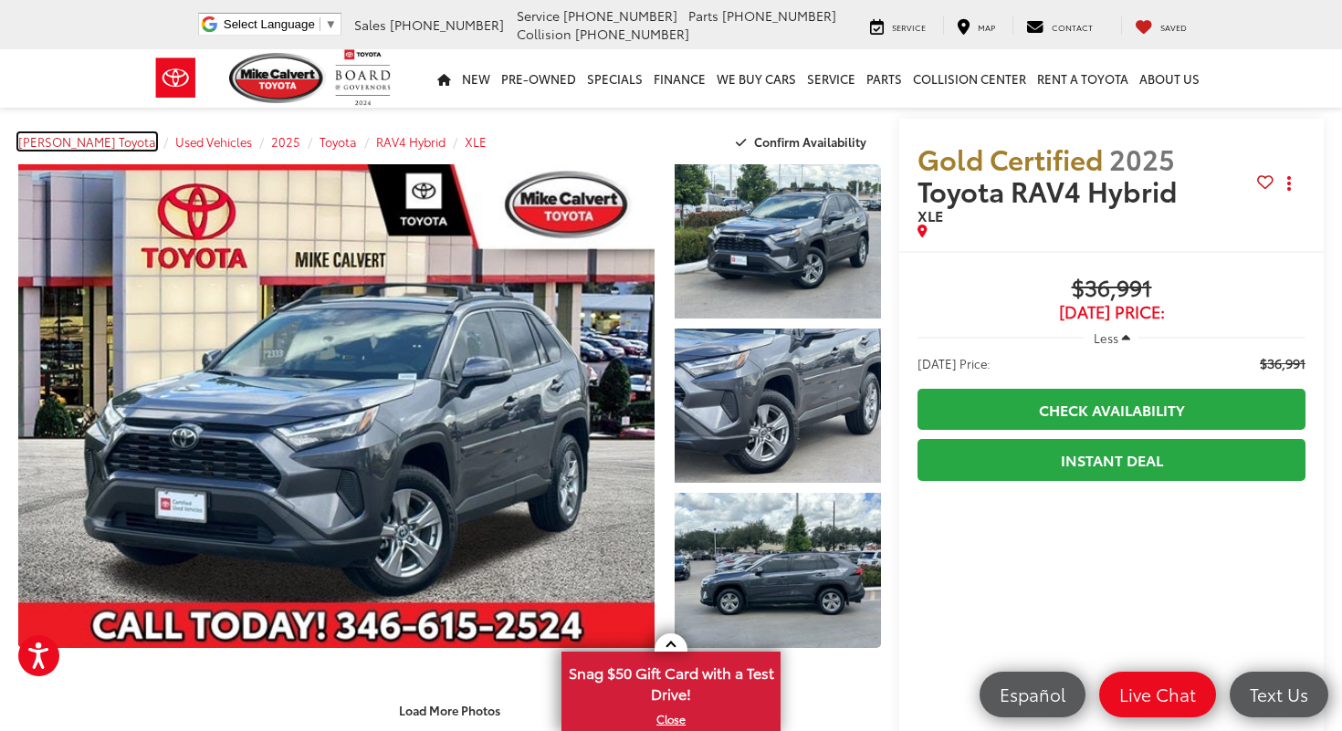
click at [83, 138] on span "[PERSON_NAME] Toyota" at bounding box center [87, 141] width 138 height 16
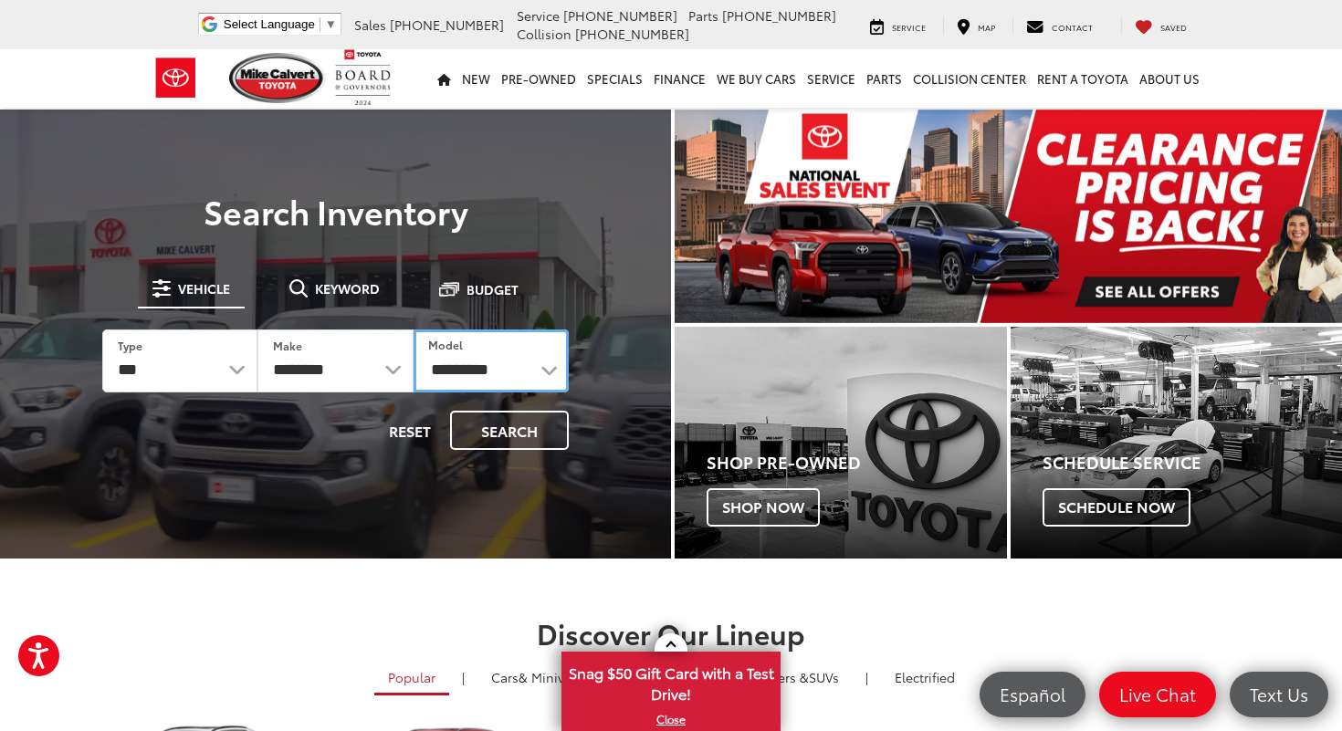
click at [542, 360] on select "**********" at bounding box center [491, 361] width 155 height 63
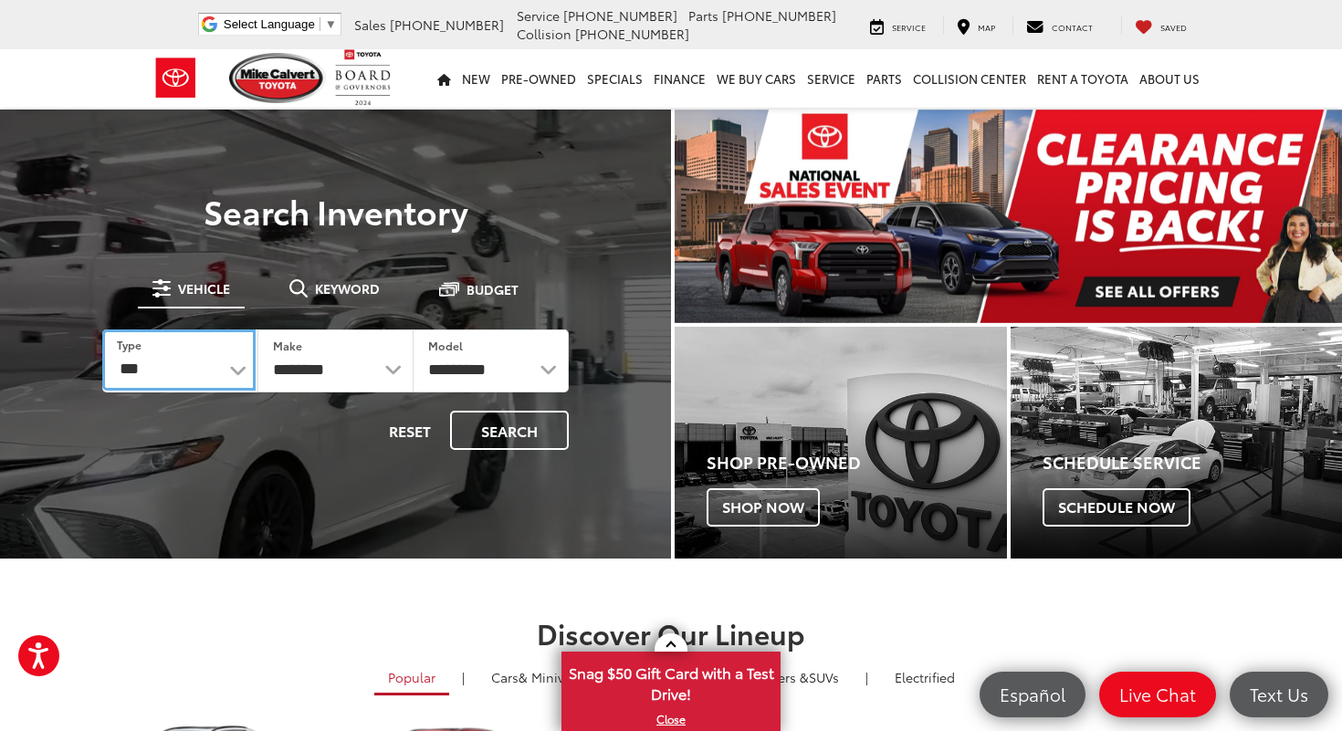
click at [229, 372] on select "*** *** **** *********" at bounding box center [178, 360] width 153 height 61
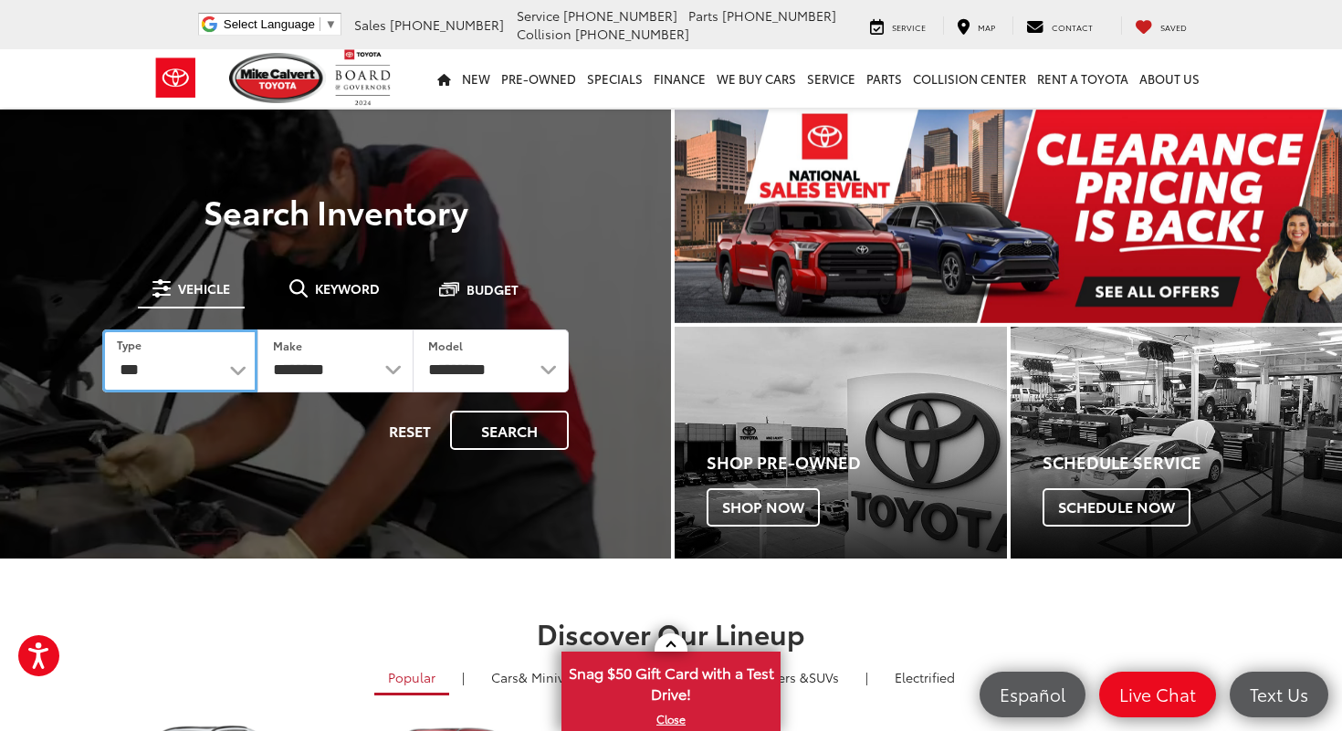
select select "******"
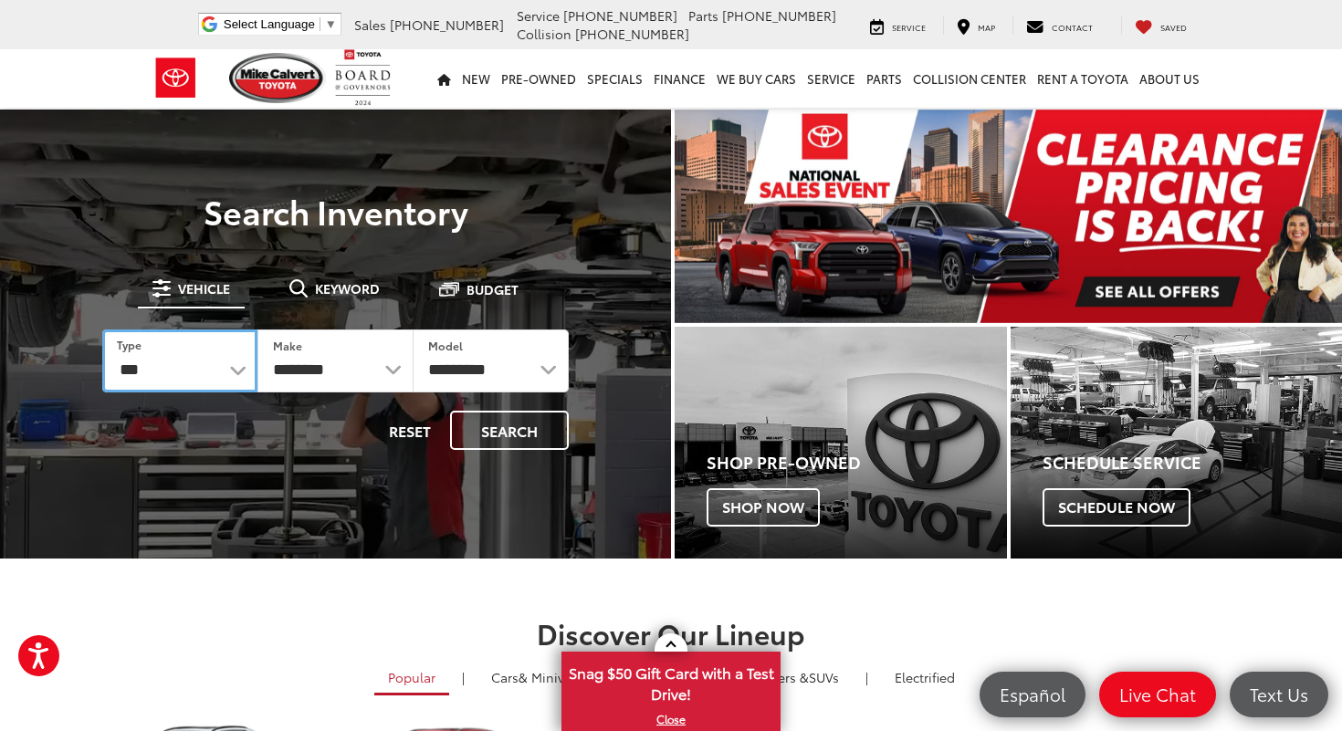
click at [102, 330] on select "*** *** **** *********" at bounding box center [179, 361] width 155 height 63
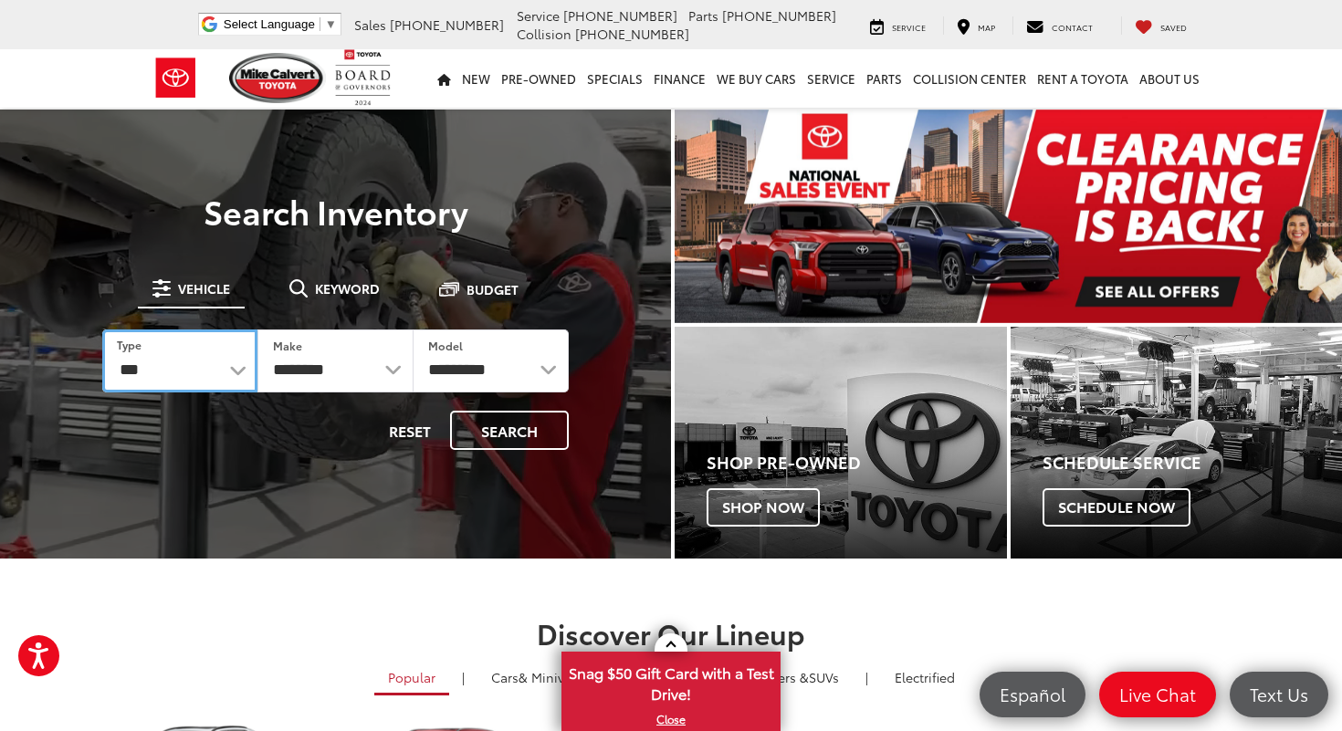
select select "******"
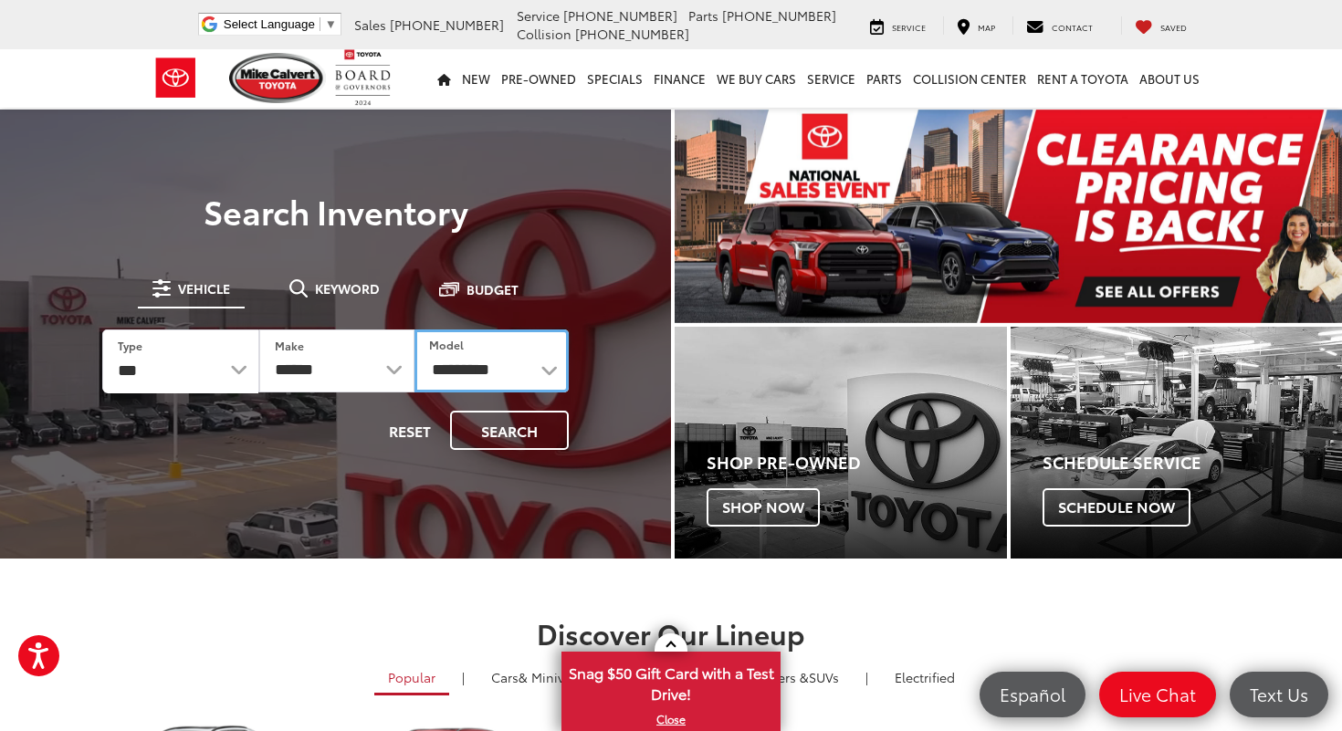
click at [504, 362] on select "**********" at bounding box center [492, 361] width 154 height 63
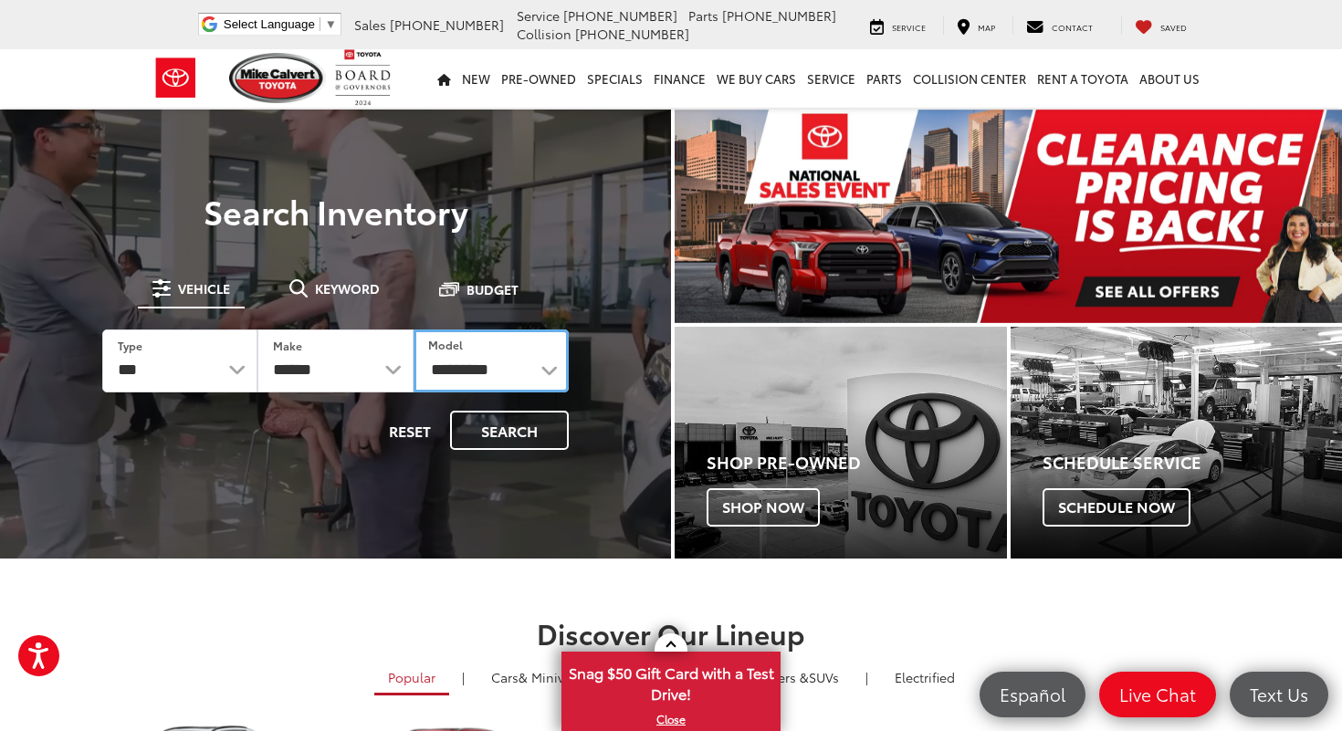
select select "**********"
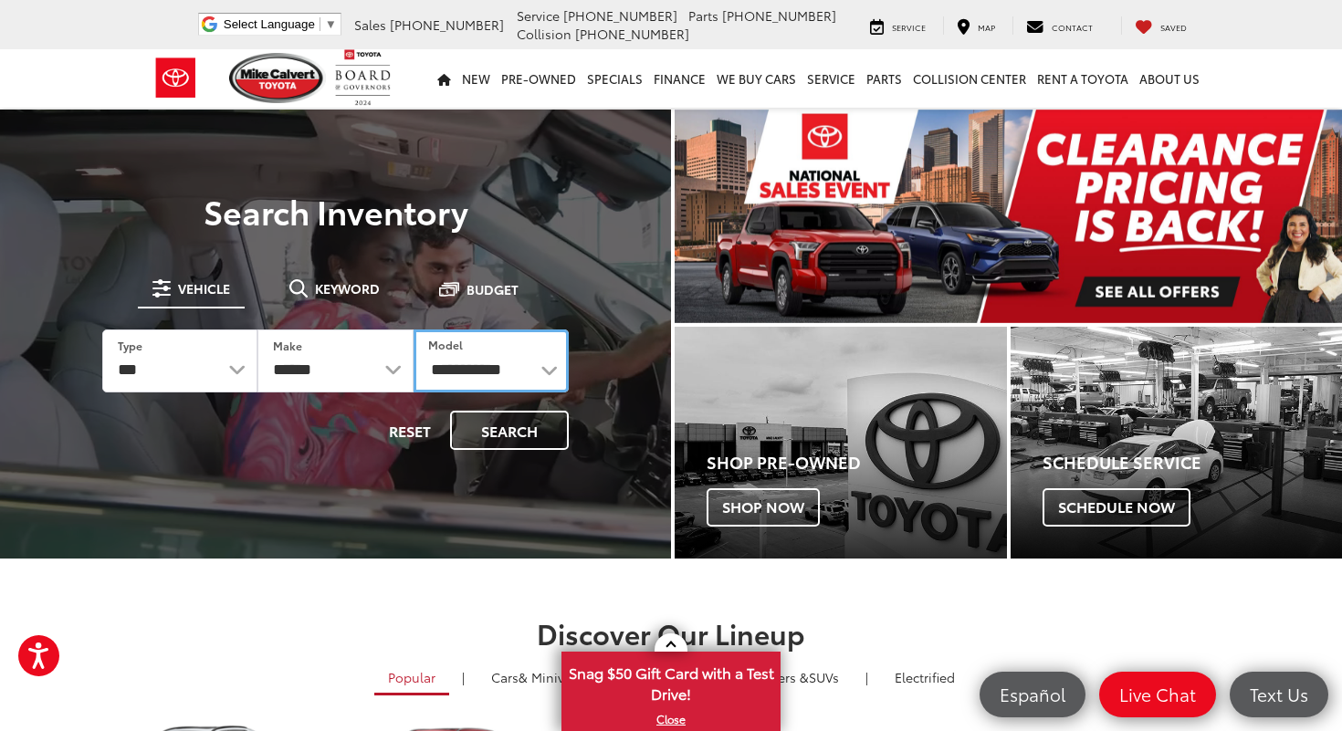
click at [414, 330] on select "**********" at bounding box center [491, 361] width 155 height 63
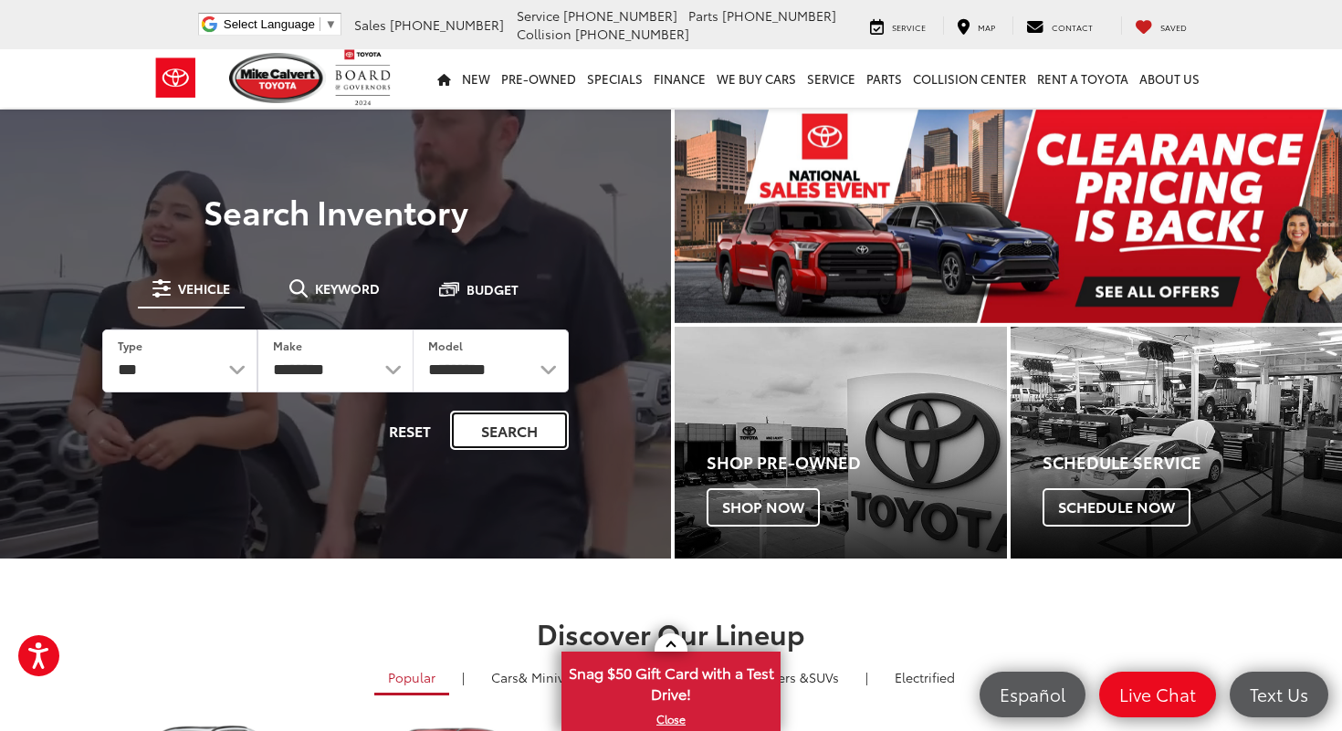
click at [507, 425] on button "Search" at bounding box center [509, 430] width 119 height 39
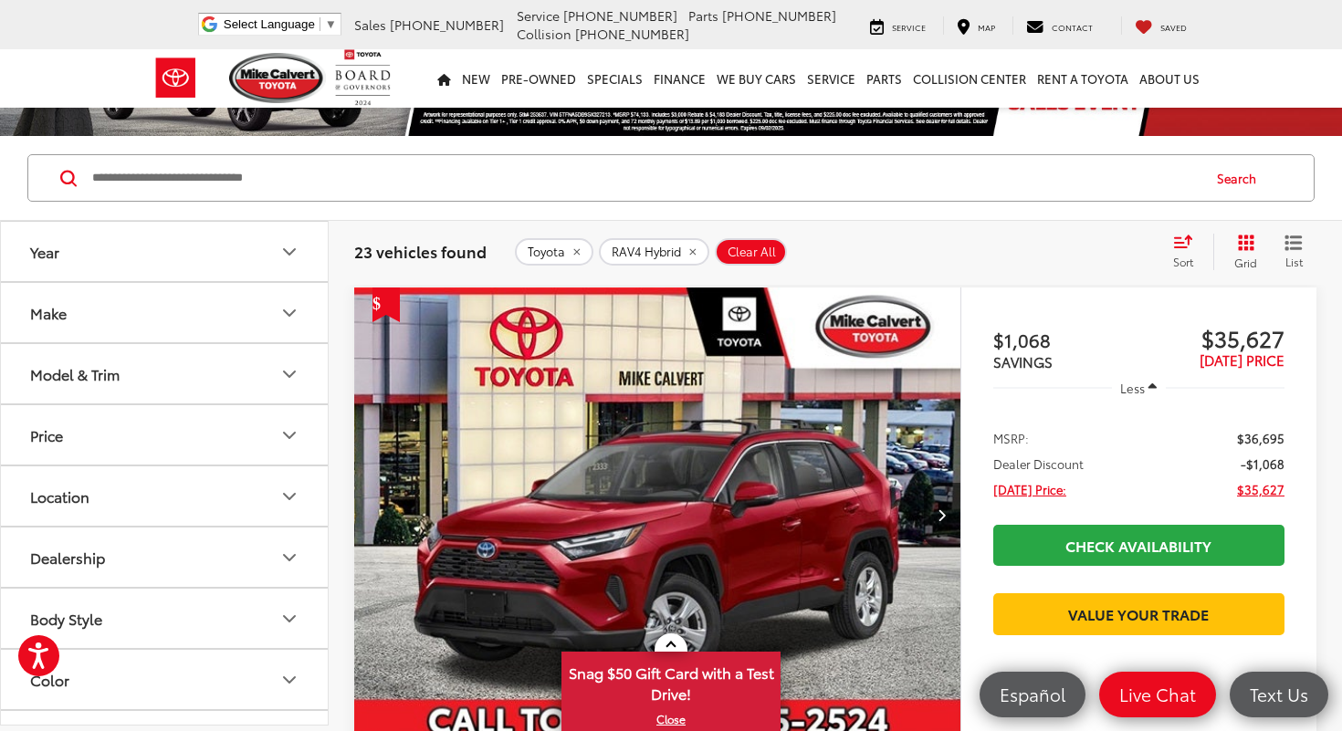
scroll to position [85, 0]
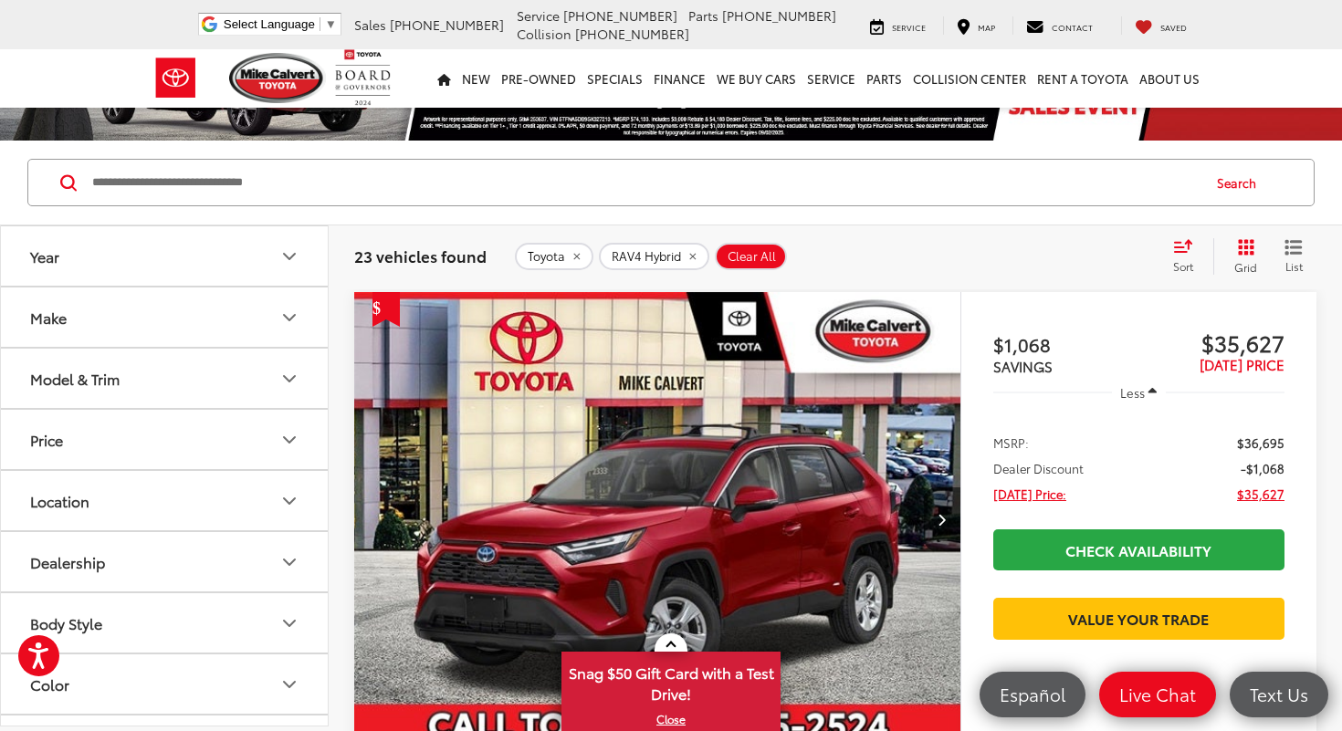
click at [288, 373] on icon "Model & Trim" at bounding box center [289, 379] width 22 height 22
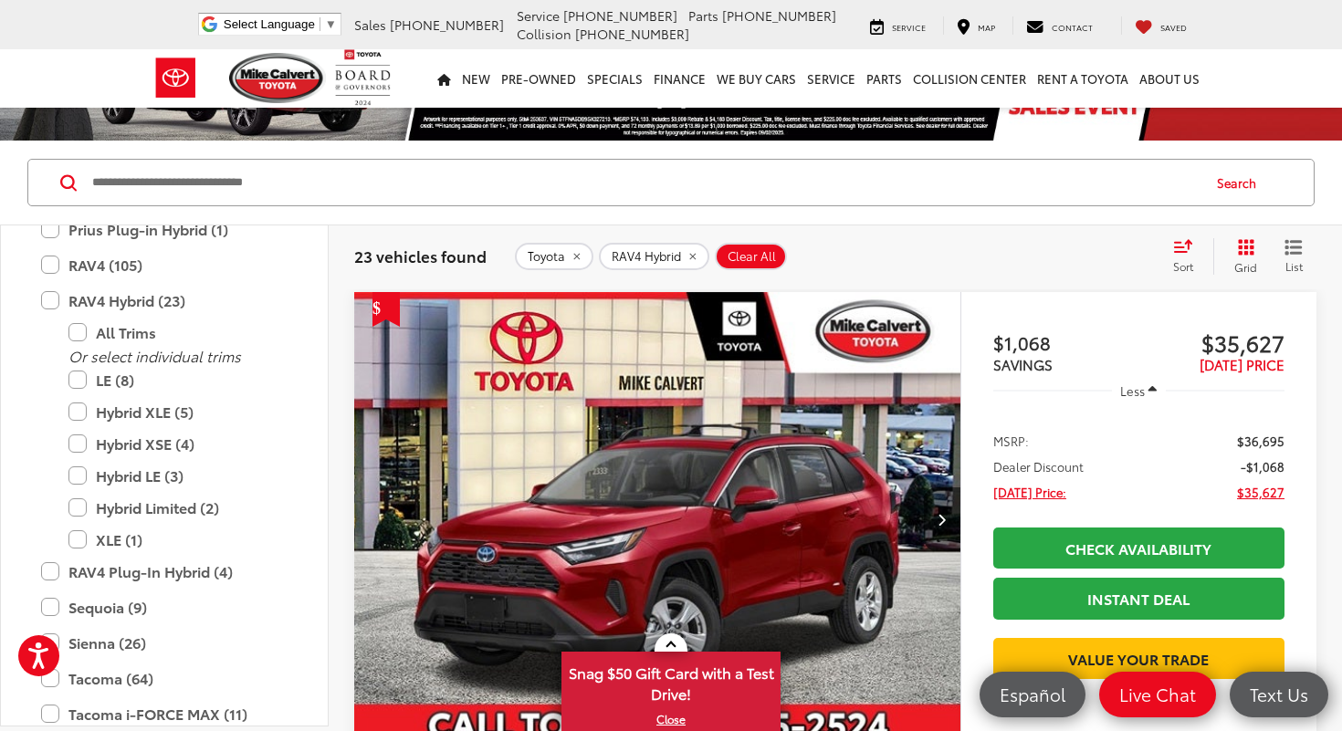
scroll to position [915, 0]
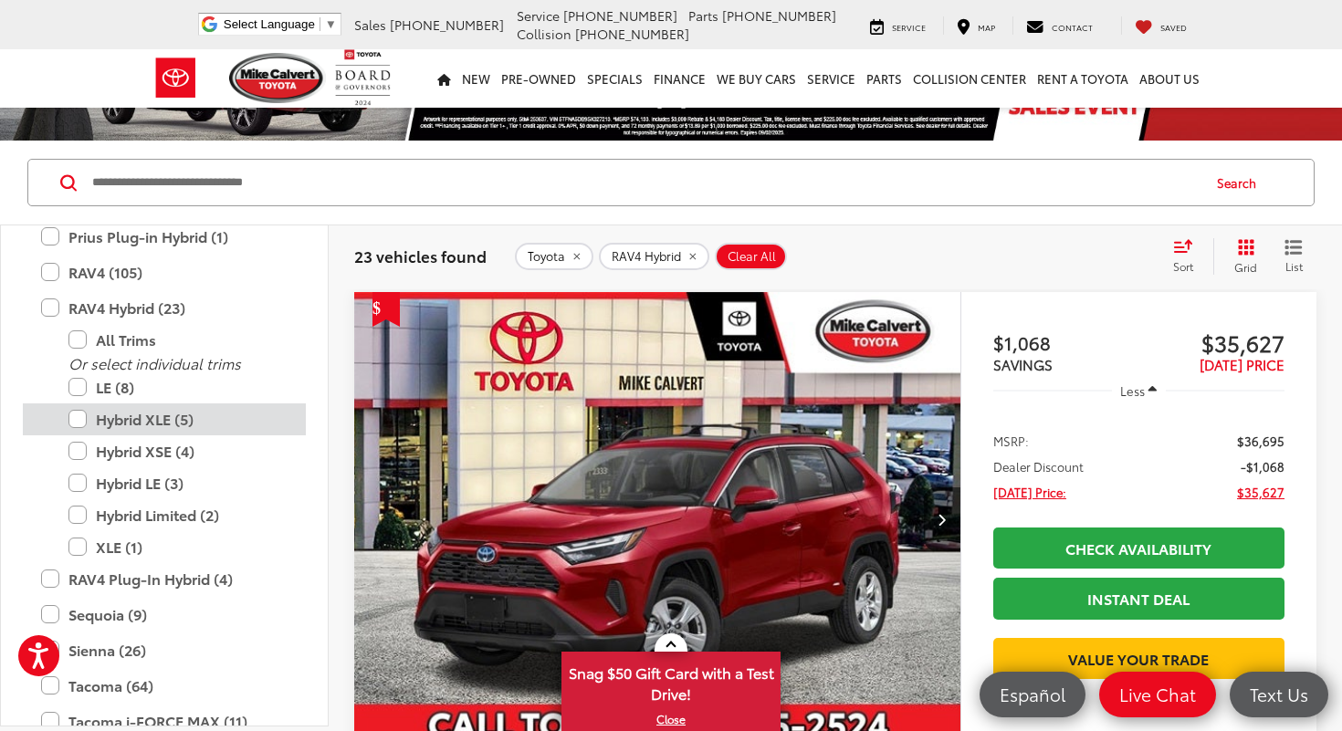
click at [173, 427] on label "Hybrid XLE (5)" at bounding box center [177, 420] width 219 height 32
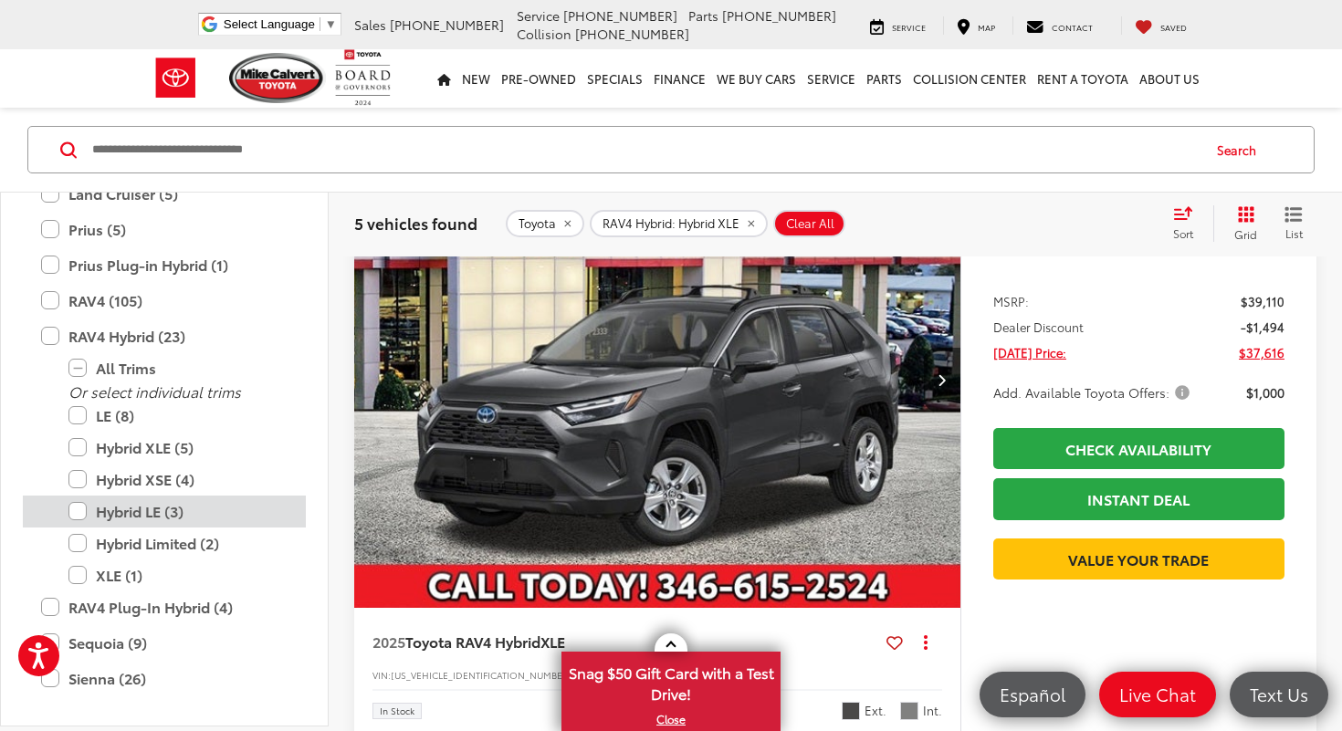
scroll to position [804, 0]
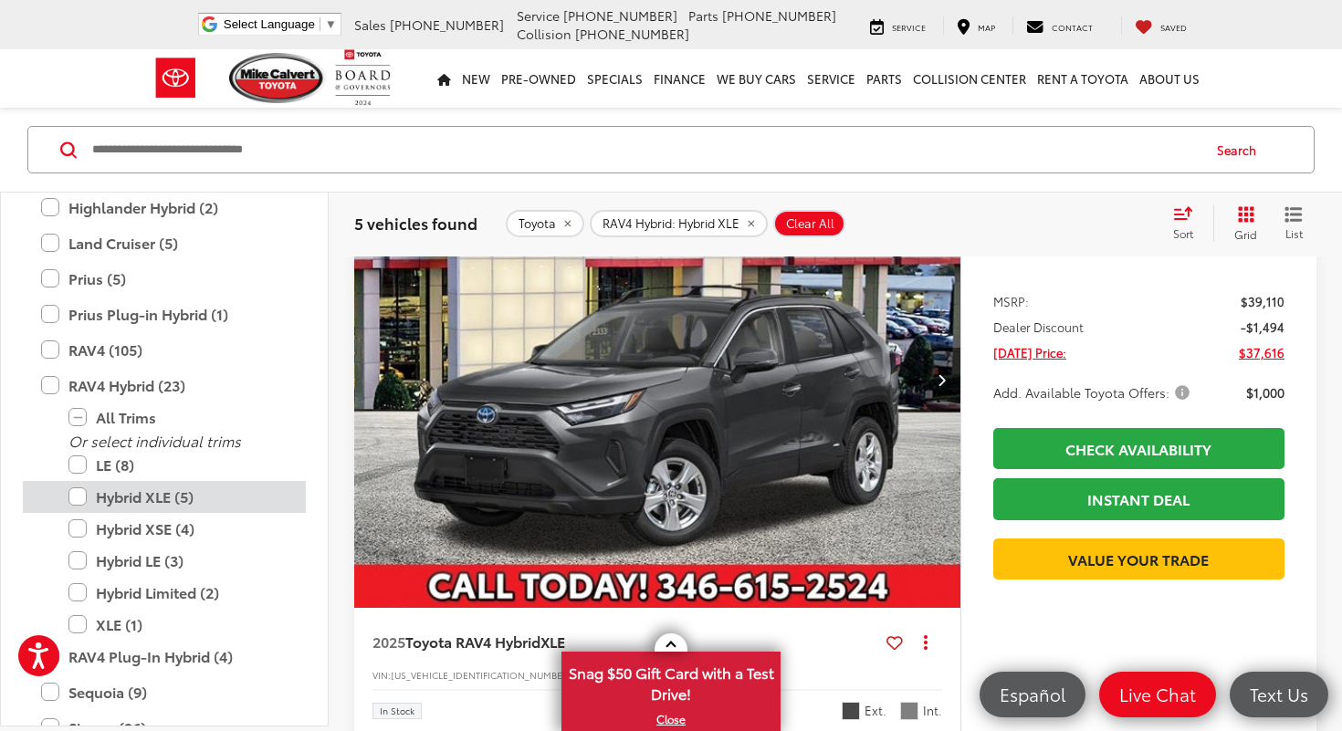
click at [113, 498] on label "Hybrid XLE (5)" at bounding box center [177, 497] width 219 height 32
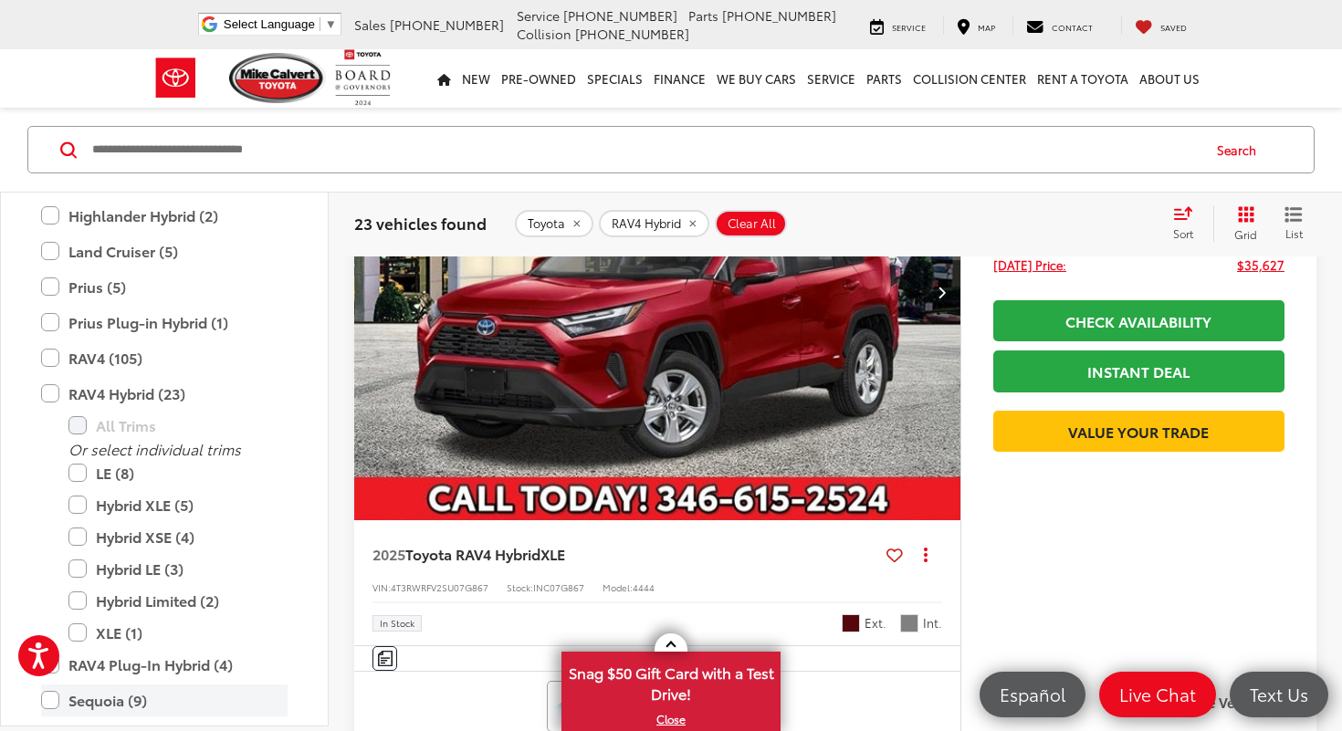
scroll to position [785, 0]
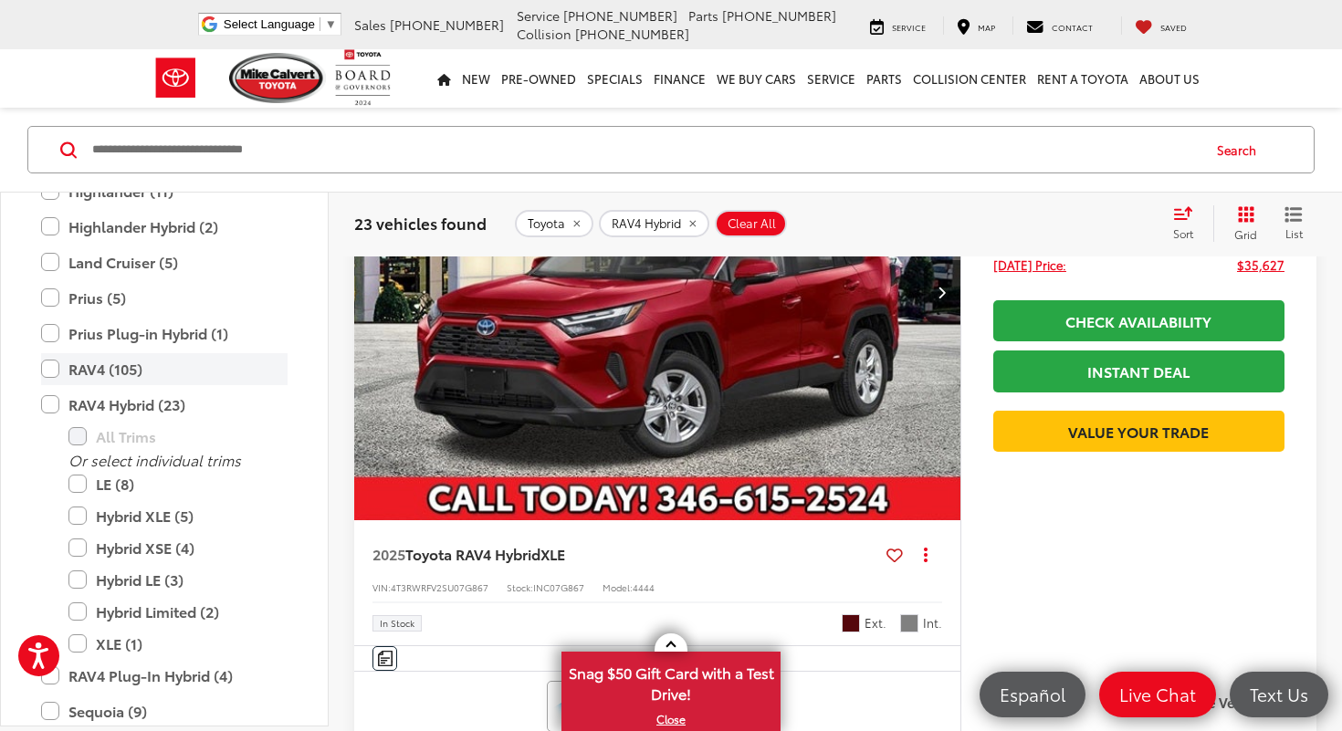
click at [54, 369] on label "RAV4 (105)" at bounding box center [164, 369] width 247 height 32
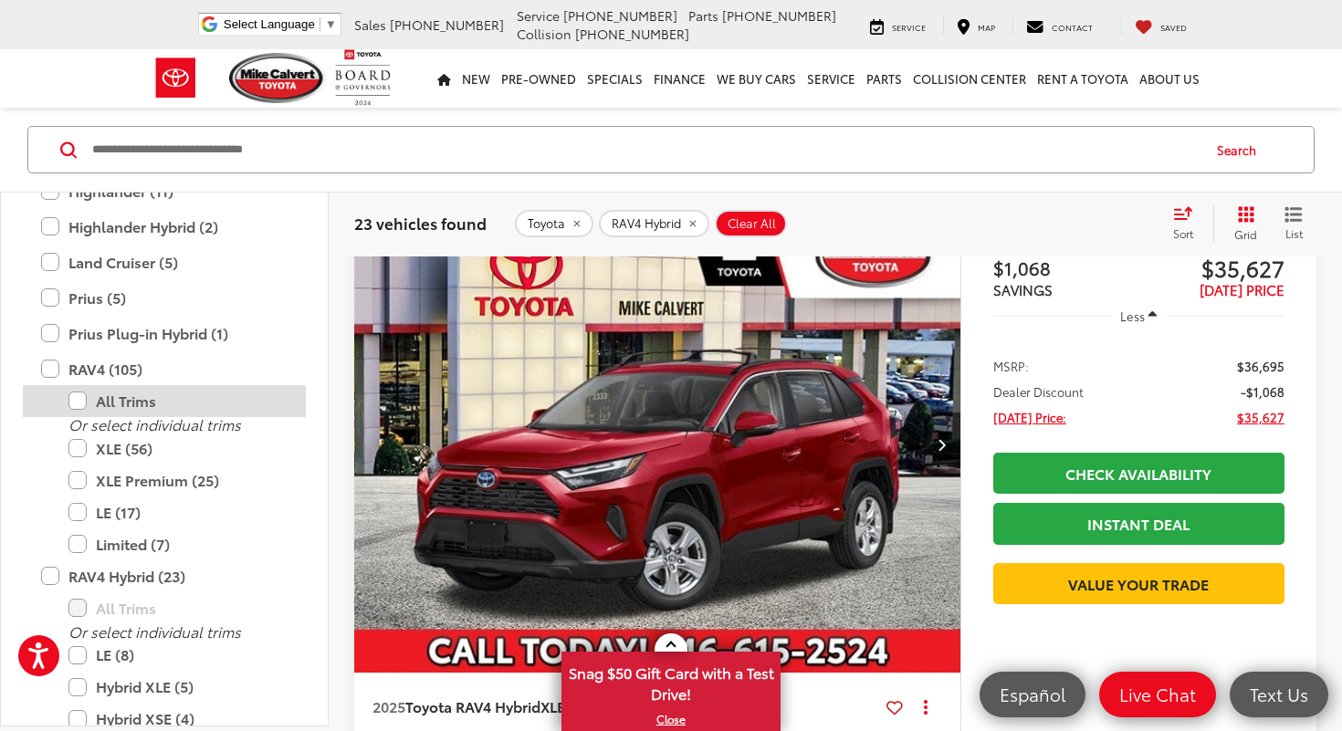
scroll to position [118, 0]
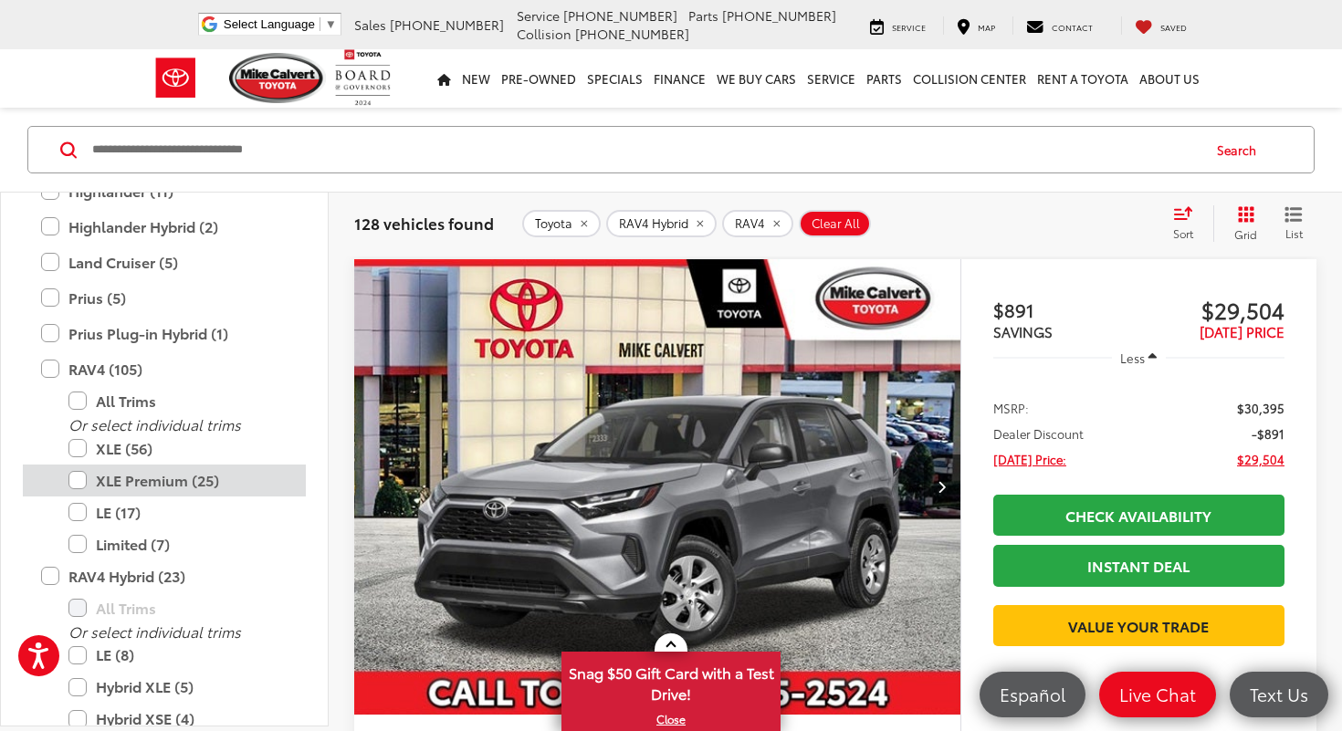
click at [215, 472] on label "XLE Premium (25)" at bounding box center [177, 481] width 219 height 32
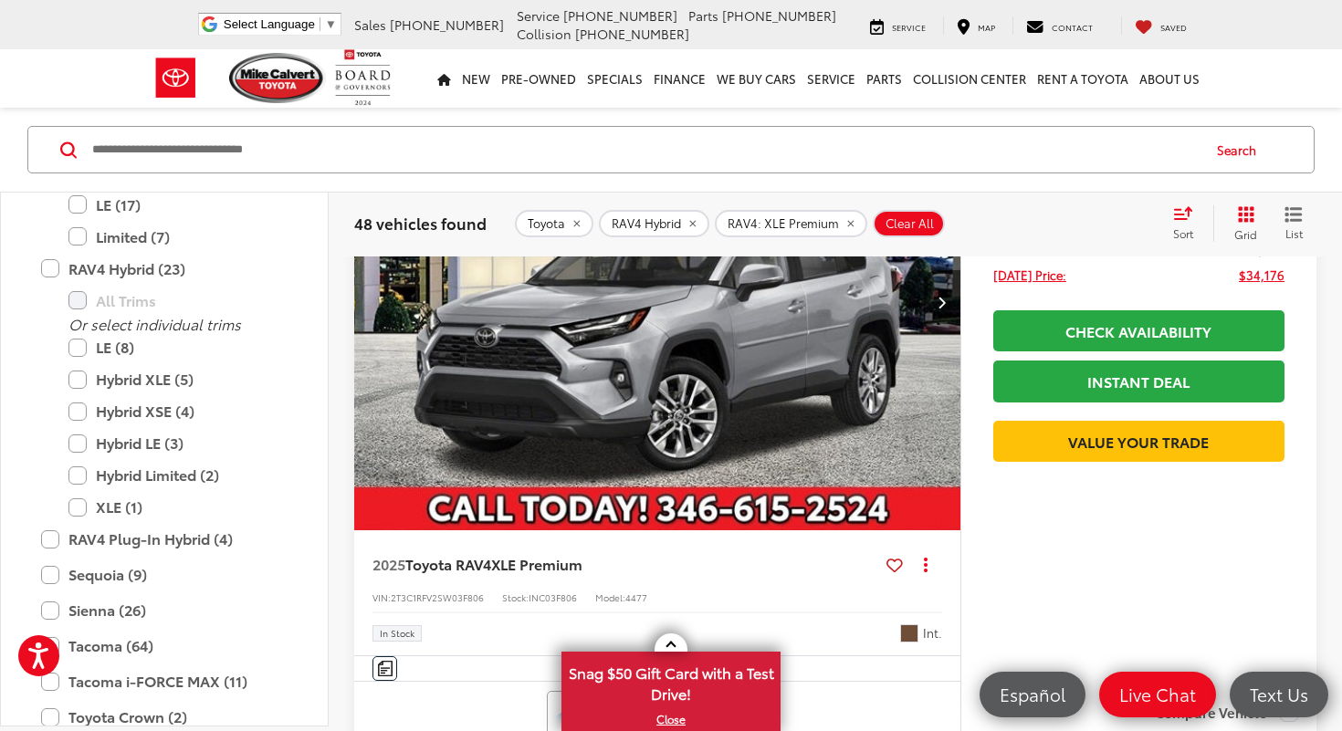
scroll to position [304, 0]
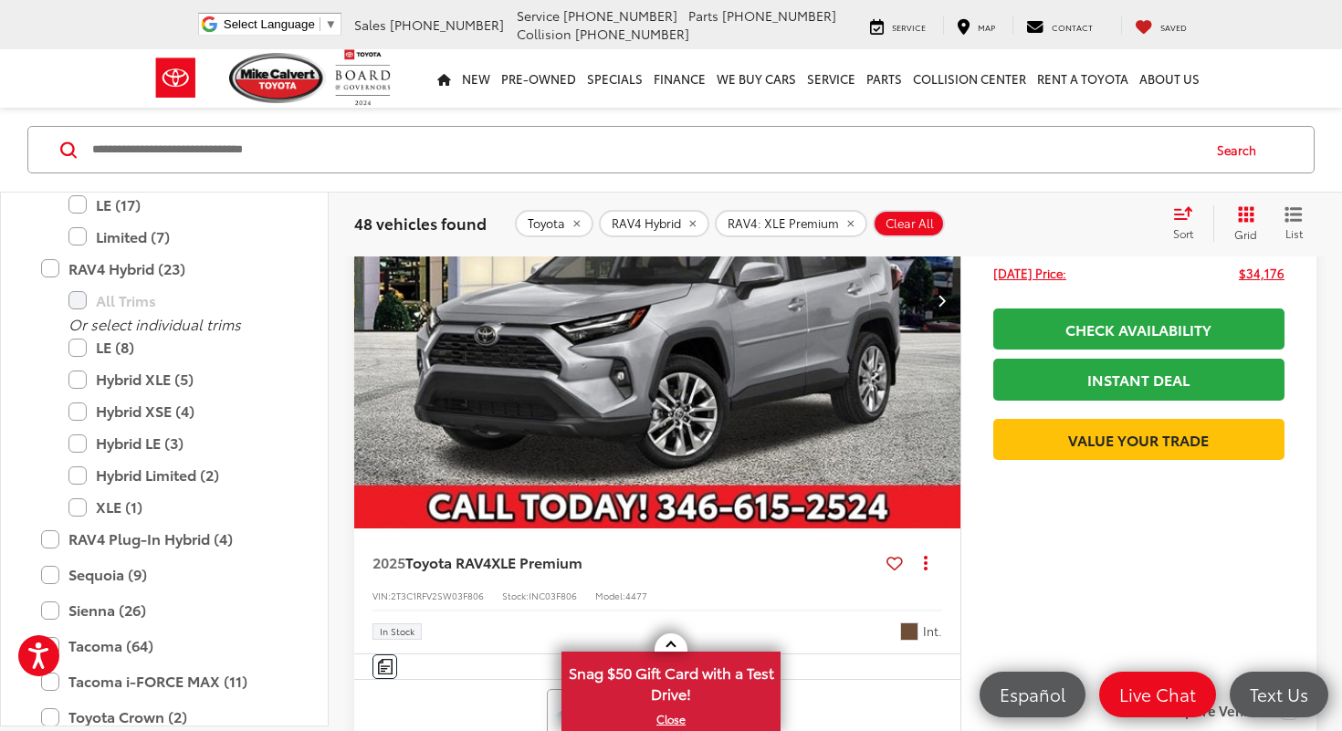
click at [814, 440] on img "2025 Toyota RAV4 XLE Premium 0" at bounding box center [657, 301] width 609 height 457
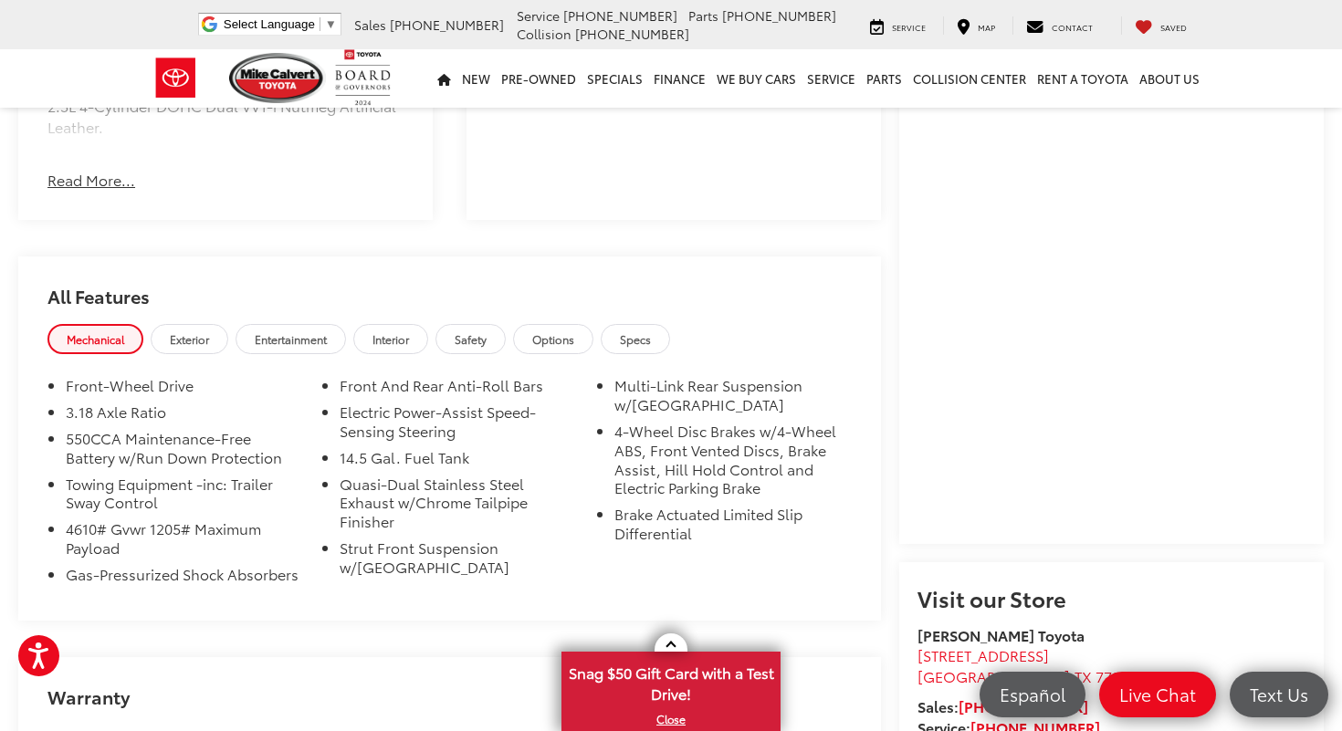
scroll to position [1312, 0]
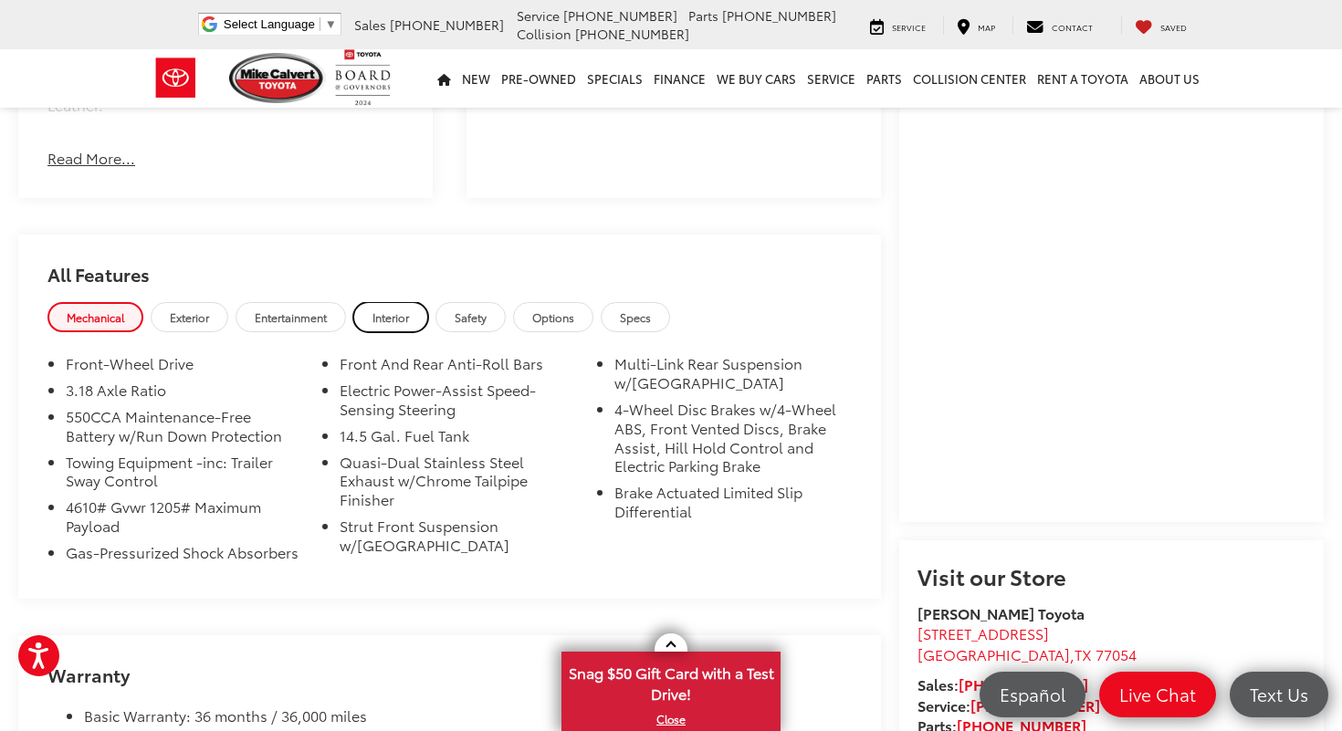
click at [391, 307] on link "Interior" at bounding box center [390, 317] width 75 height 30
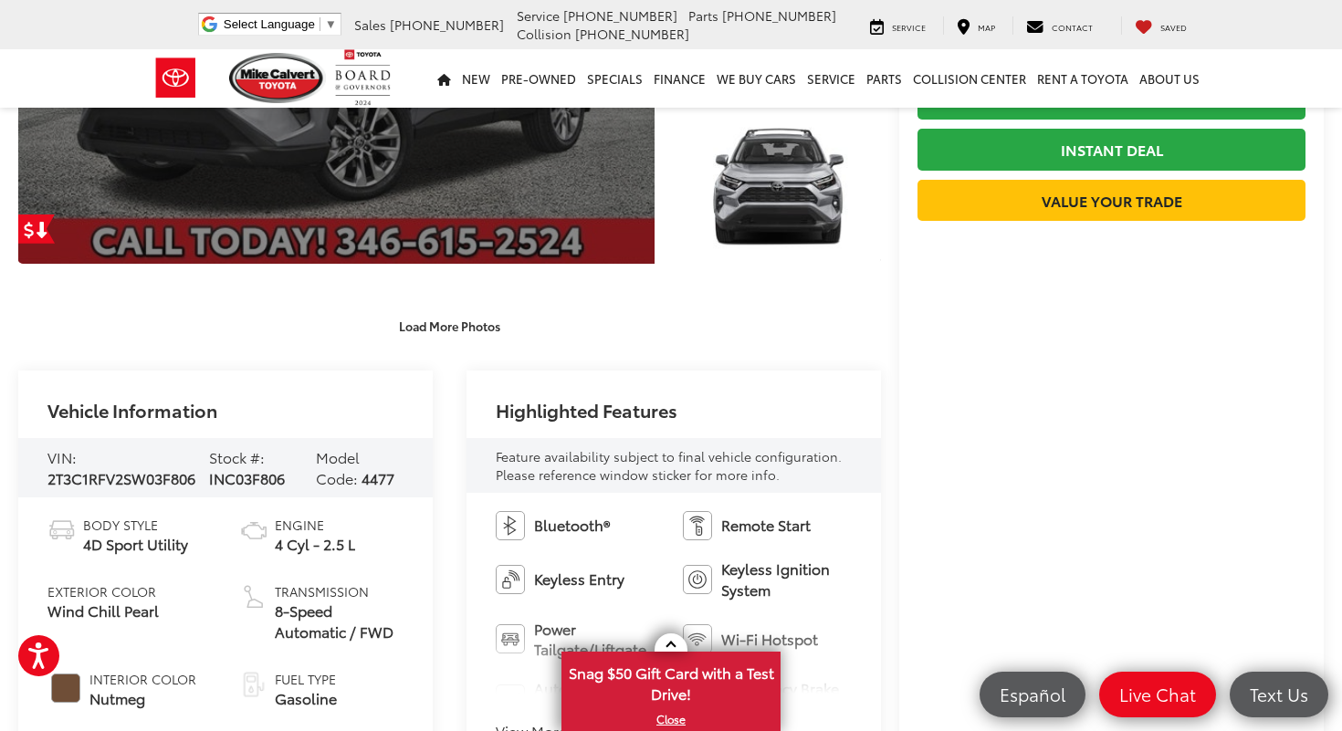
scroll to position [0, 0]
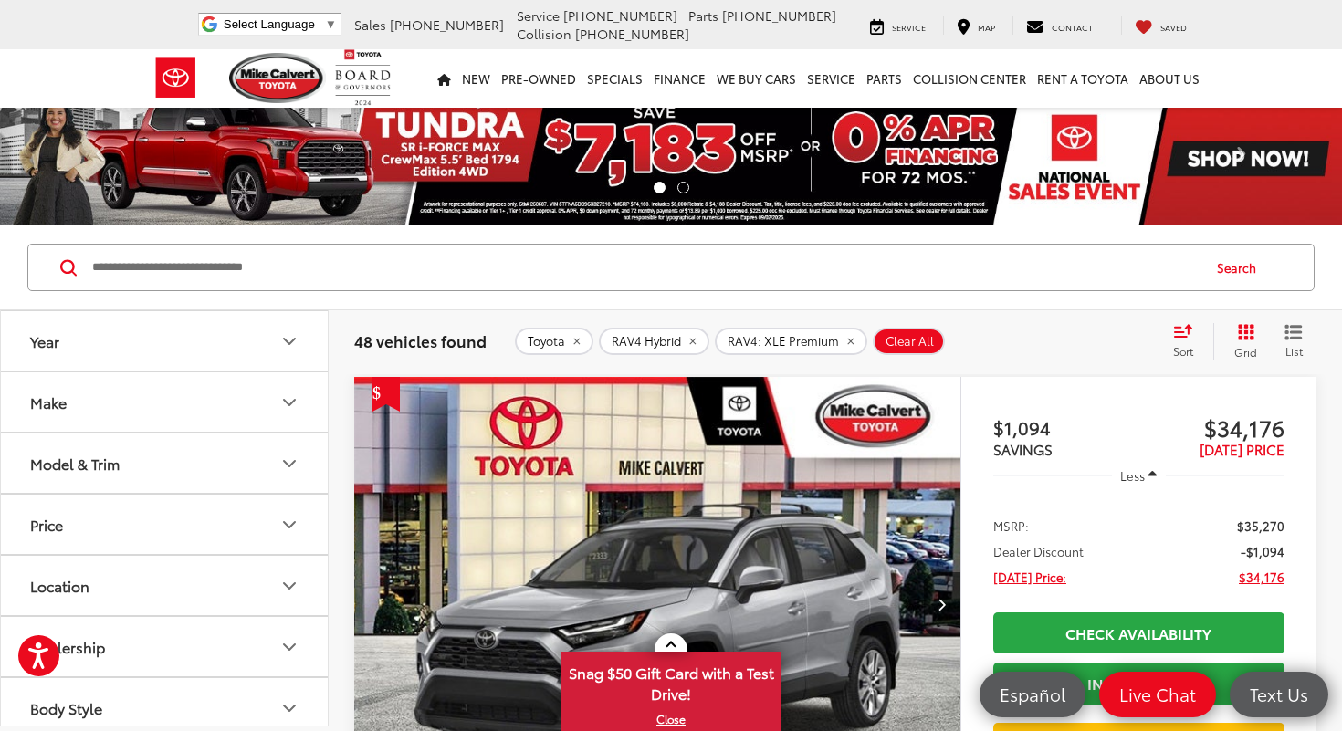
click at [268, 465] on button "Model & Trim" at bounding box center [165, 463] width 329 height 59
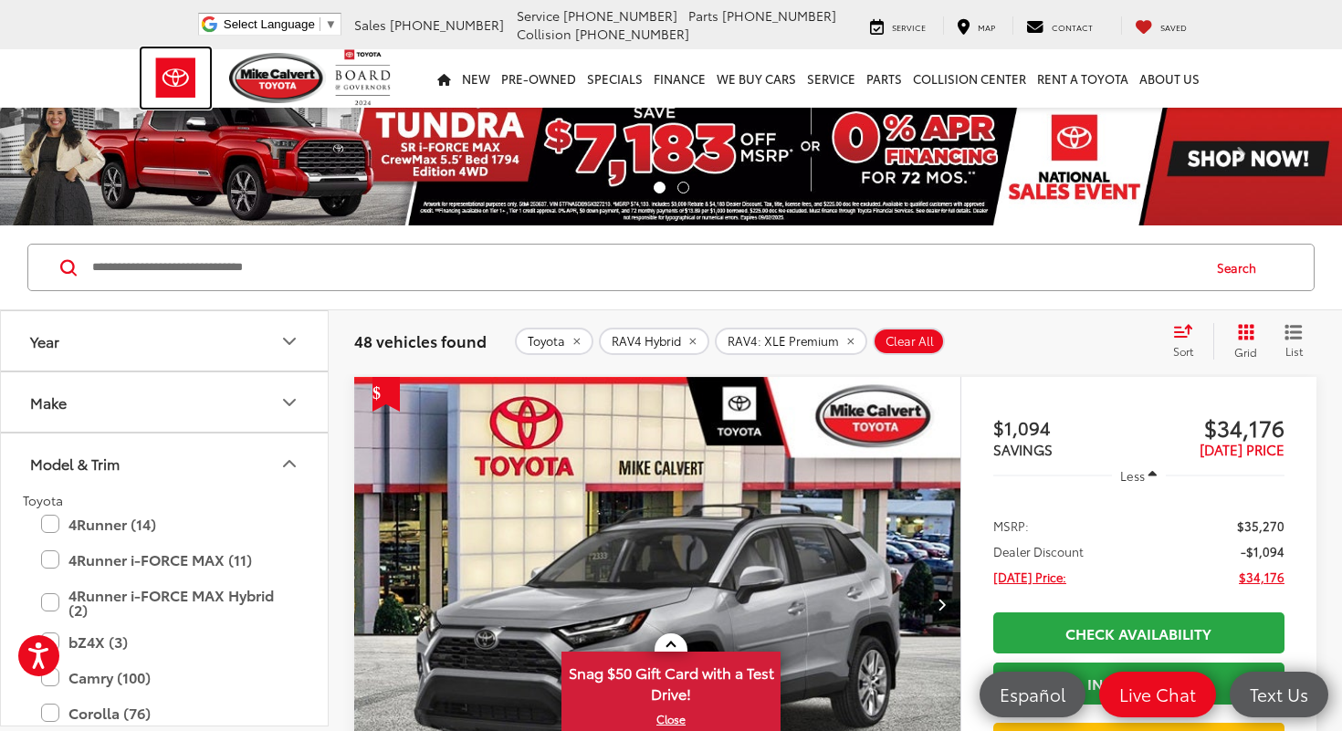
click at [185, 81] on img at bounding box center [176, 77] width 68 height 59
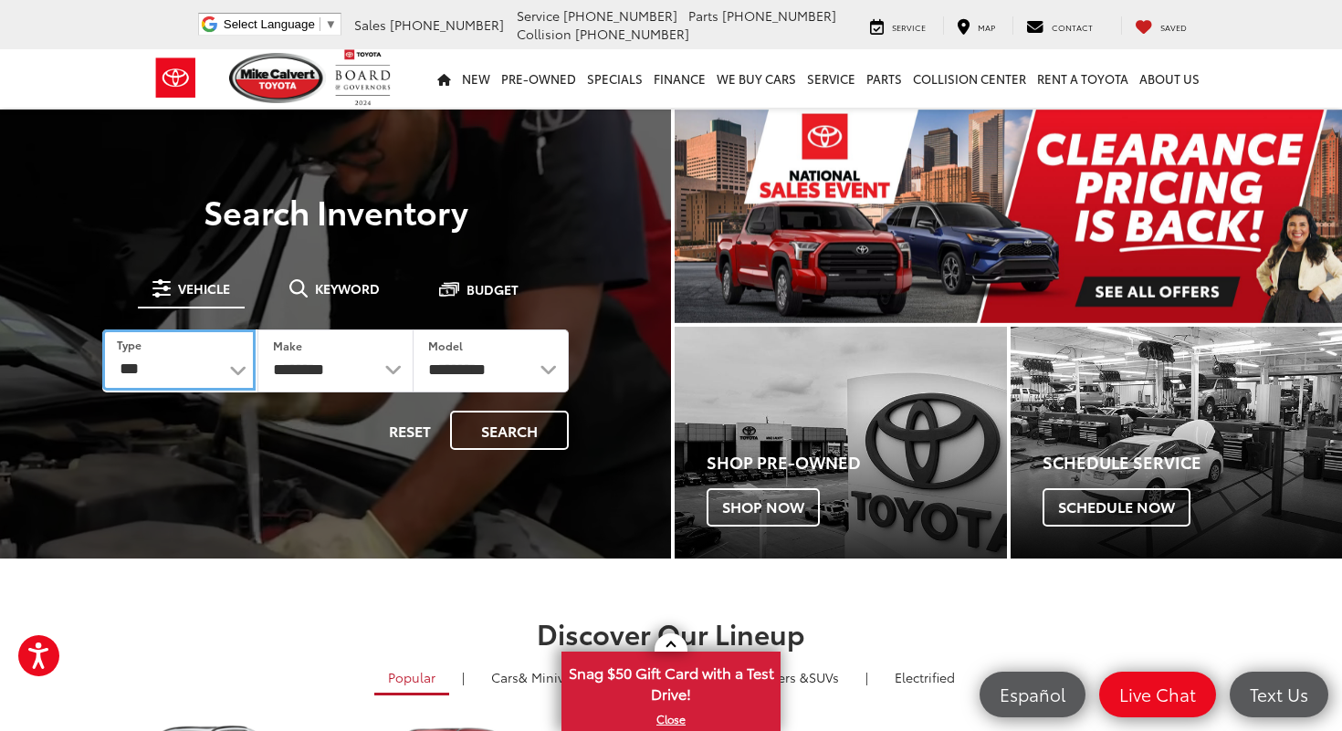
click at [197, 382] on select "*** *** **** *********" at bounding box center [178, 360] width 153 height 61
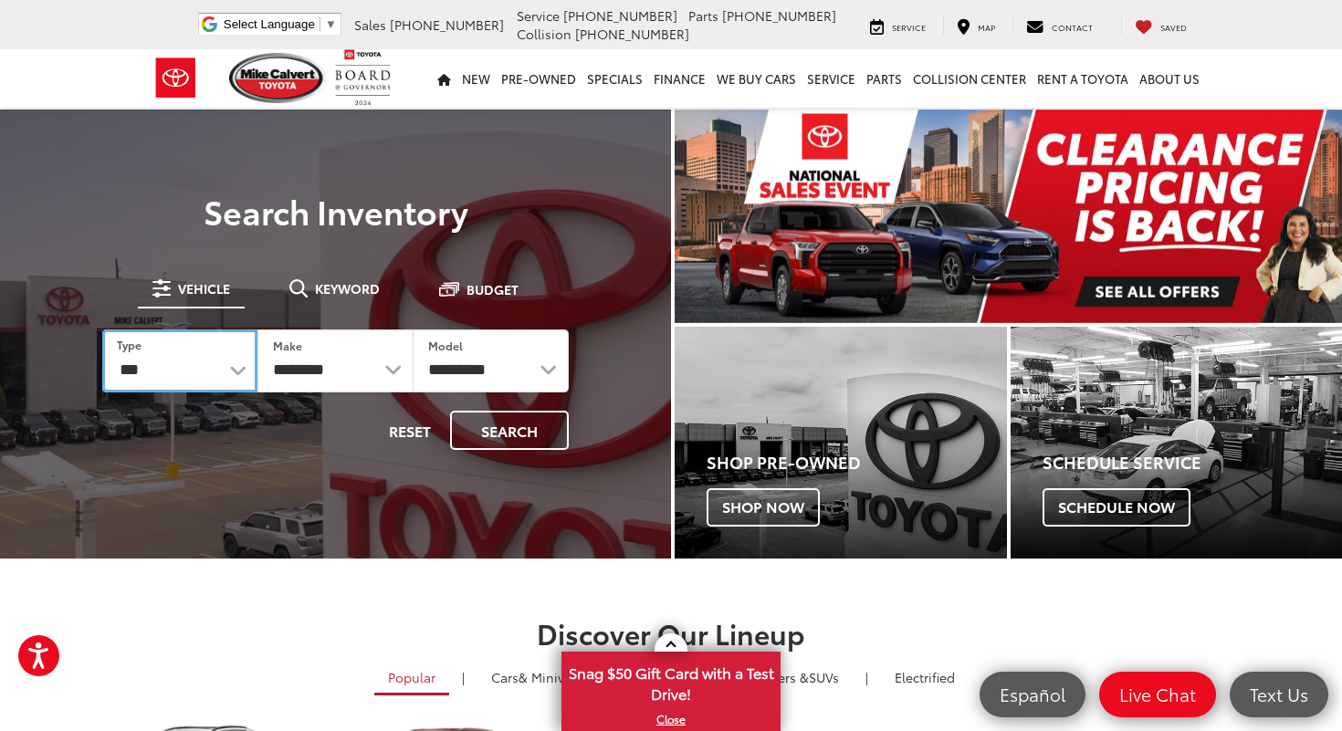
select select "********"
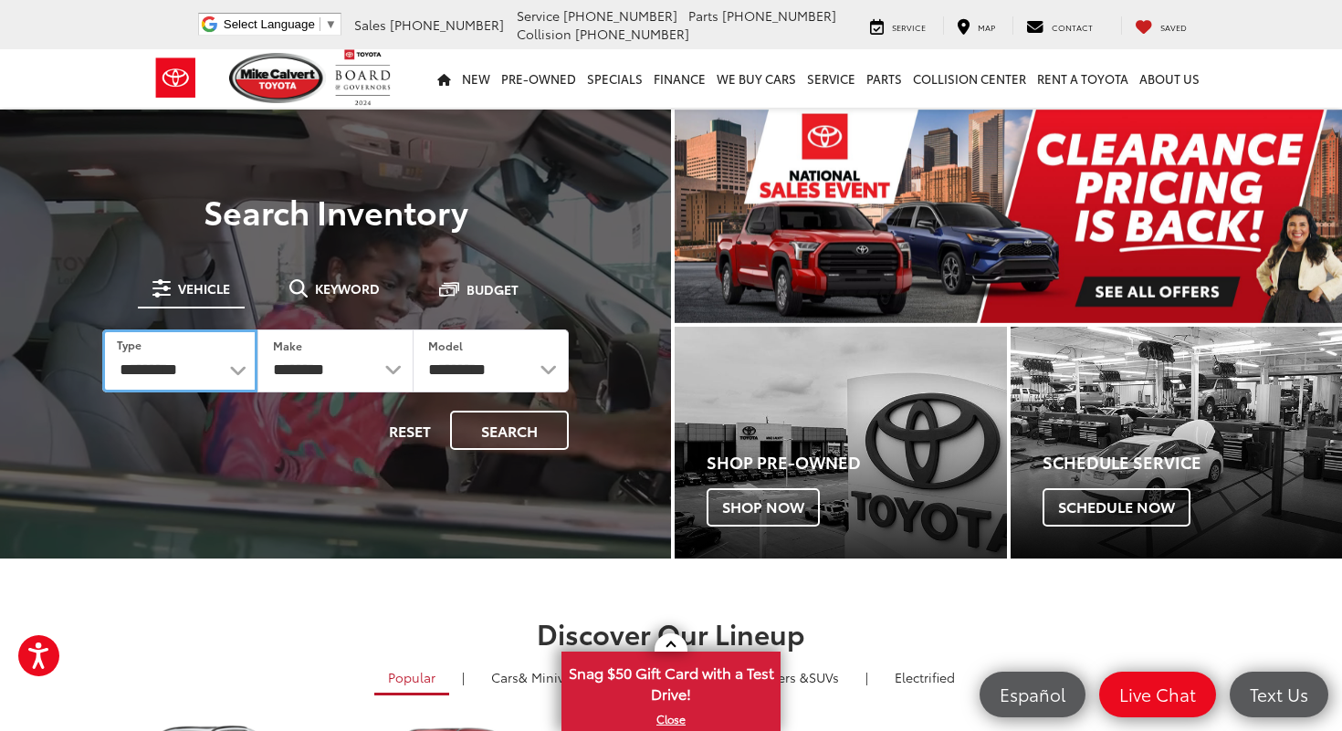
click at [102, 330] on select "*** *** **** *********" at bounding box center [179, 361] width 155 height 63
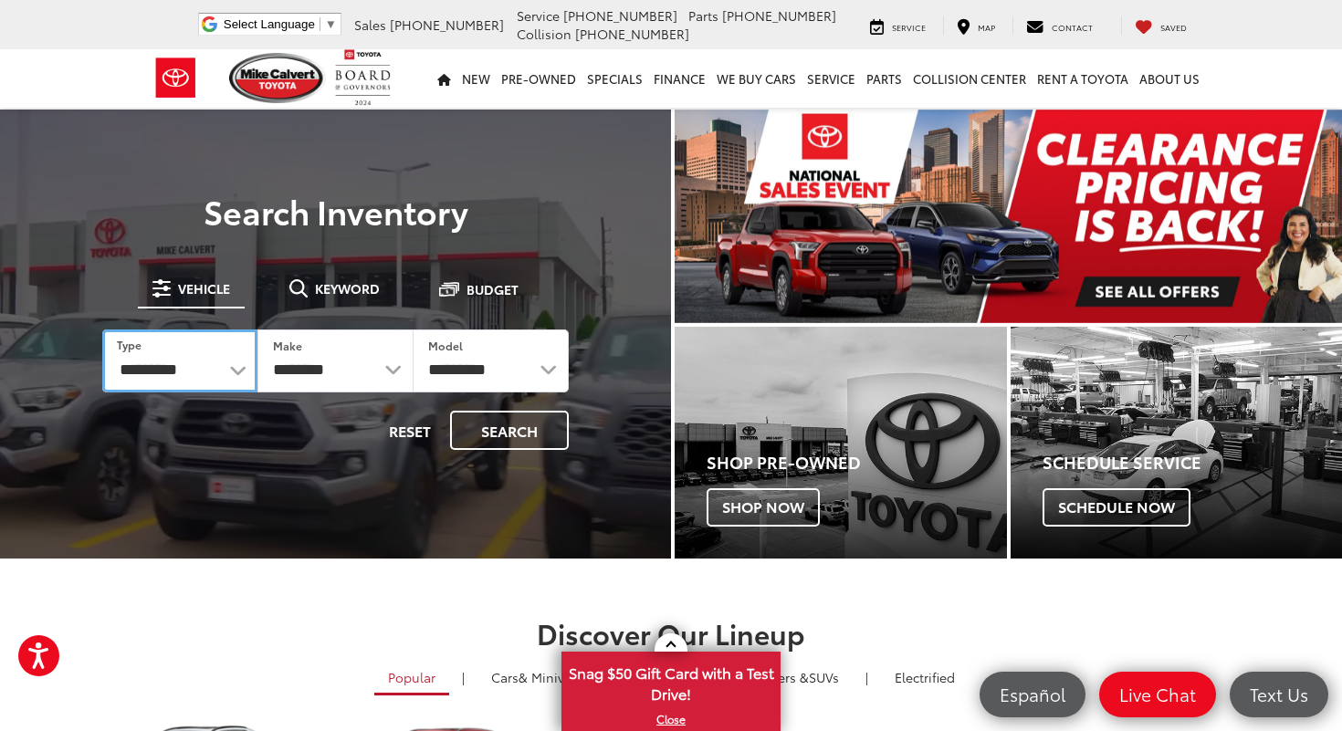
select select "******"
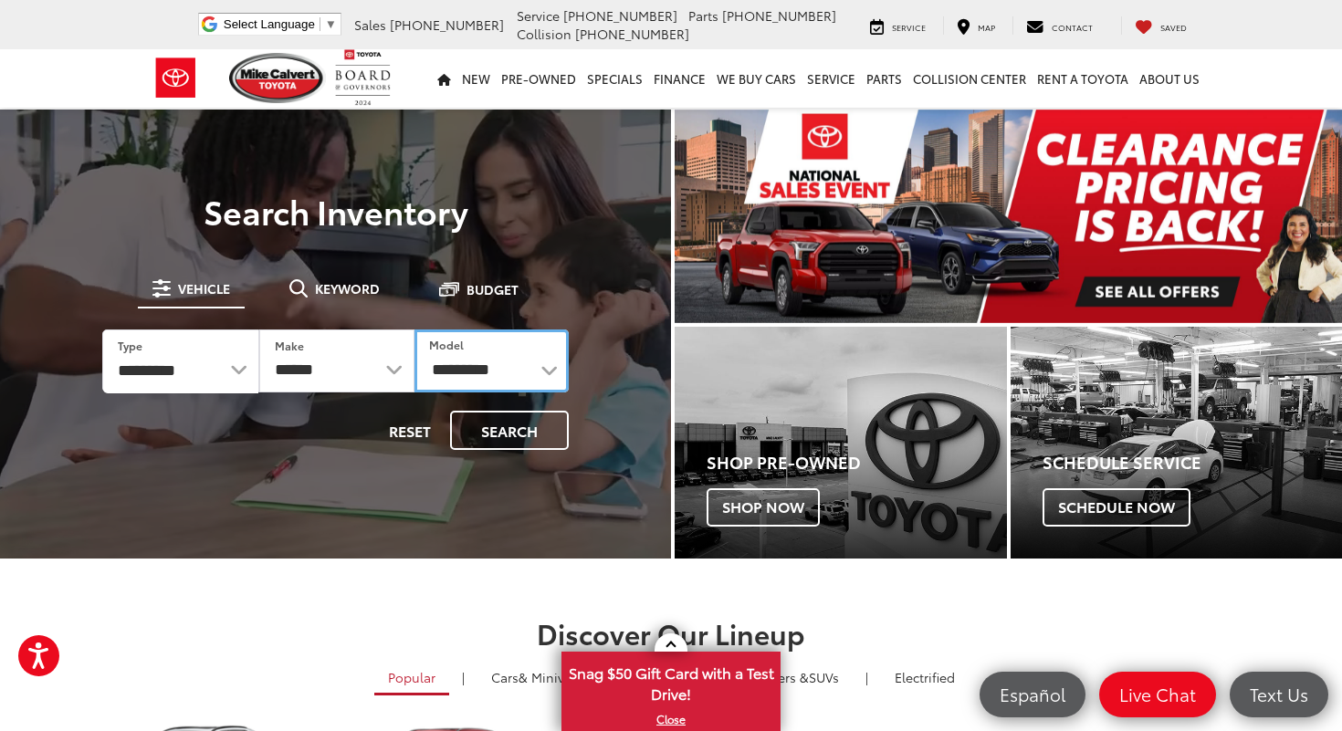
click at [493, 362] on select "**********" at bounding box center [492, 361] width 154 height 63
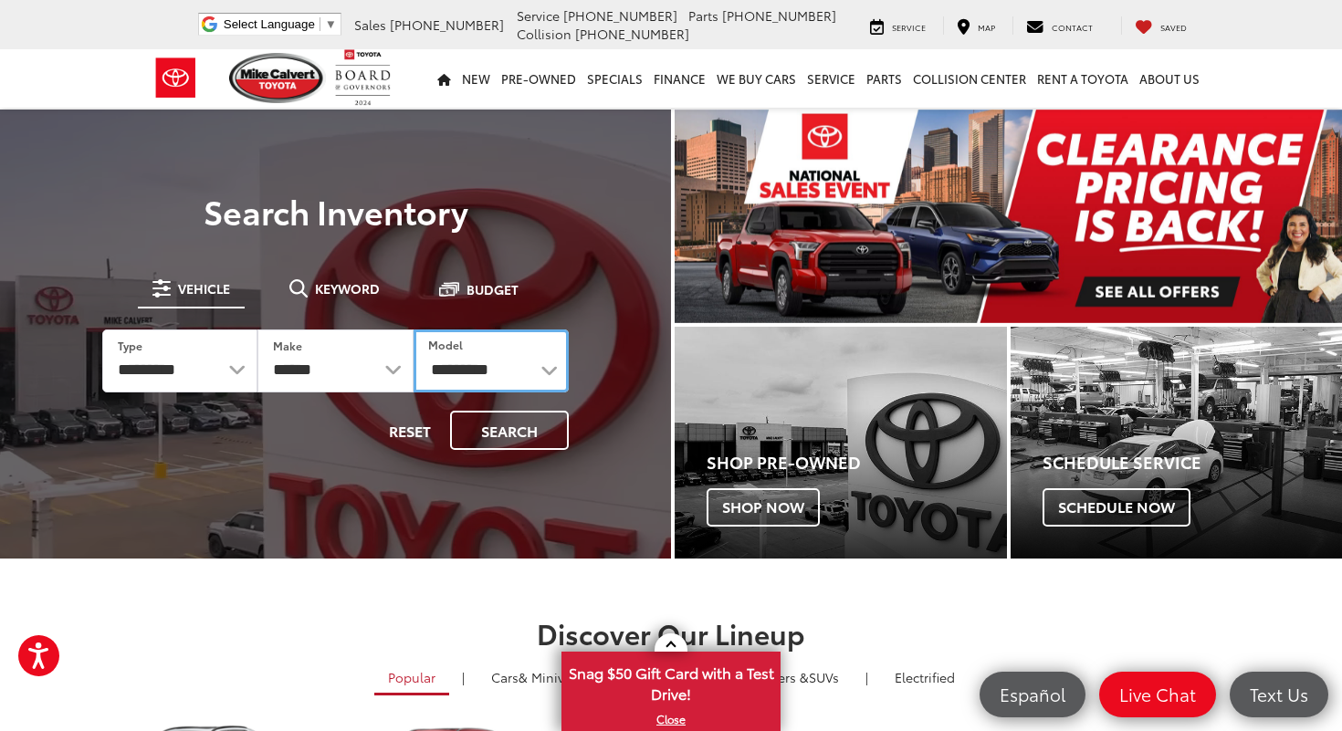
select select "**********"
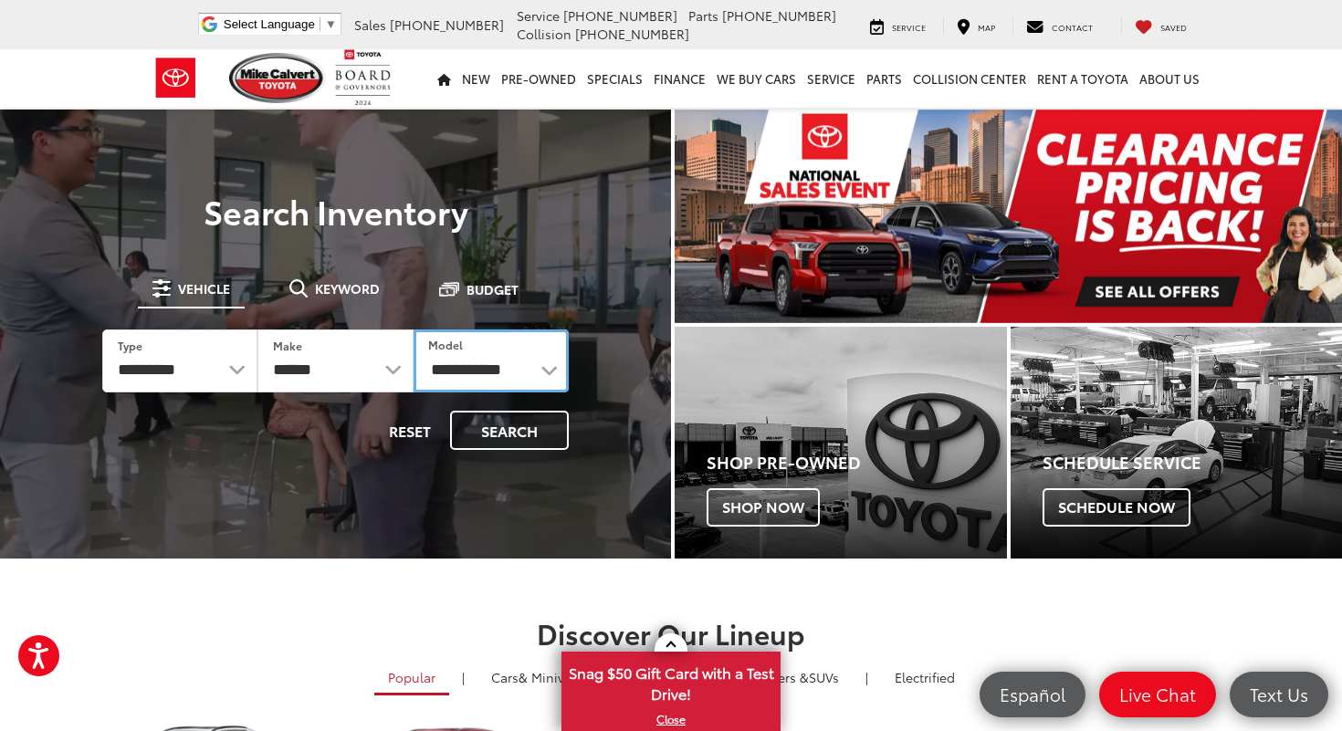
click at [414, 330] on select "**********" at bounding box center [491, 361] width 155 height 63
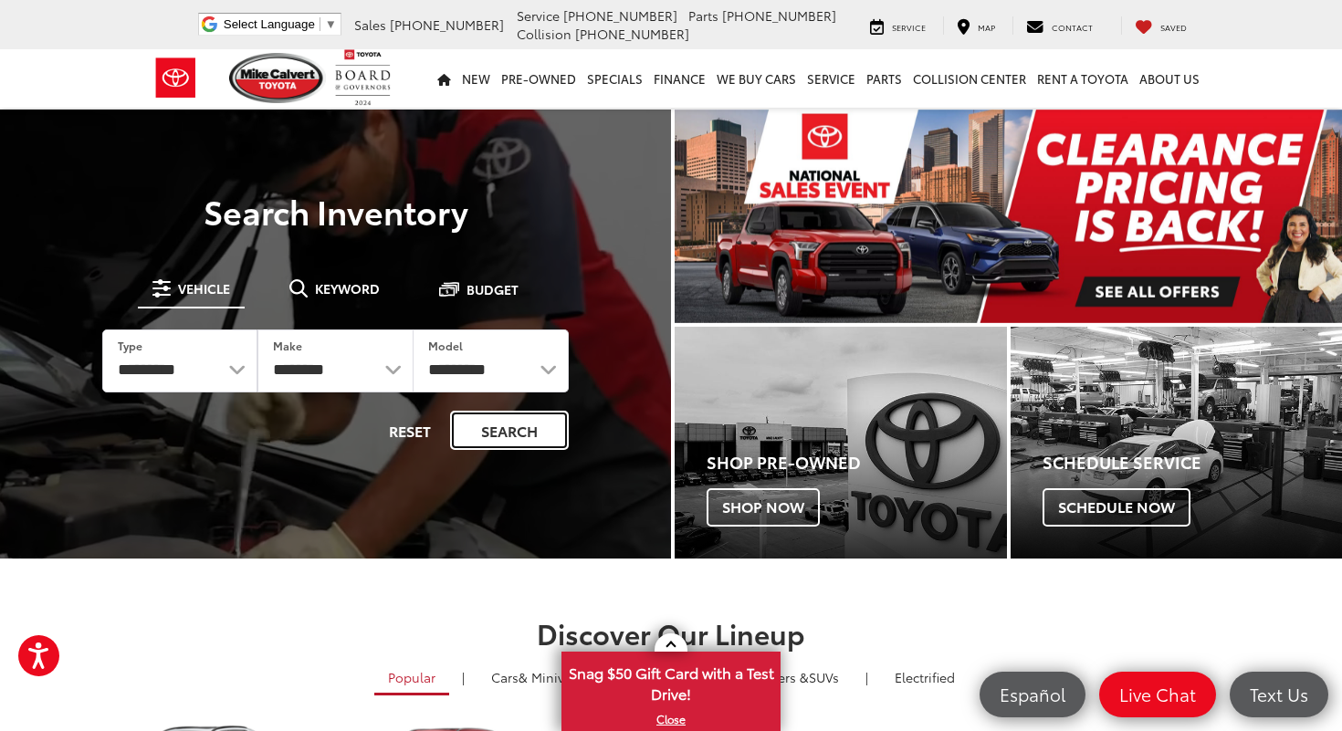
click at [534, 440] on button "Search" at bounding box center [509, 430] width 119 height 39
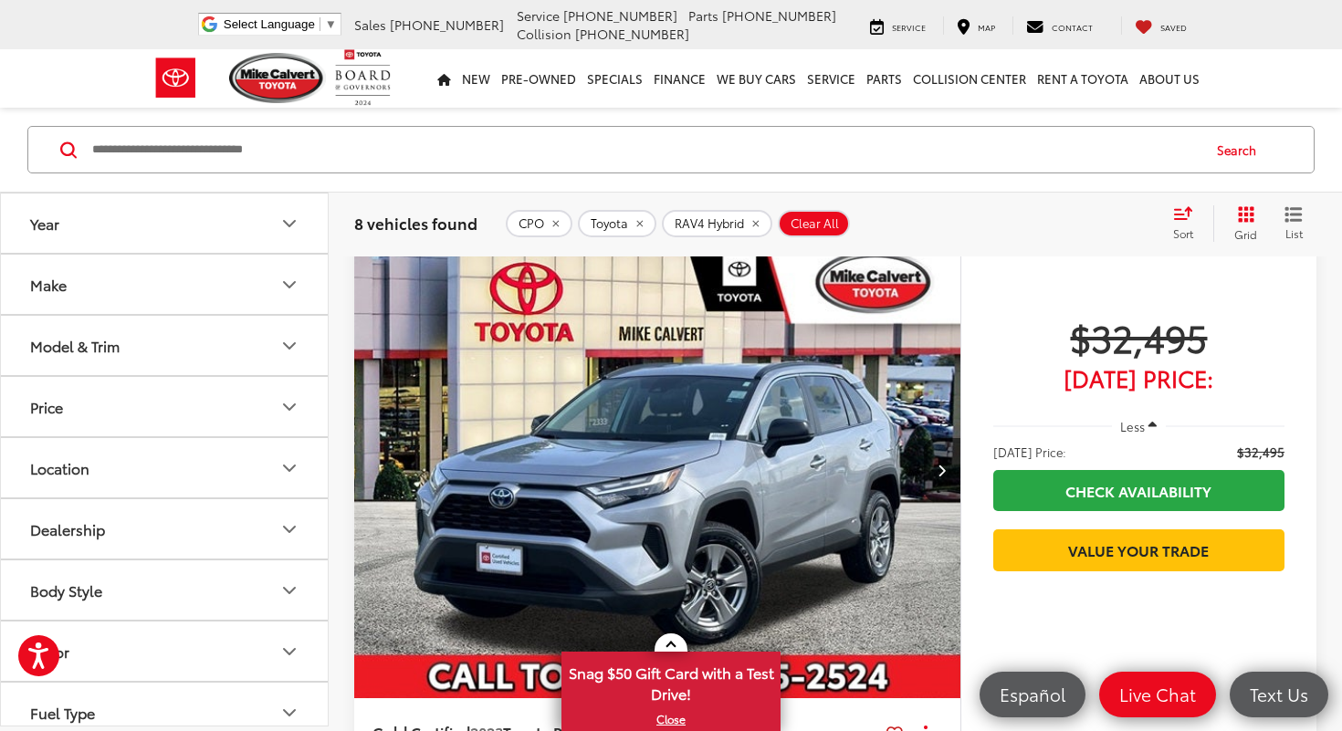
click at [285, 350] on icon "Model & Trim" at bounding box center [289, 346] width 22 height 22
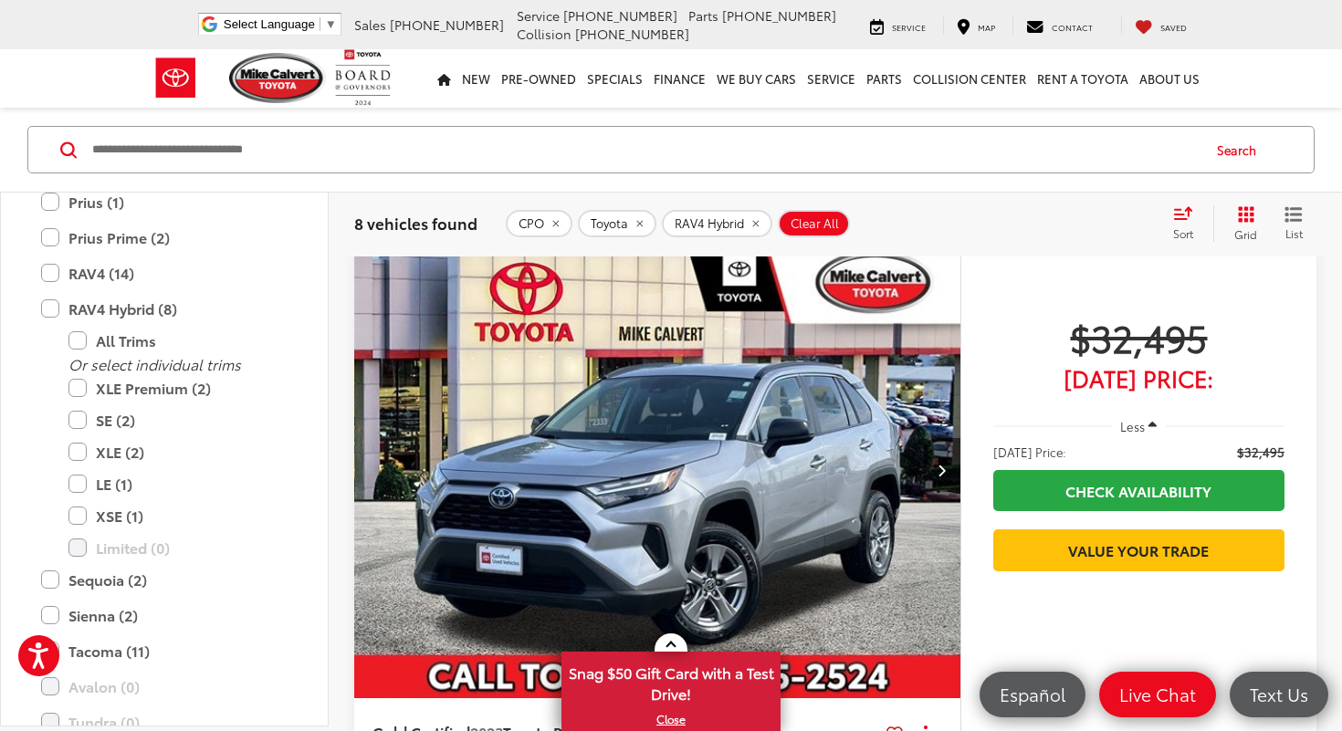
scroll to position [606, 0]
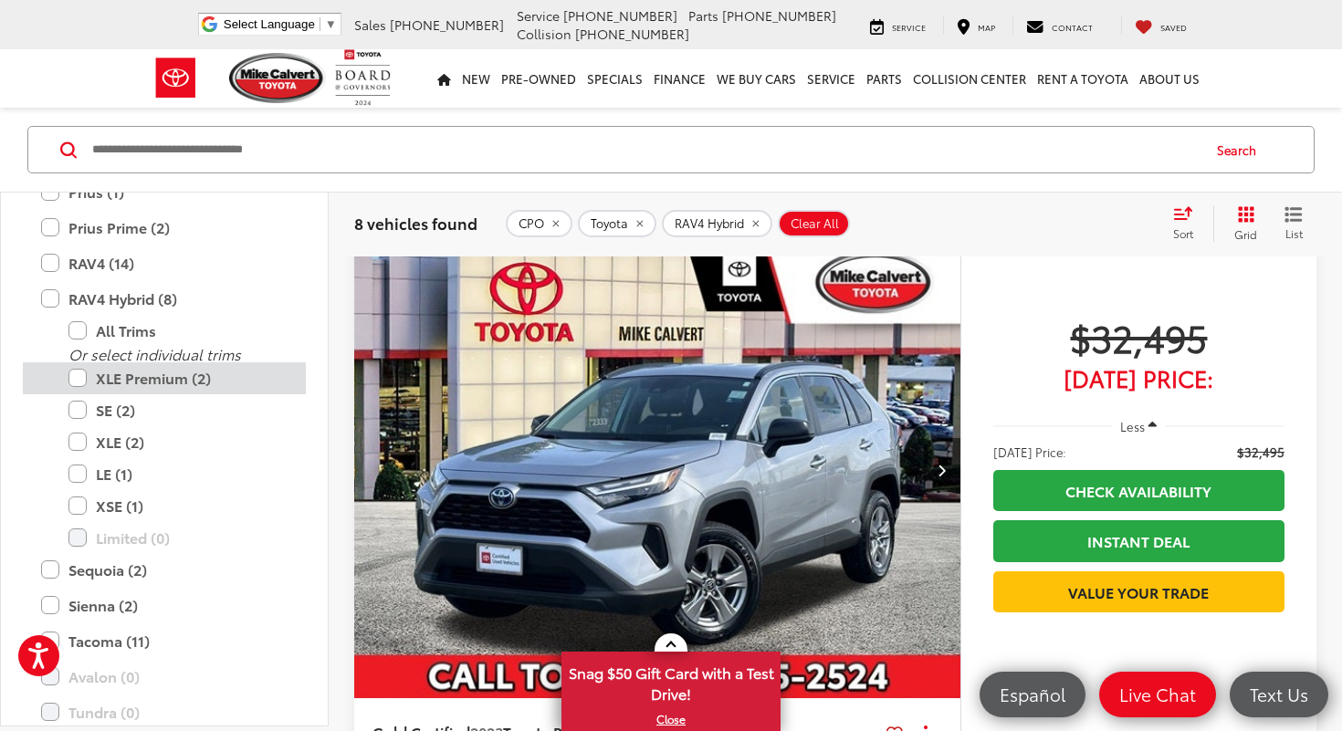
click at [195, 382] on label "XLE Premium (2)" at bounding box center [177, 378] width 219 height 32
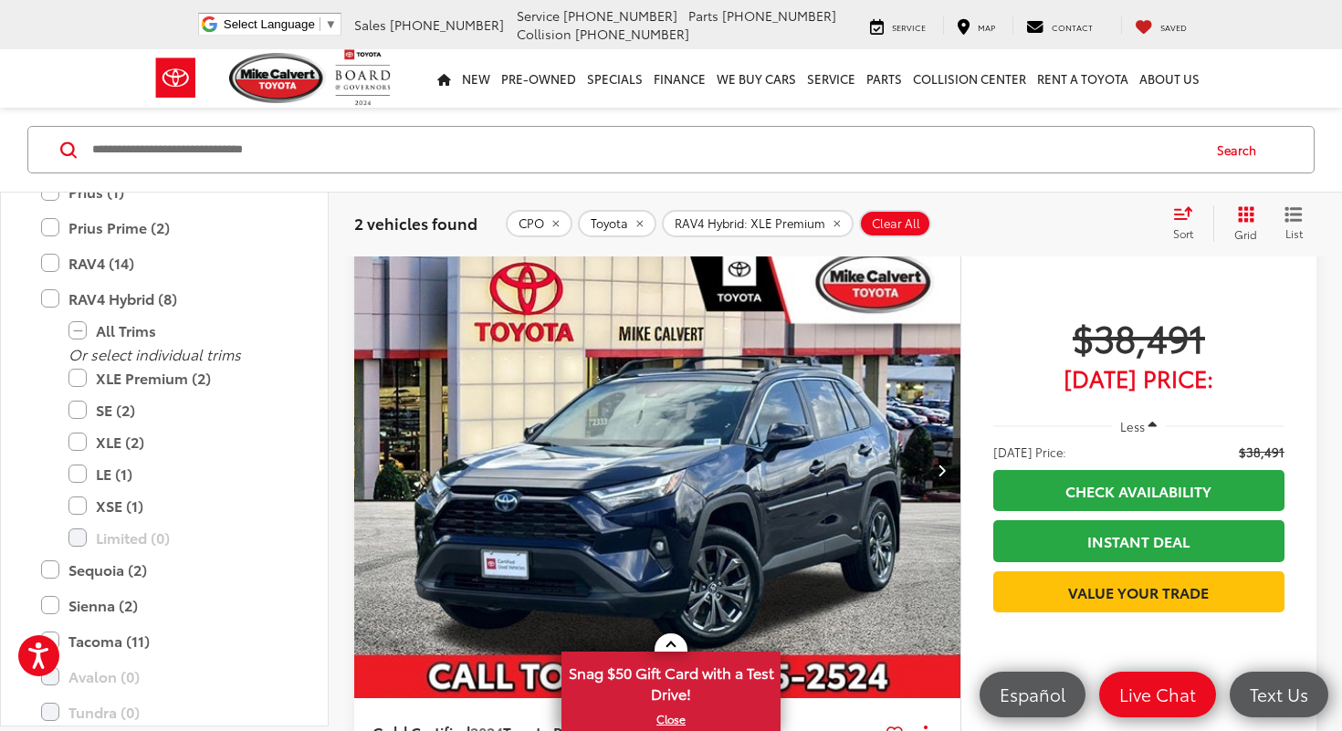
click at [726, 467] on img "2024 Toyota RAV4 Hybrid XLE Premium 0" at bounding box center [657, 471] width 609 height 457
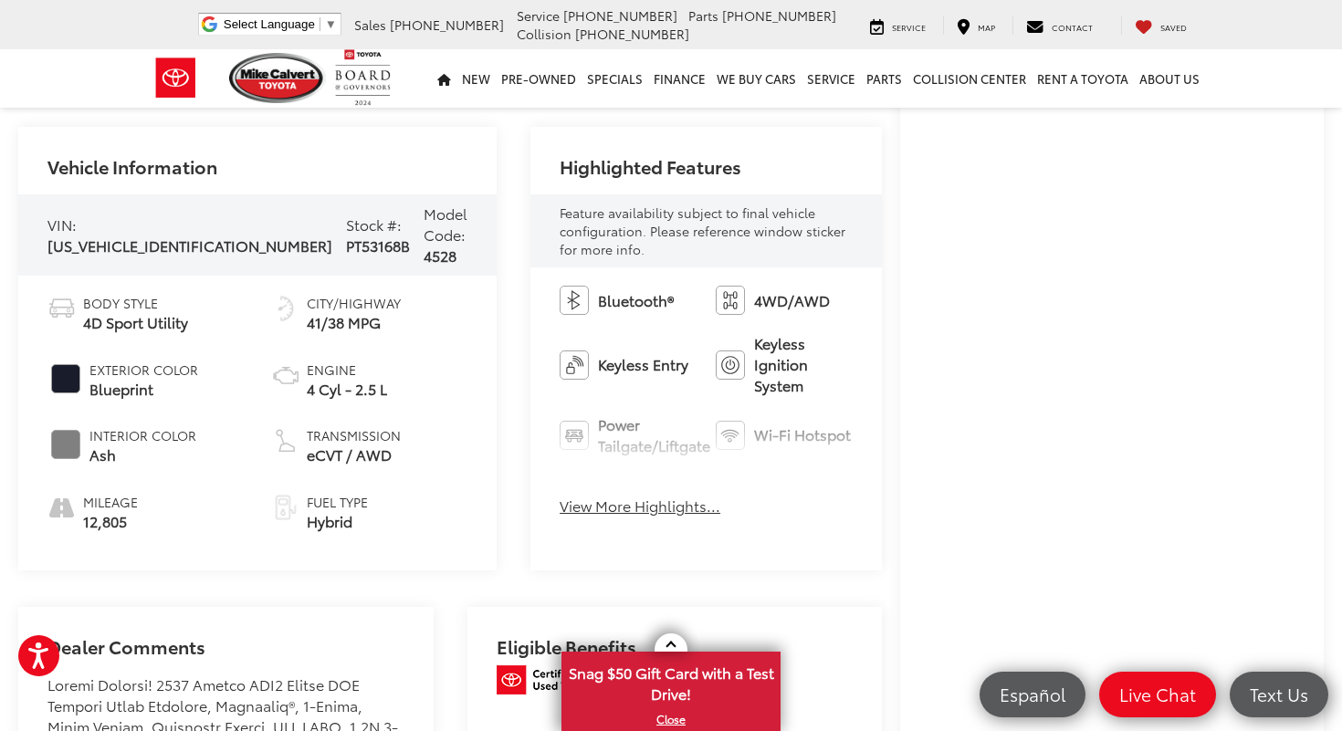
scroll to position [633, 0]
